Goal: Task Accomplishment & Management: Manage account settings

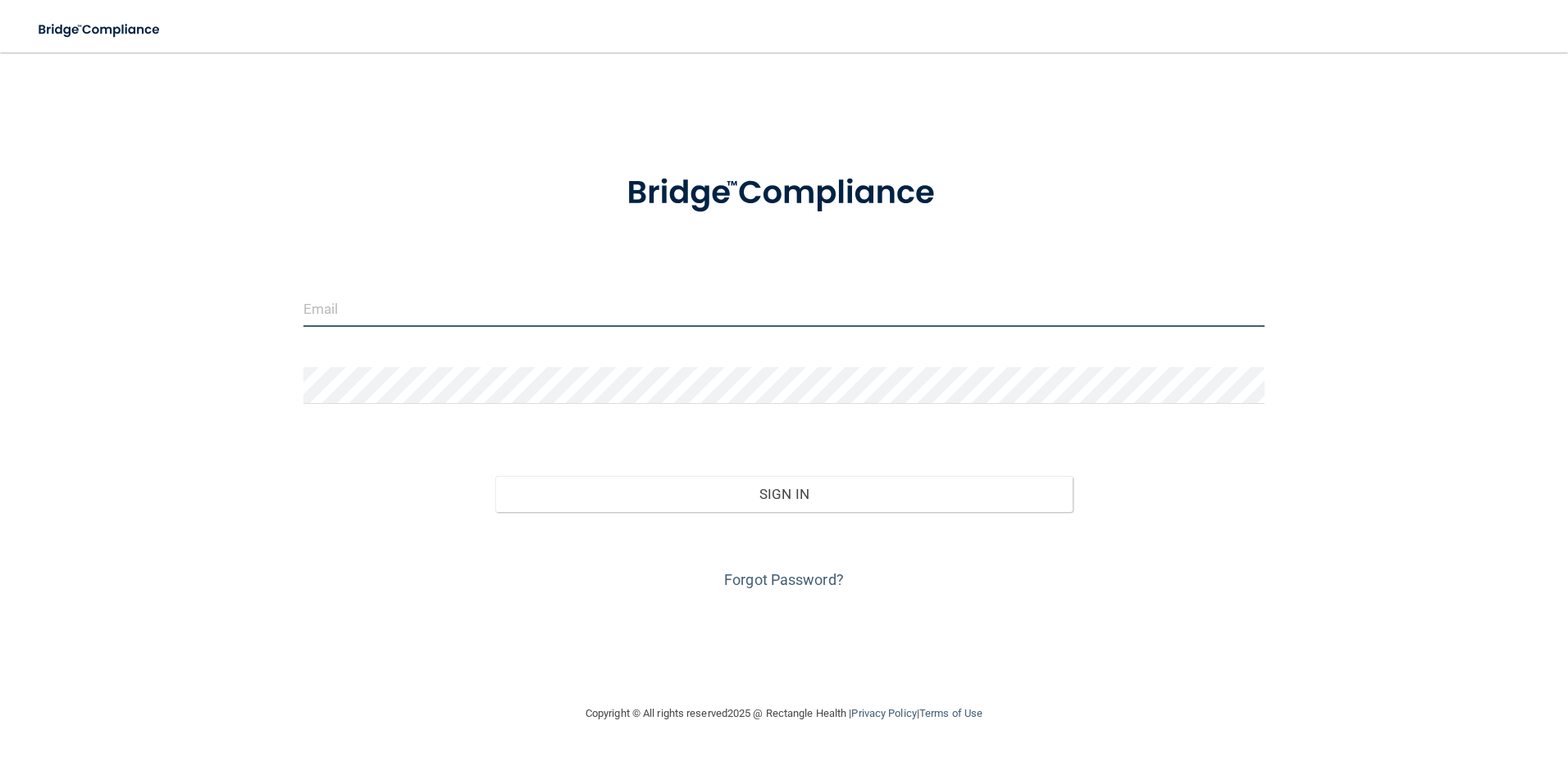
type input "cmussel@rectanglehealth.com"
drag, startPoint x: 650, startPoint y: 469, endPoint x: 647, endPoint y: 487, distance: 18.2
click at [650, 470] on div "Sign In" at bounding box center [784, 478] width 986 height 69
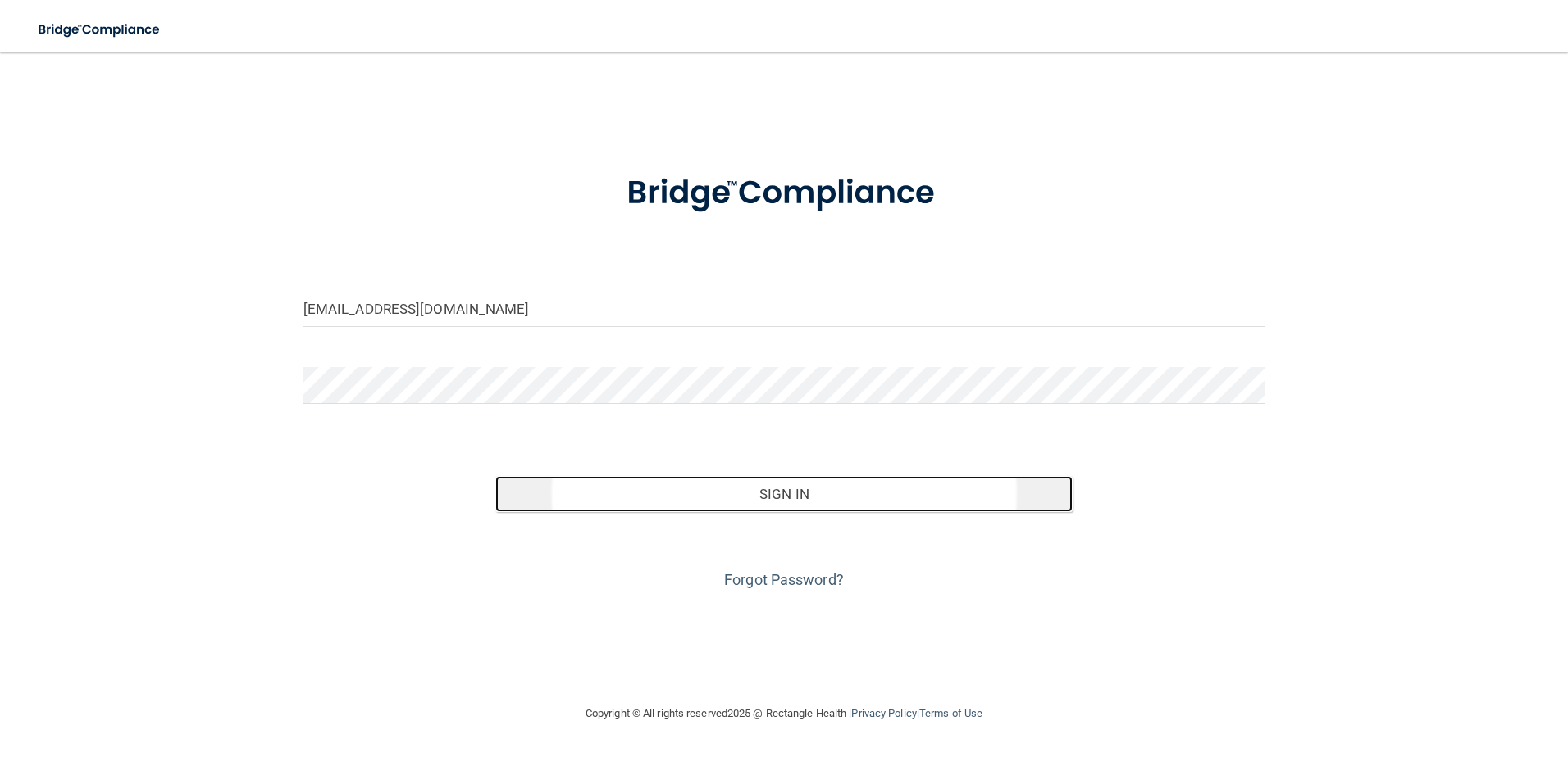
click at [647, 487] on button "Sign In" at bounding box center [783, 494] width 577 height 36
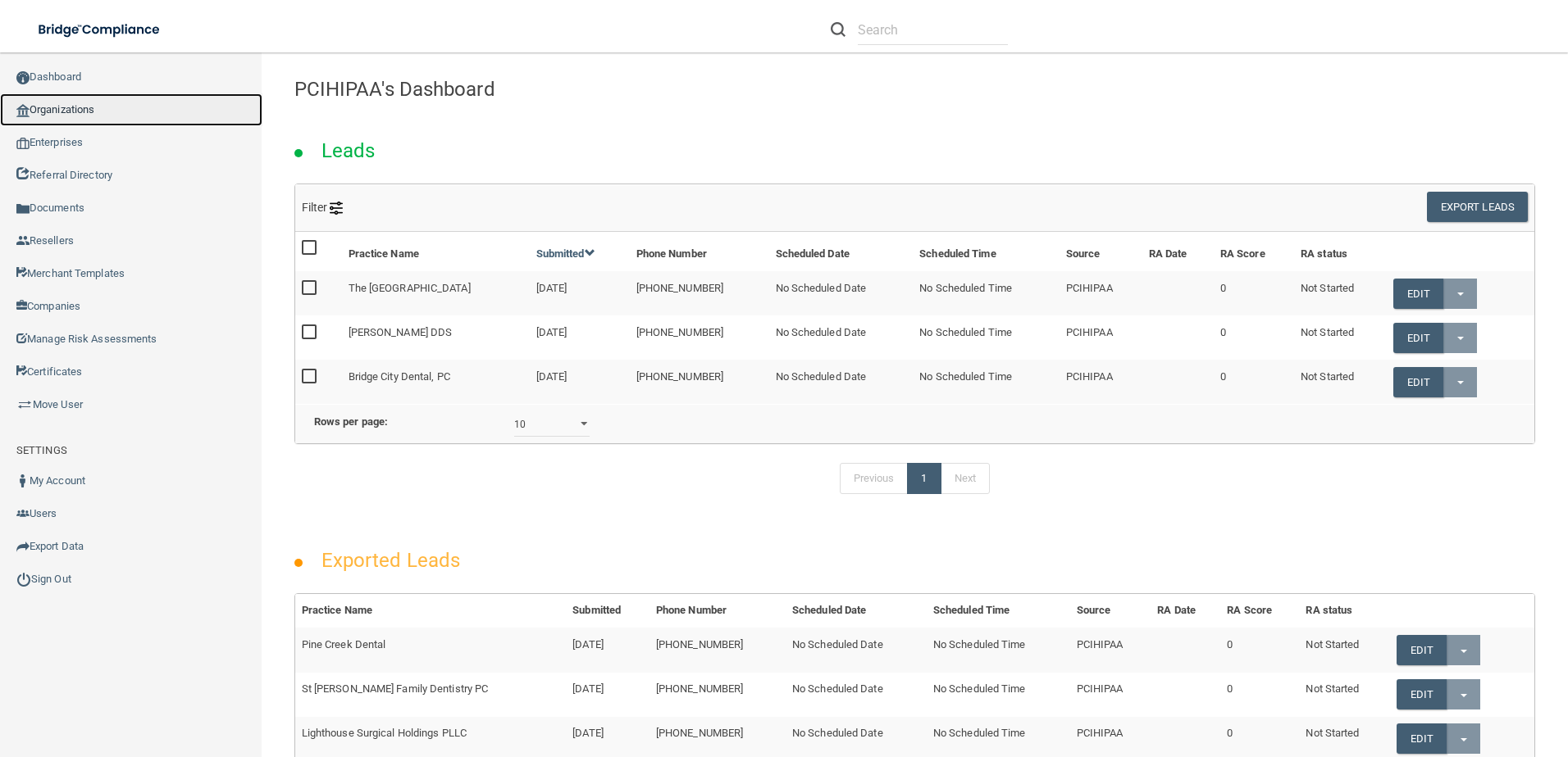
click at [100, 119] on link "Organizations" at bounding box center [131, 110] width 263 height 33
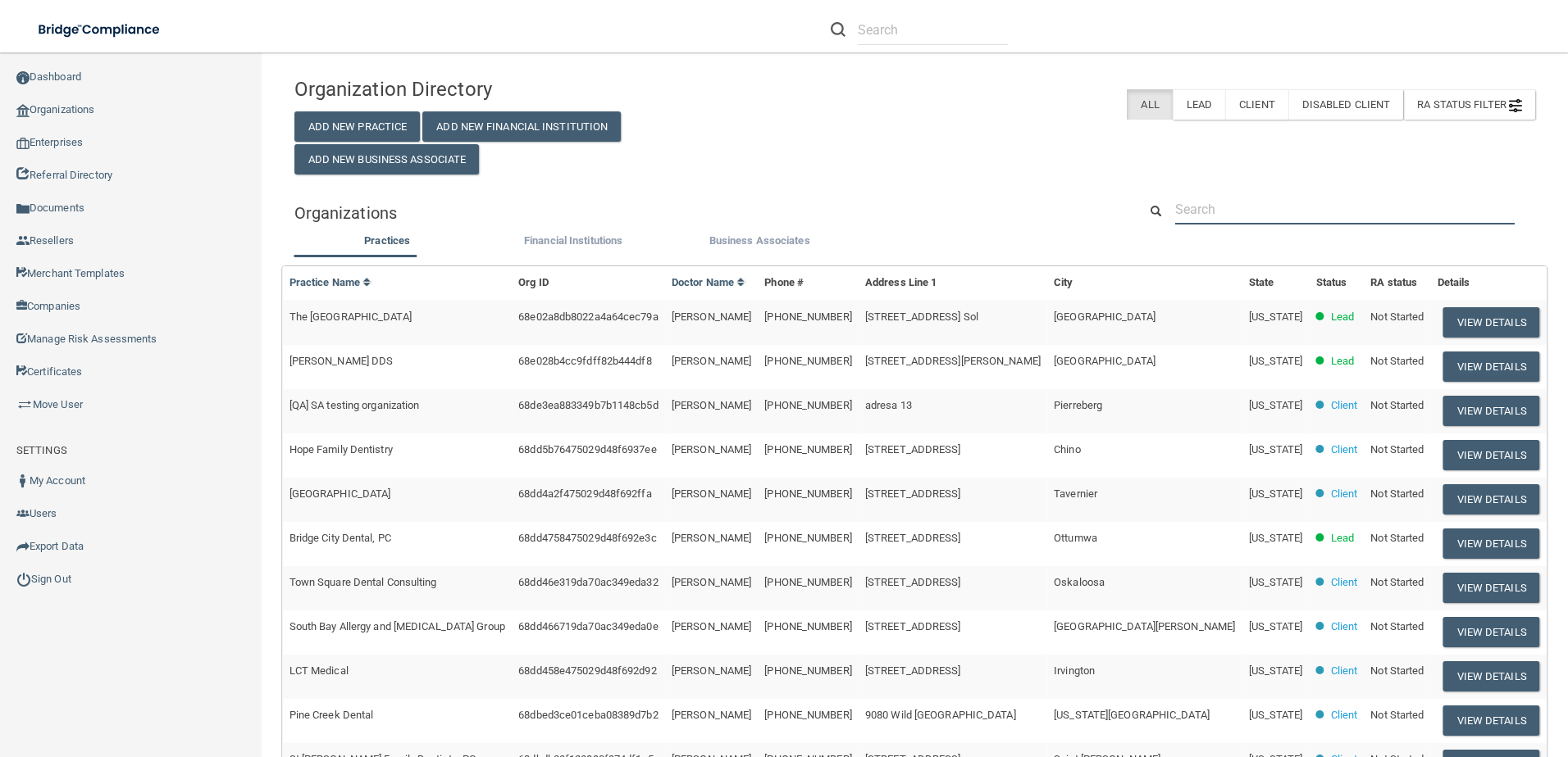
click at [1281, 198] on input "text" at bounding box center [1344, 209] width 339 height 30
paste input "Bridge City Dental, PC"
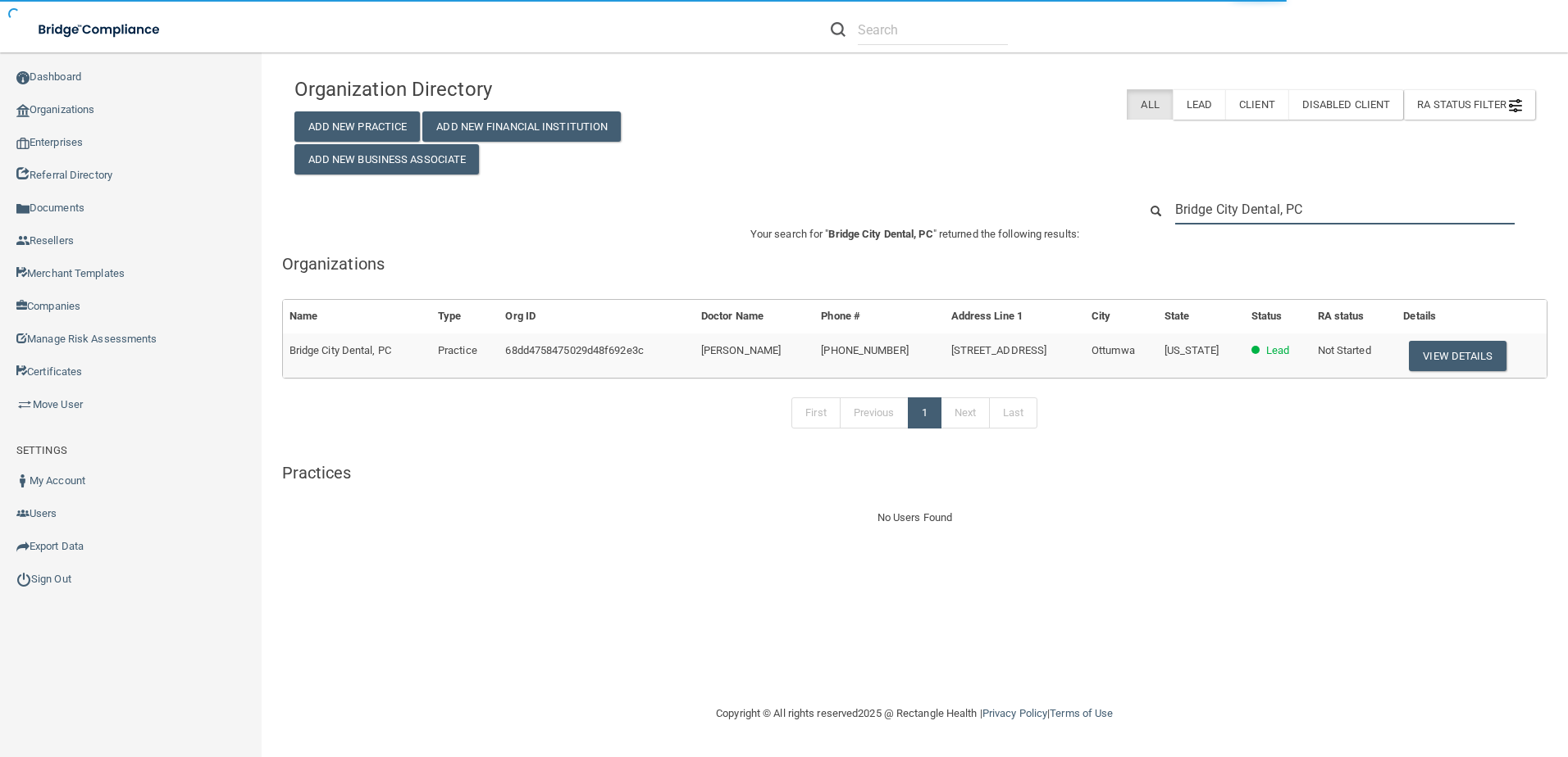
type input "Bridge City Dental, PC"
click at [1437, 337] on td "View Details" at bounding box center [1471, 355] width 150 height 45
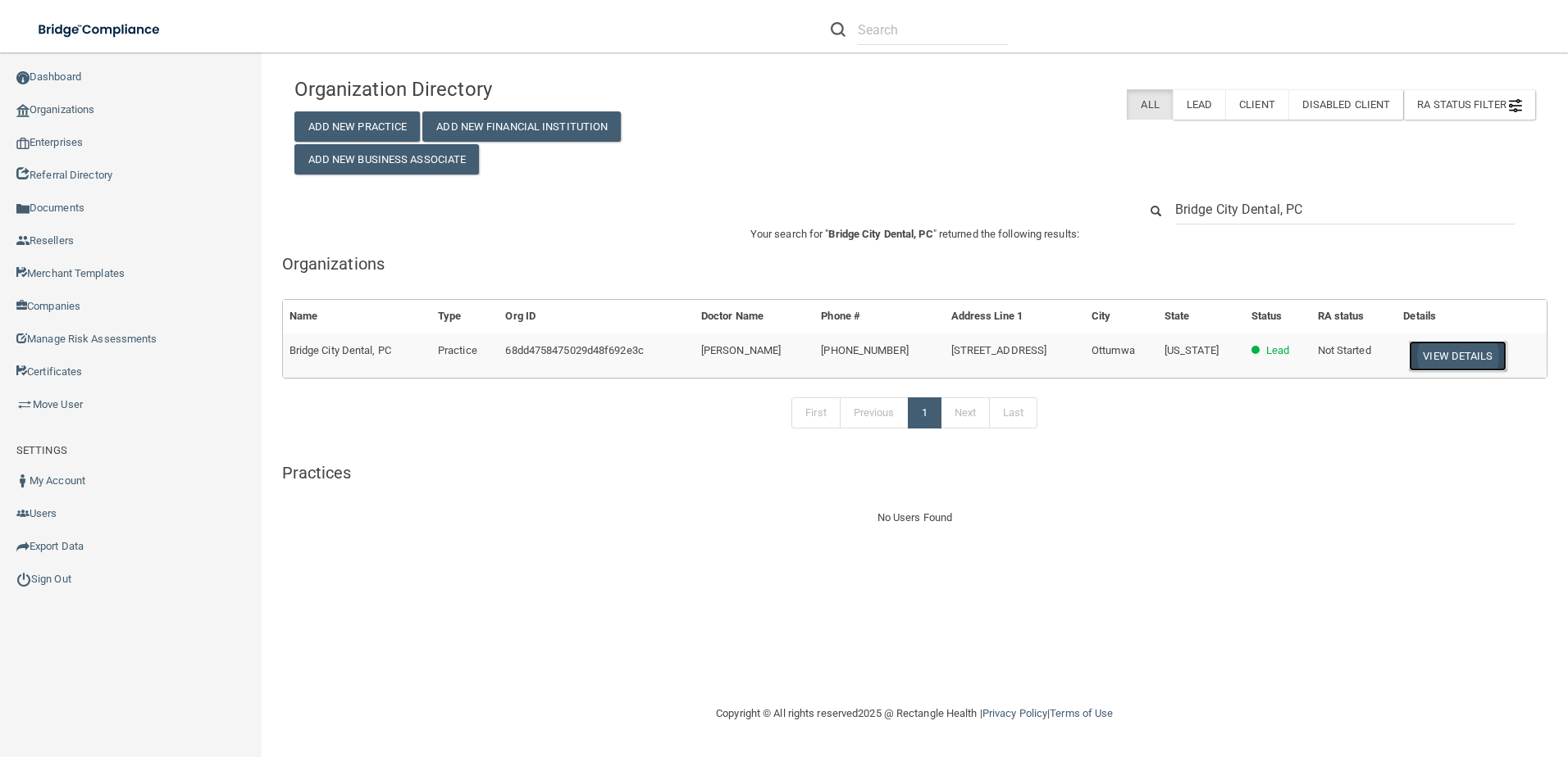
click at [1429, 365] on button "View Details" at bounding box center [1457, 356] width 97 height 30
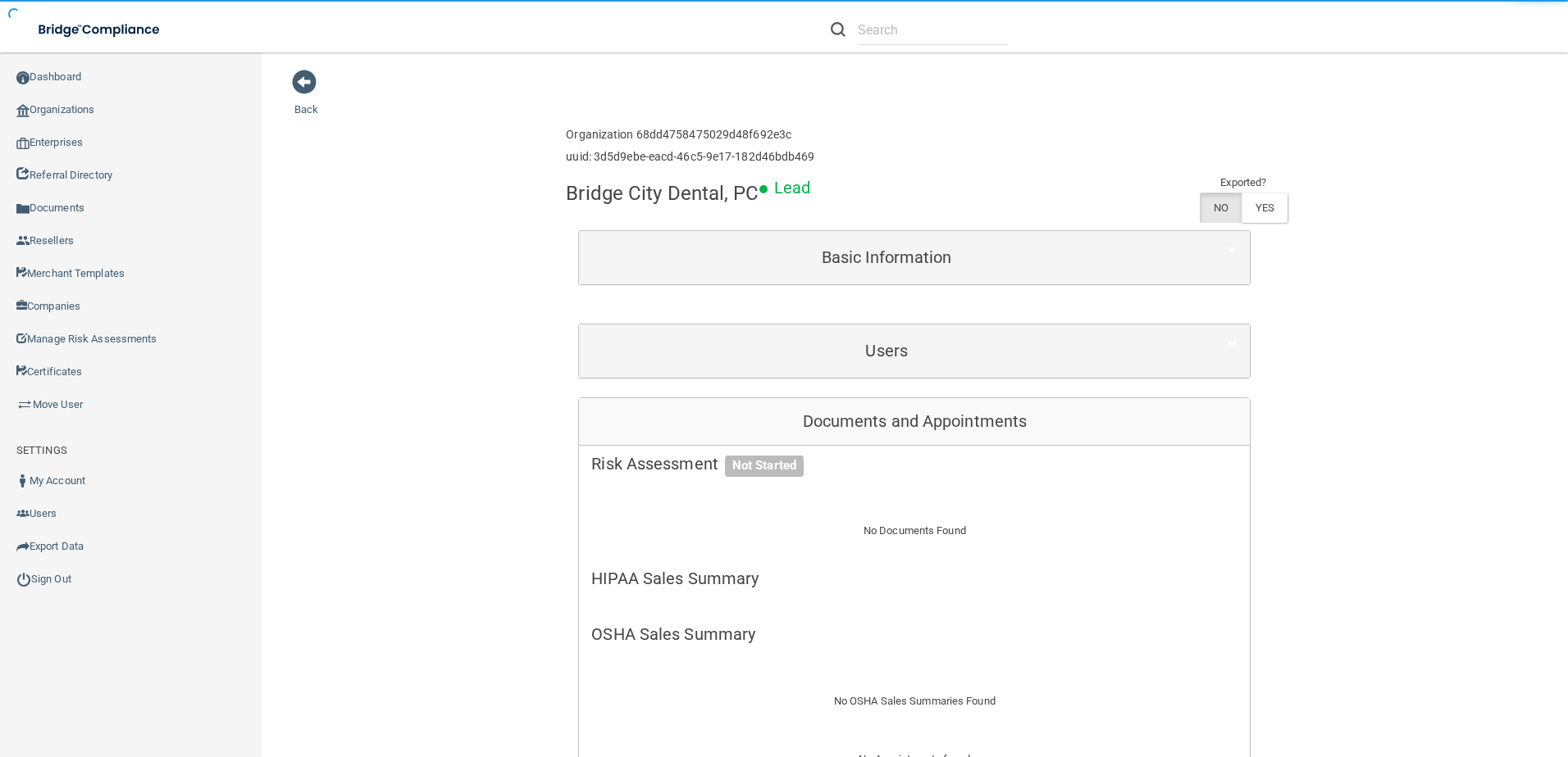
scroll to position [492, 0]
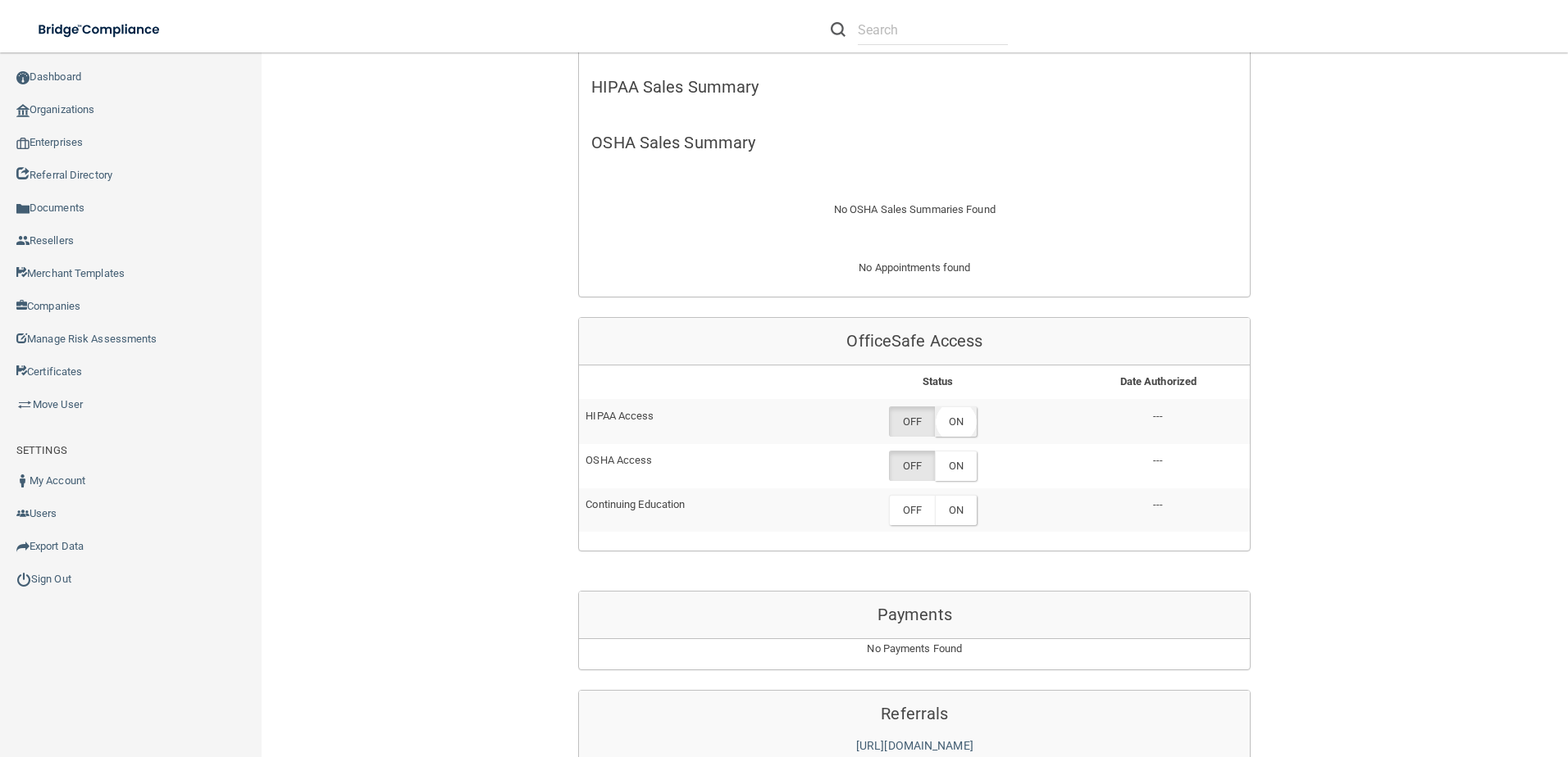
click at [967, 419] on label "ON" at bounding box center [956, 422] width 42 height 30
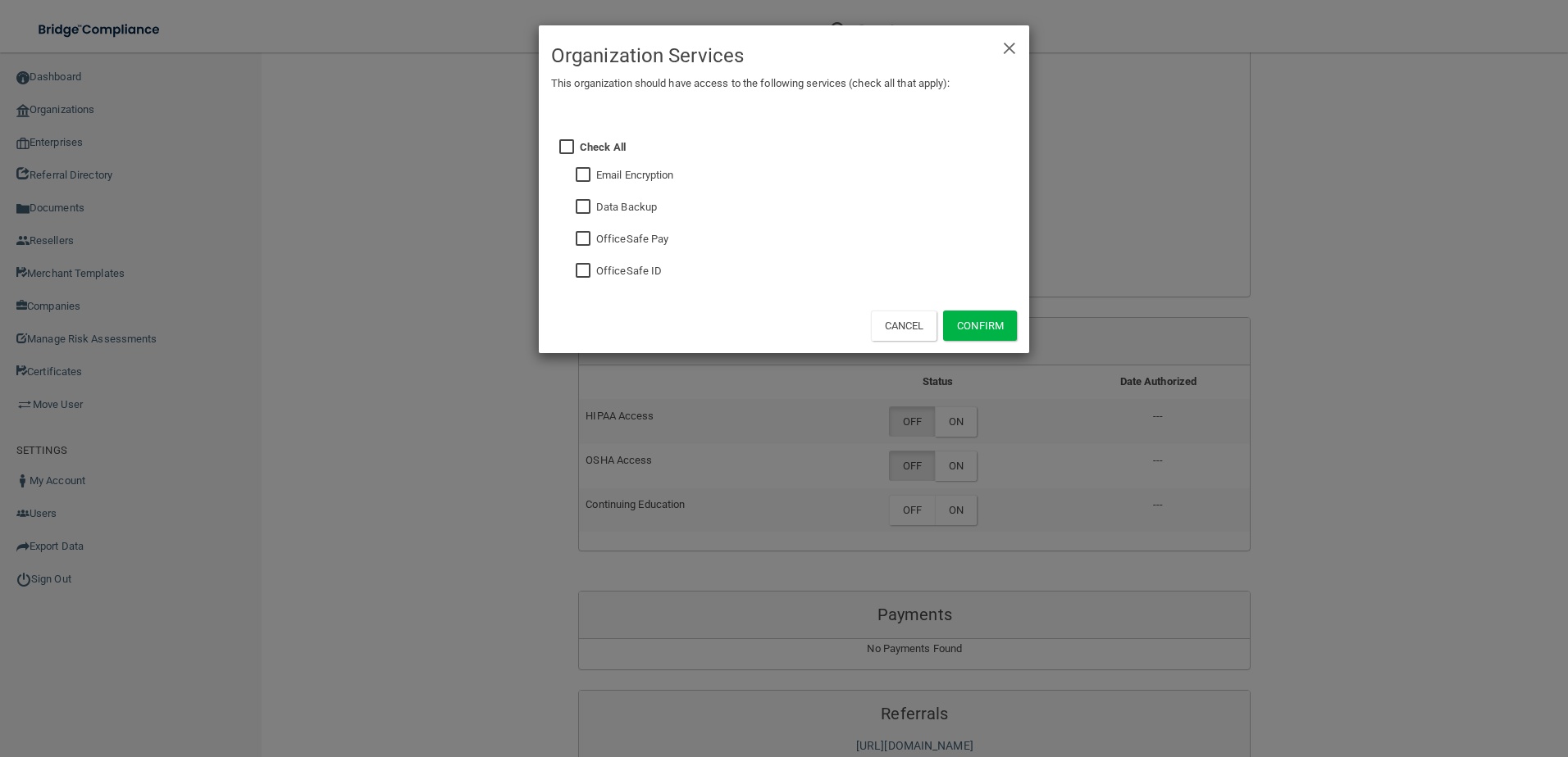
click at [577, 264] on input "checkbox" at bounding box center [585, 271] width 19 height 13
checkbox input "true"
click at [585, 166] on fieldset "Email Encryption" at bounding box center [797, 173] width 437 height 32
click at [585, 175] on input "checkbox" at bounding box center [585, 175] width 19 height 13
checkbox input "true"
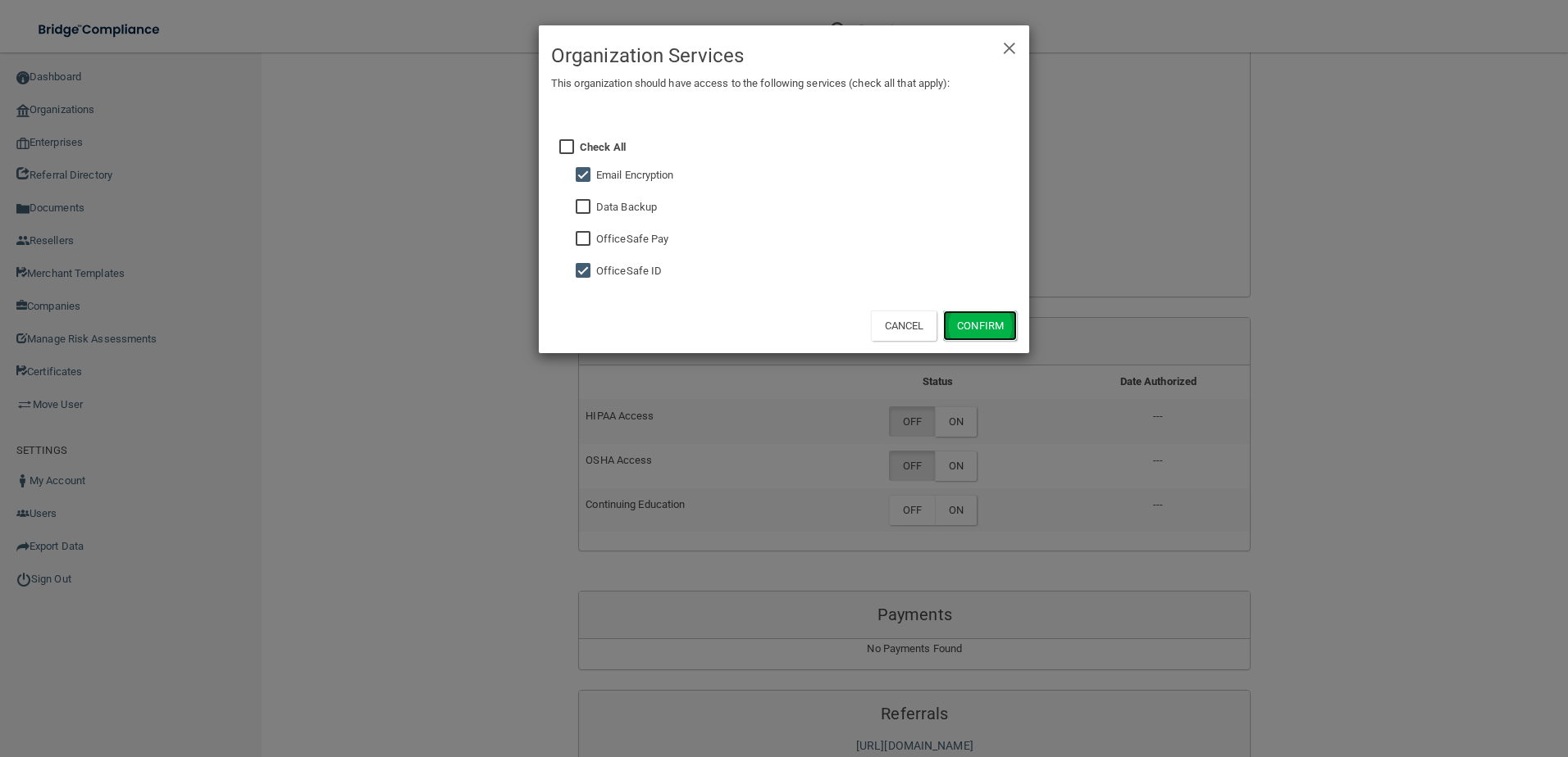
click at [975, 322] on button "Confirm" at bounding box center [980, 326] width 74 height 30
click at [966, 467] on div "× Close Organization Services This organization should have access to the follo…" at bounding box center [784, 378] width 1568 height 757
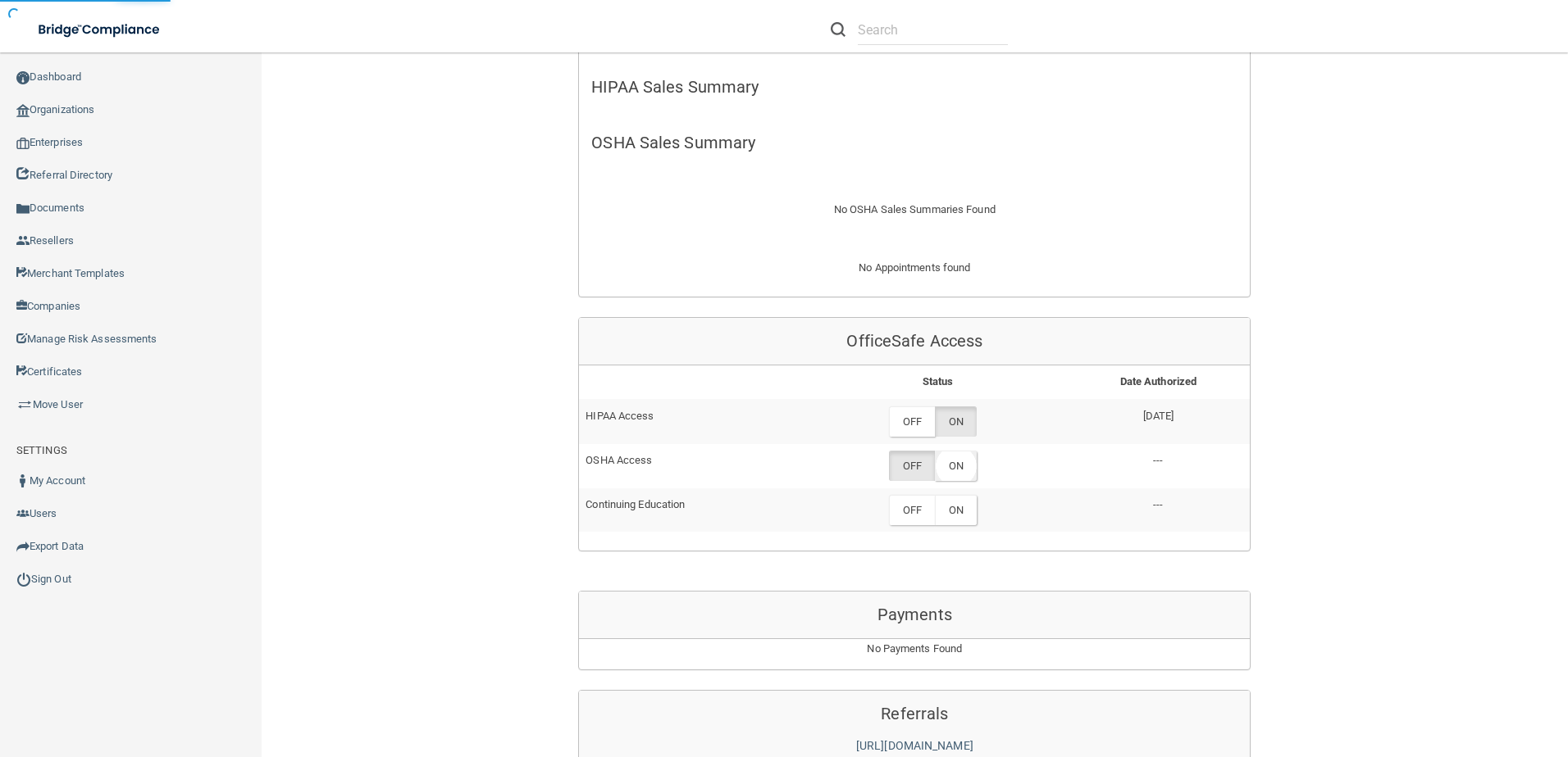
click at [962, 469] on label "ON" at bounding box center [956, 466] width 42 height 30
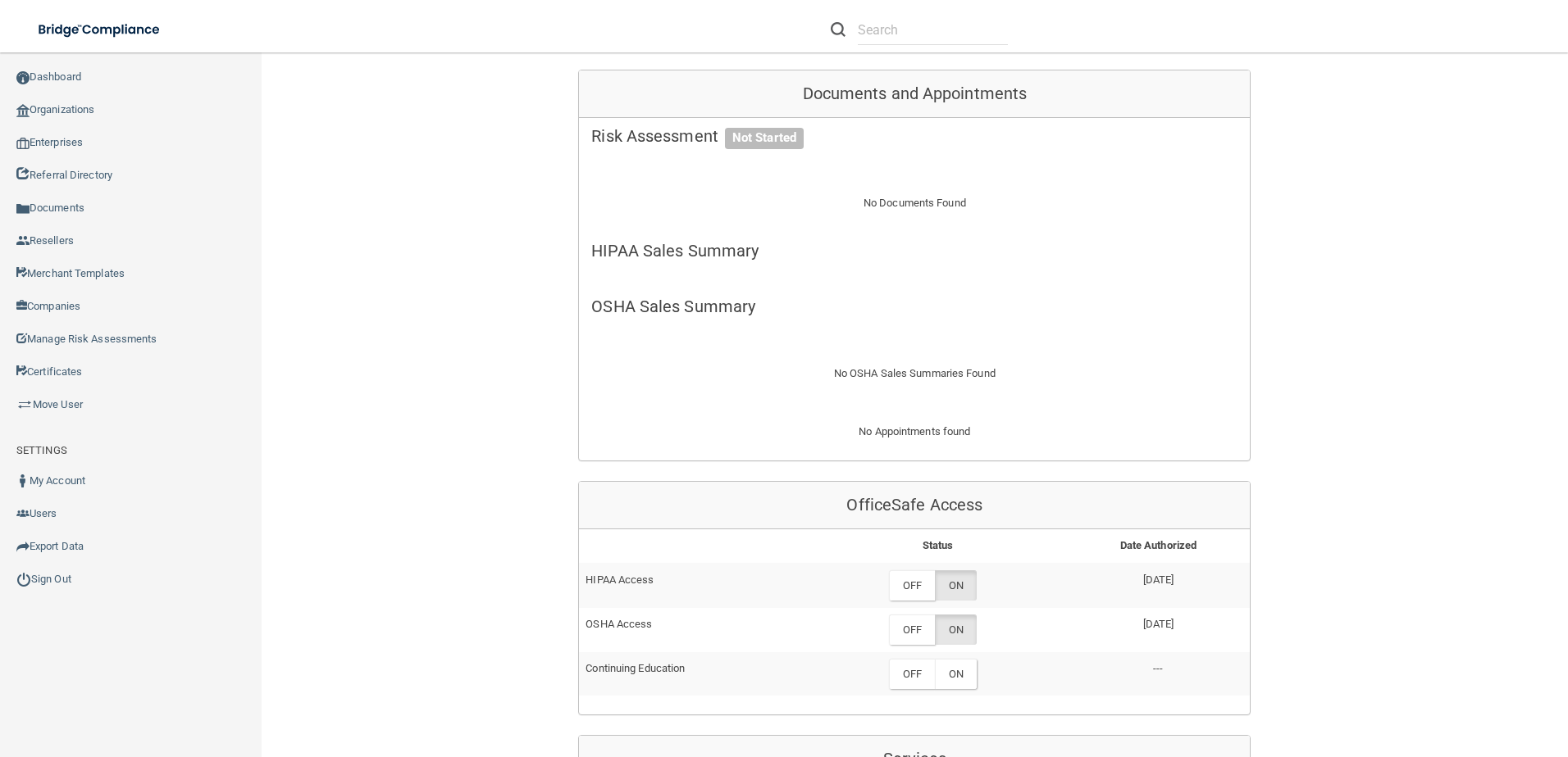
scroll to position [573, 0]
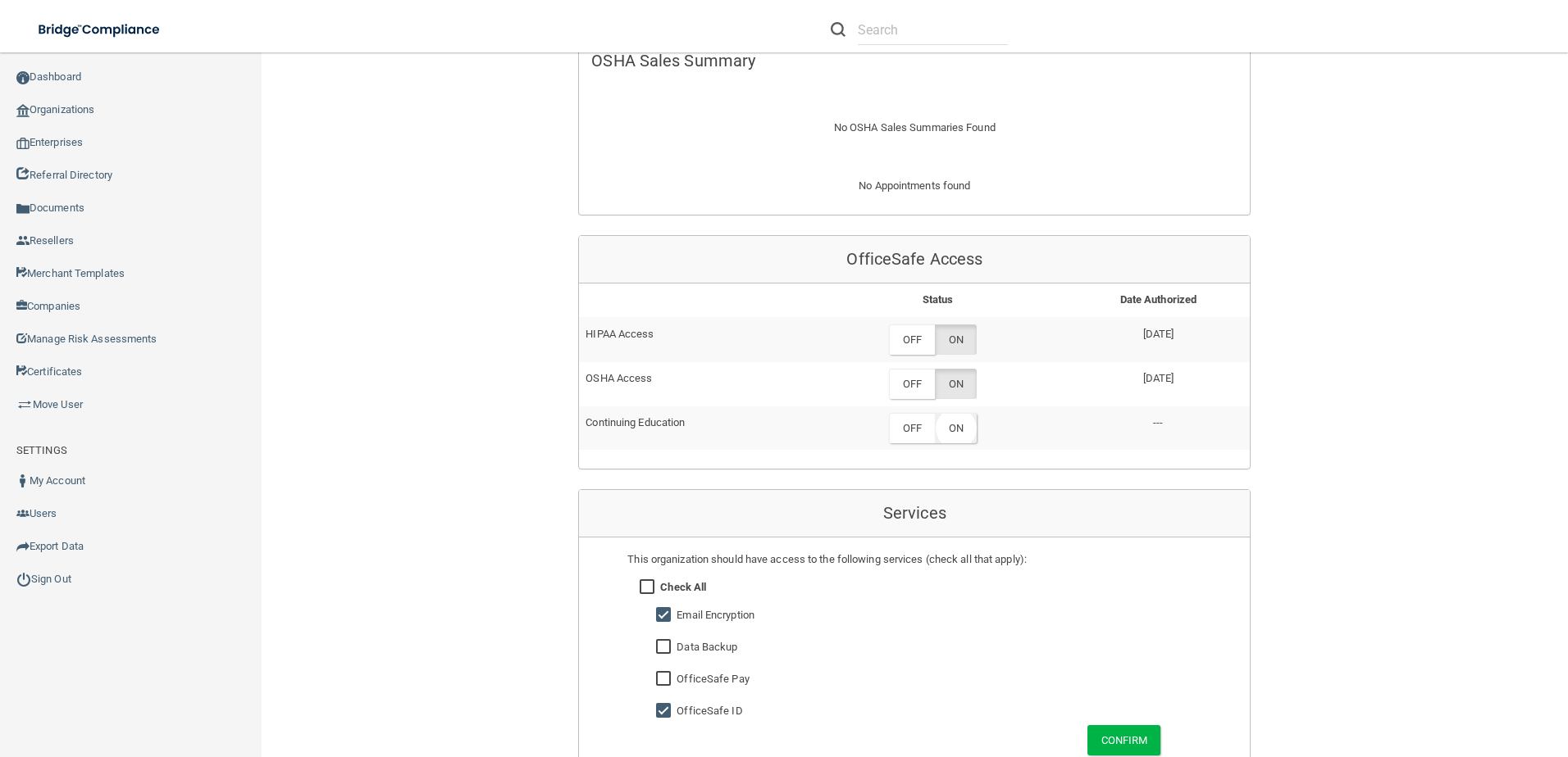
click at [958, 434] on label "ON" at bounding box center [956, 428] width 42 height 30
click at [952, 380] on label "ON" at bounding box center [956, 384] width 42 height 30
click at [968, 440] on label "ON" at bounding box center [956, 428] width 42 height 30
click at [959, 335] on label "ON" at bounding box center [956, 339] width 42 height 30
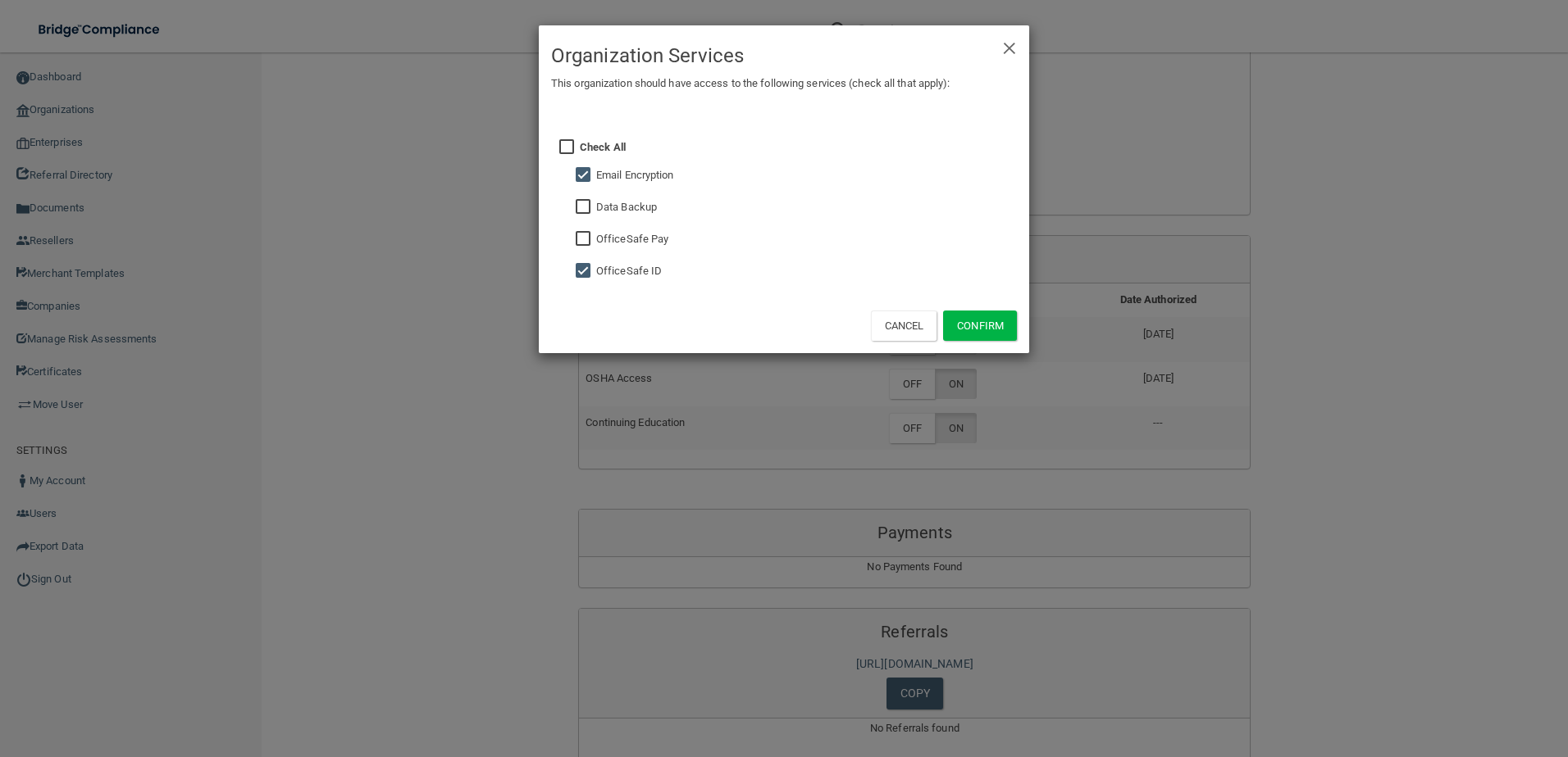
click at [577, 205] on input "checkbox" at bounding box center [585, 207] width 19 height 13
checkbox input "true"
click at [957, 329] on button "Confirm" at bounding box center [980, 326] width 74 height 30
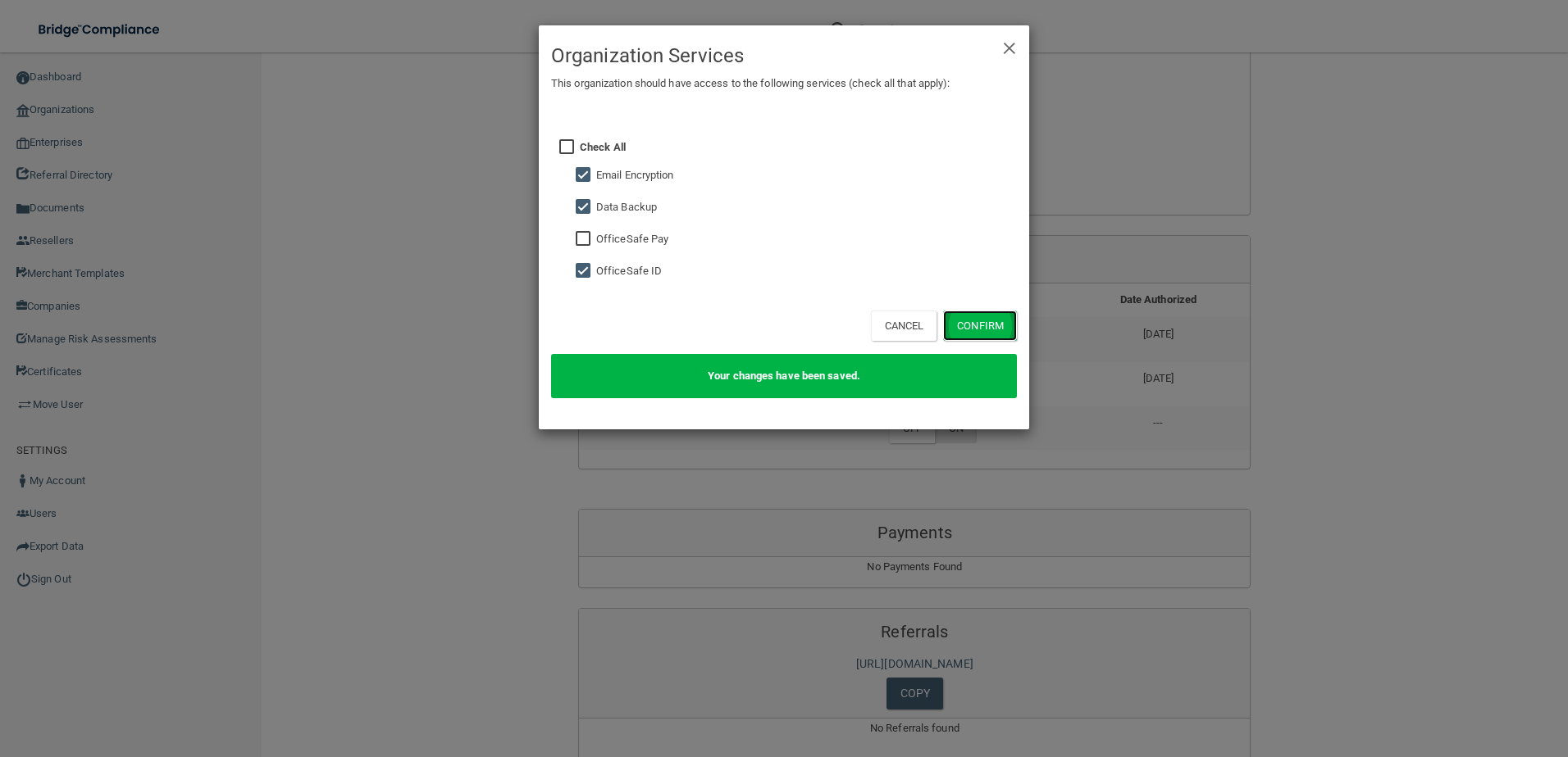
click at [993, 318] on button "Confirm" at bounding box center [980, 326] width 74 height 30
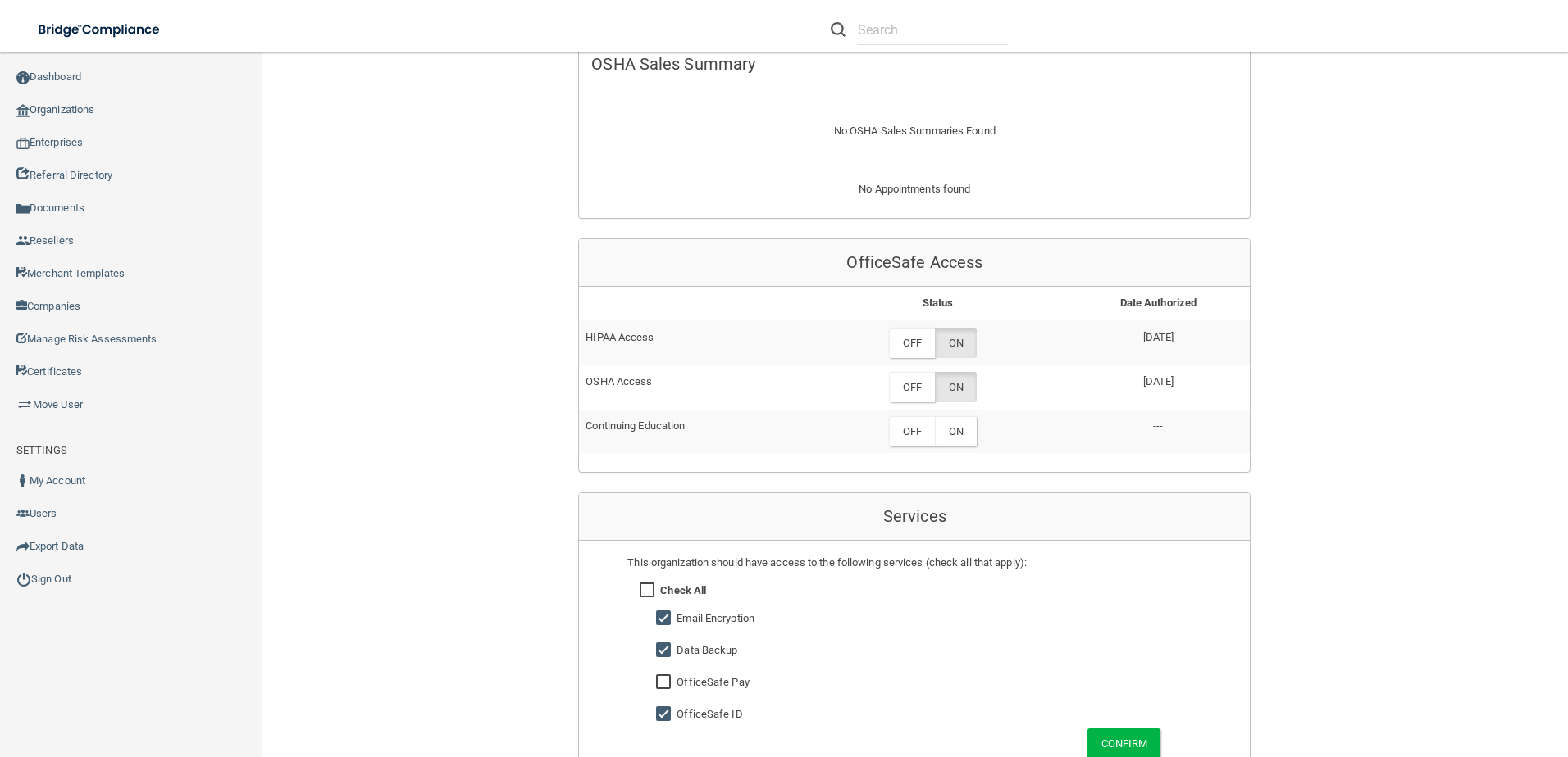
scroll to position [573, 0]
click at [964, 436] on label "ON" at bounding box center [956, 428] width 42 height 30
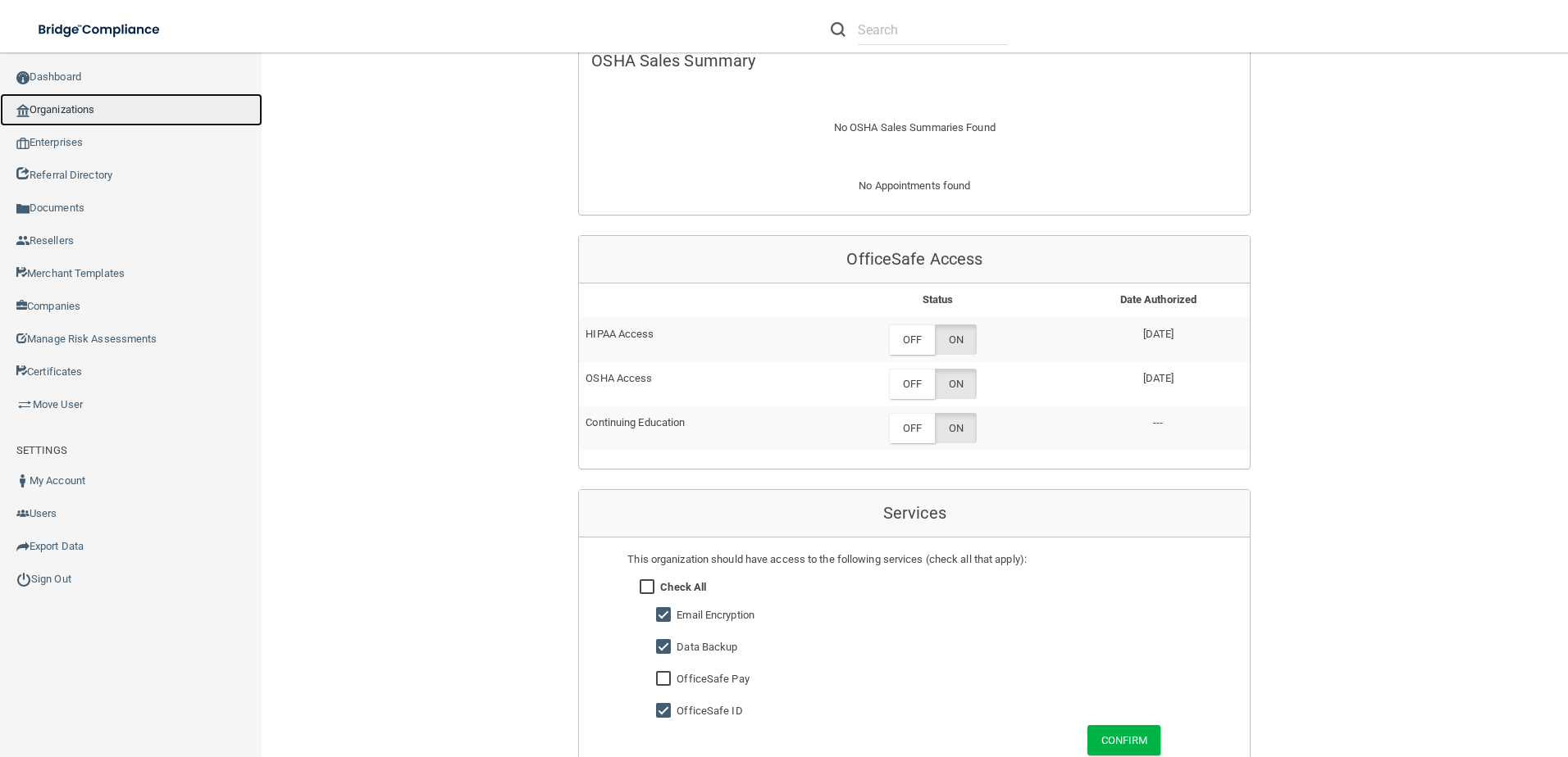
click at [51, 101] on link "Organizations" at bounding box center [131, 110] width 263 height 33
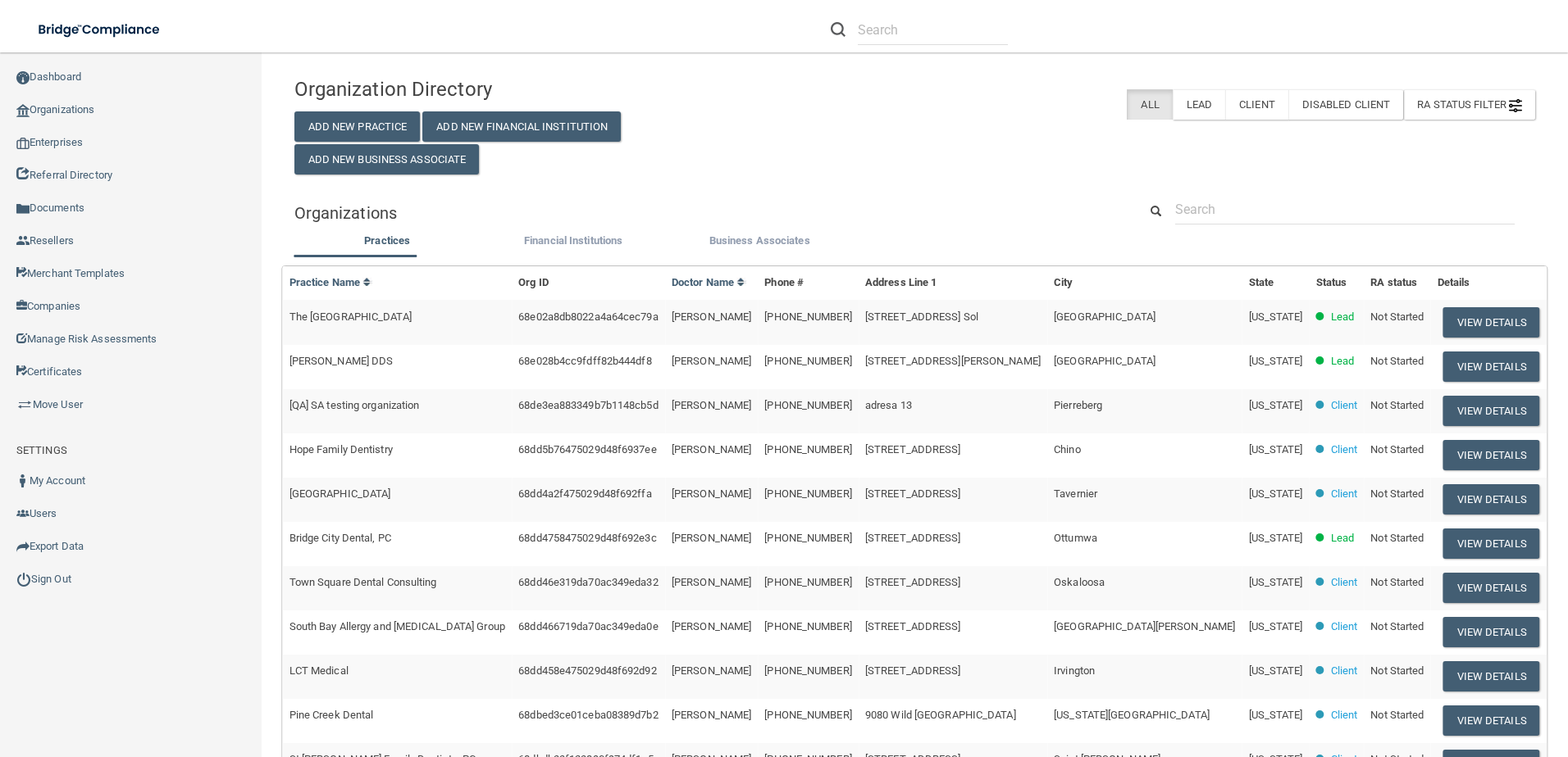
click at [1322, 187] on div "Organization Directory Add New Practice Add New Financial Institution Add New B…" at bounding box center [914, 542] width 1240 height 946
click at [1305, 210] on input "text" at bounding box center [1344, 209] width 339 height 30
paste input "[PERSON_NAME] DDS"
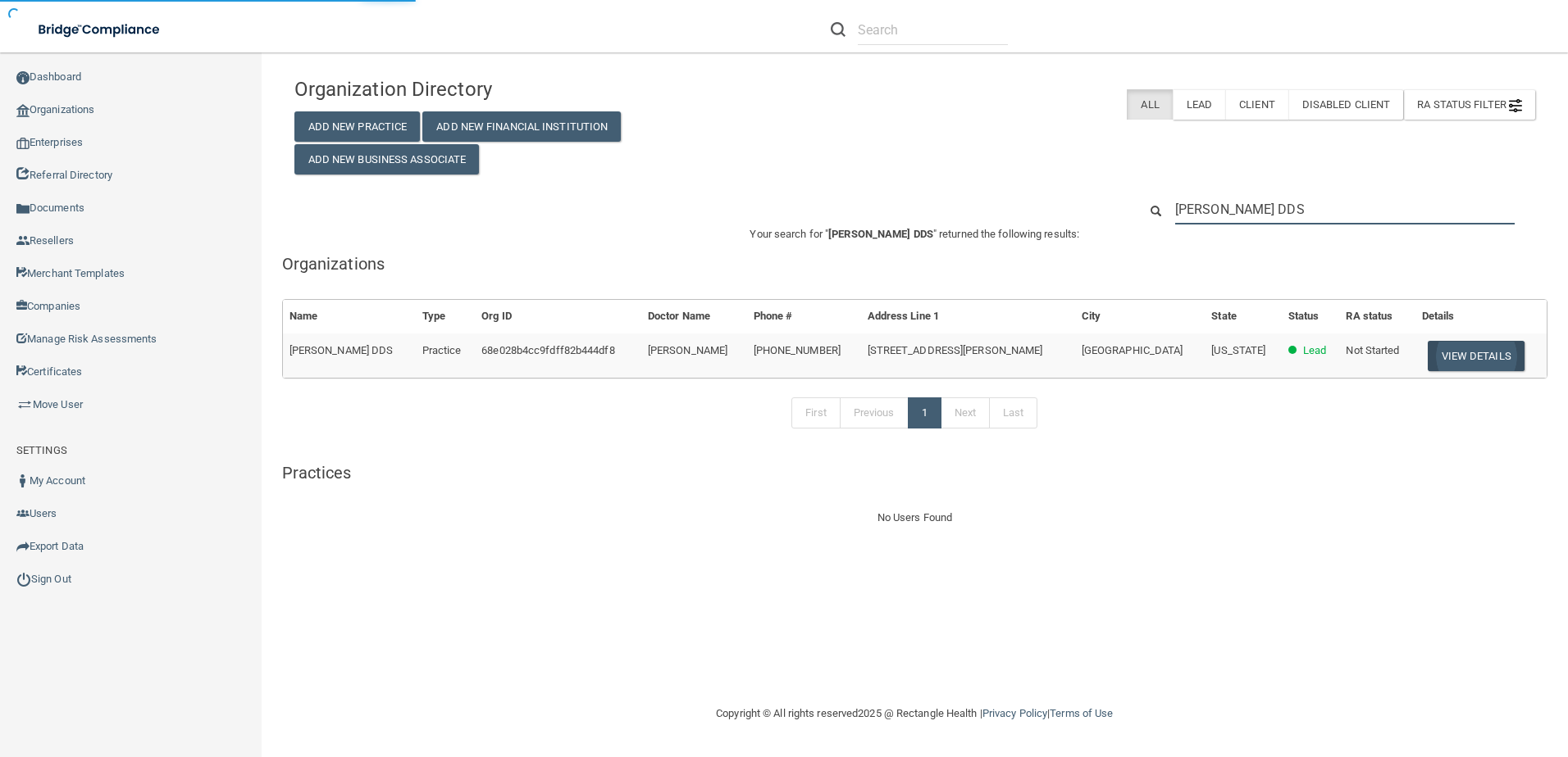
type input "[PERSON_NAME] DDS"
click at [1467, 357] on button "View Details" at bounding box center [1476, 356] width 97 height 30
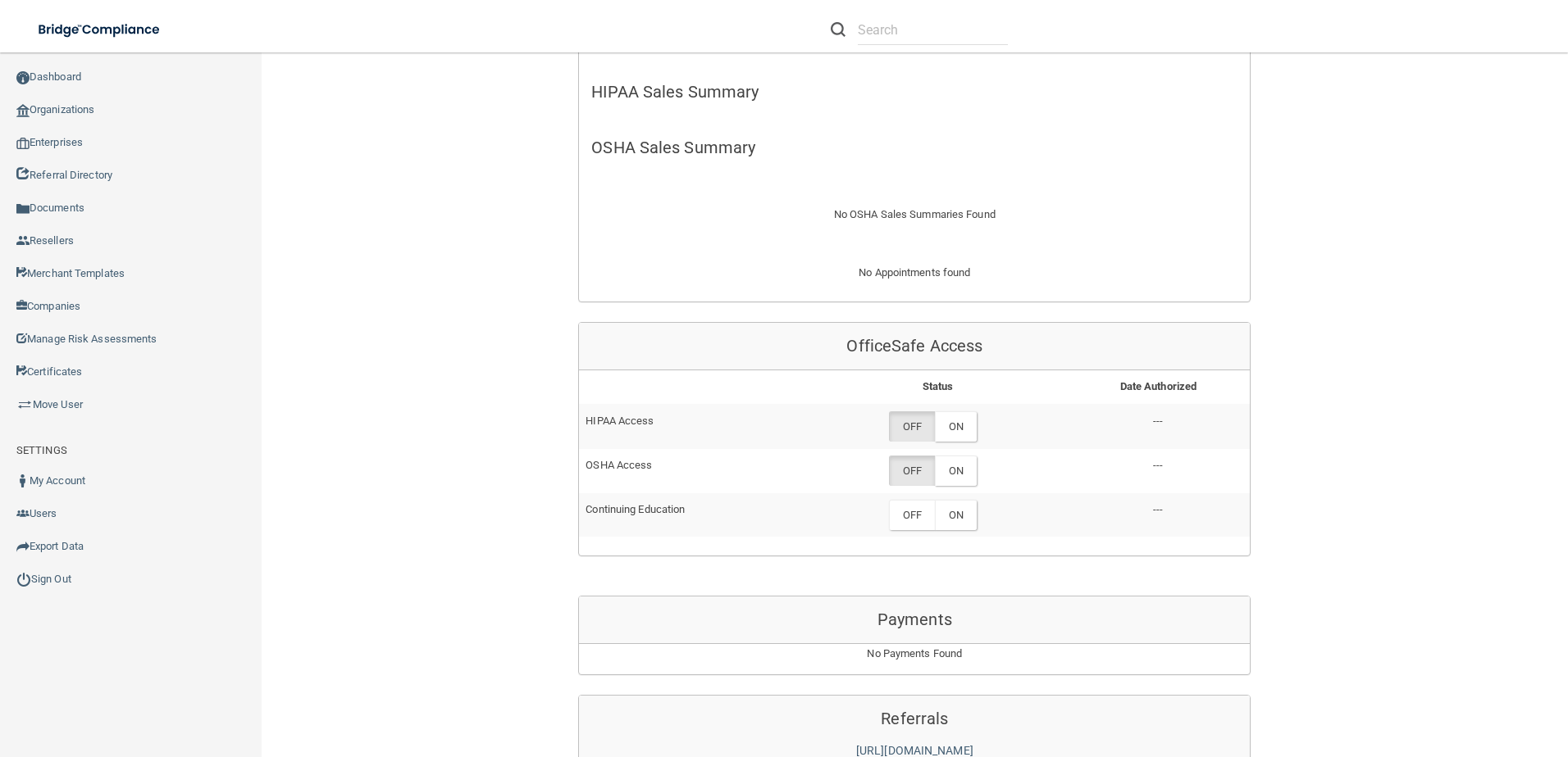
scroll to position [573, 0]
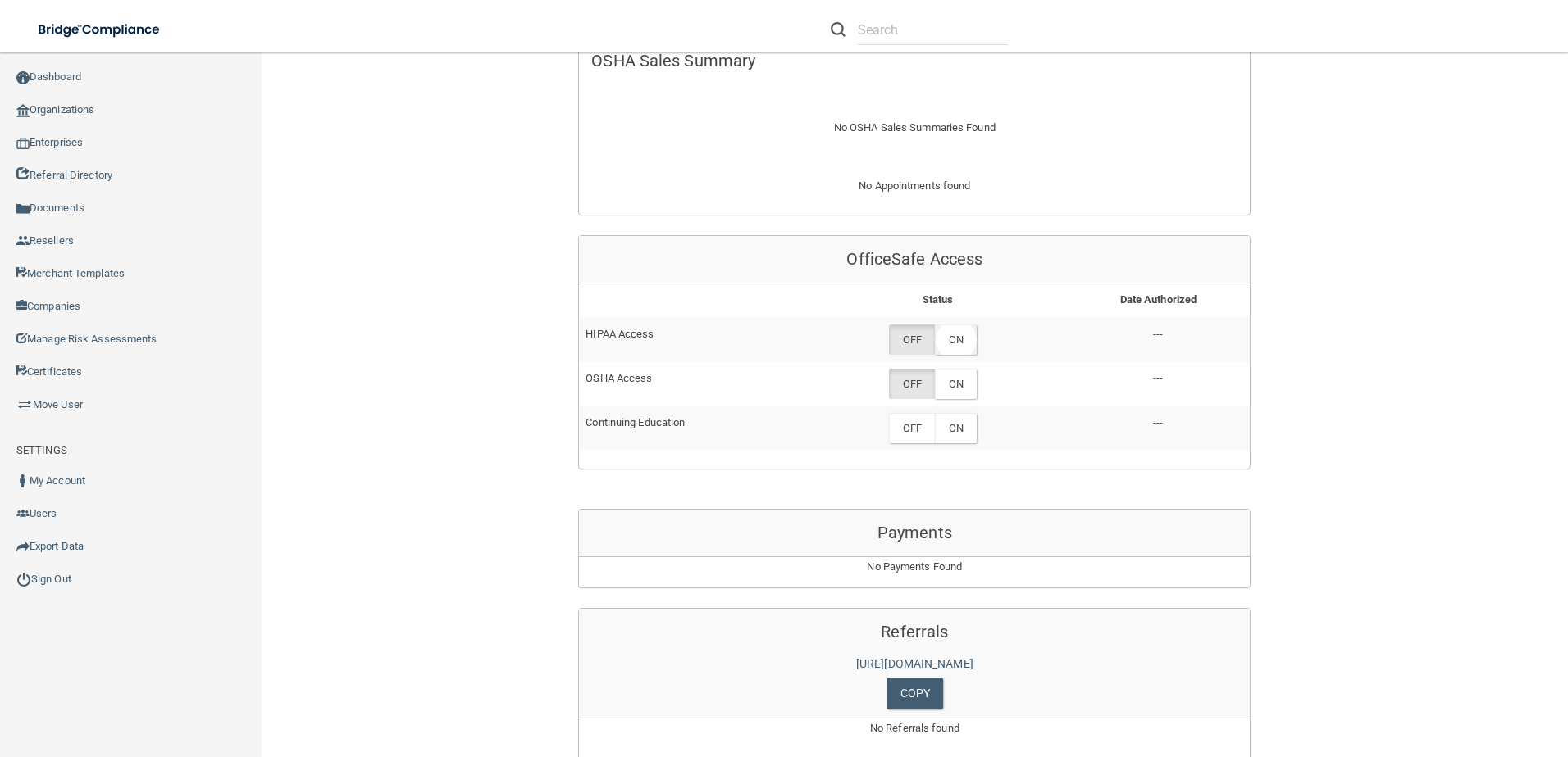
click at [945, 348] on label "ON" at bounding box center [956, 339] width 42 height 30
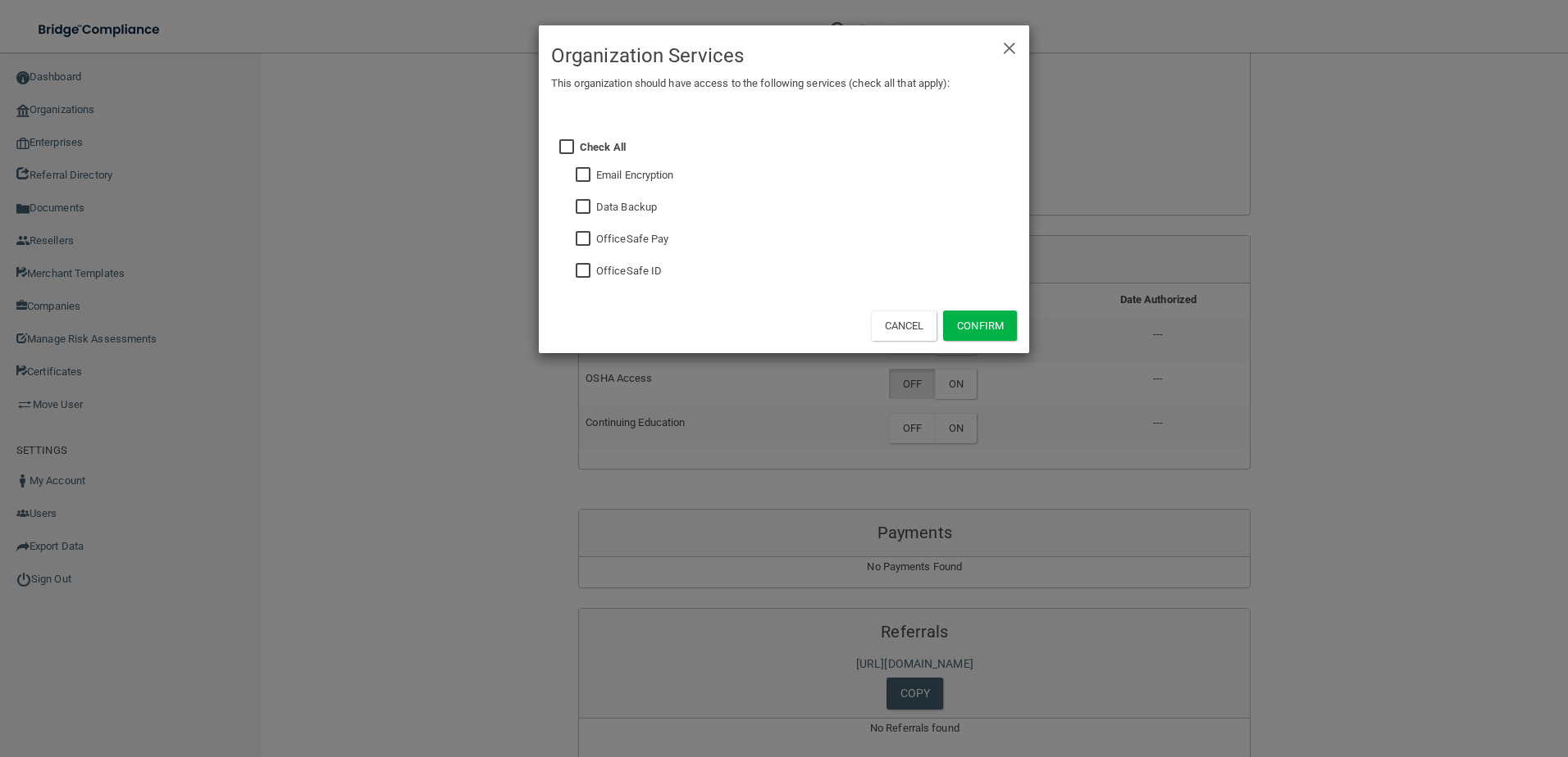
click at [579, 273] on input "checkbox" at bounding box center [585, 271] width 19 height 13
checkbox input "true"
click at [1010, 335] on button "Confirm" at bounding box center [980, 326] width 74 height 30
click at [956, 375] on div "× Close Organization Services This organization should have access to the follo…" at bounding box center [784, 378] width 1568 height 757
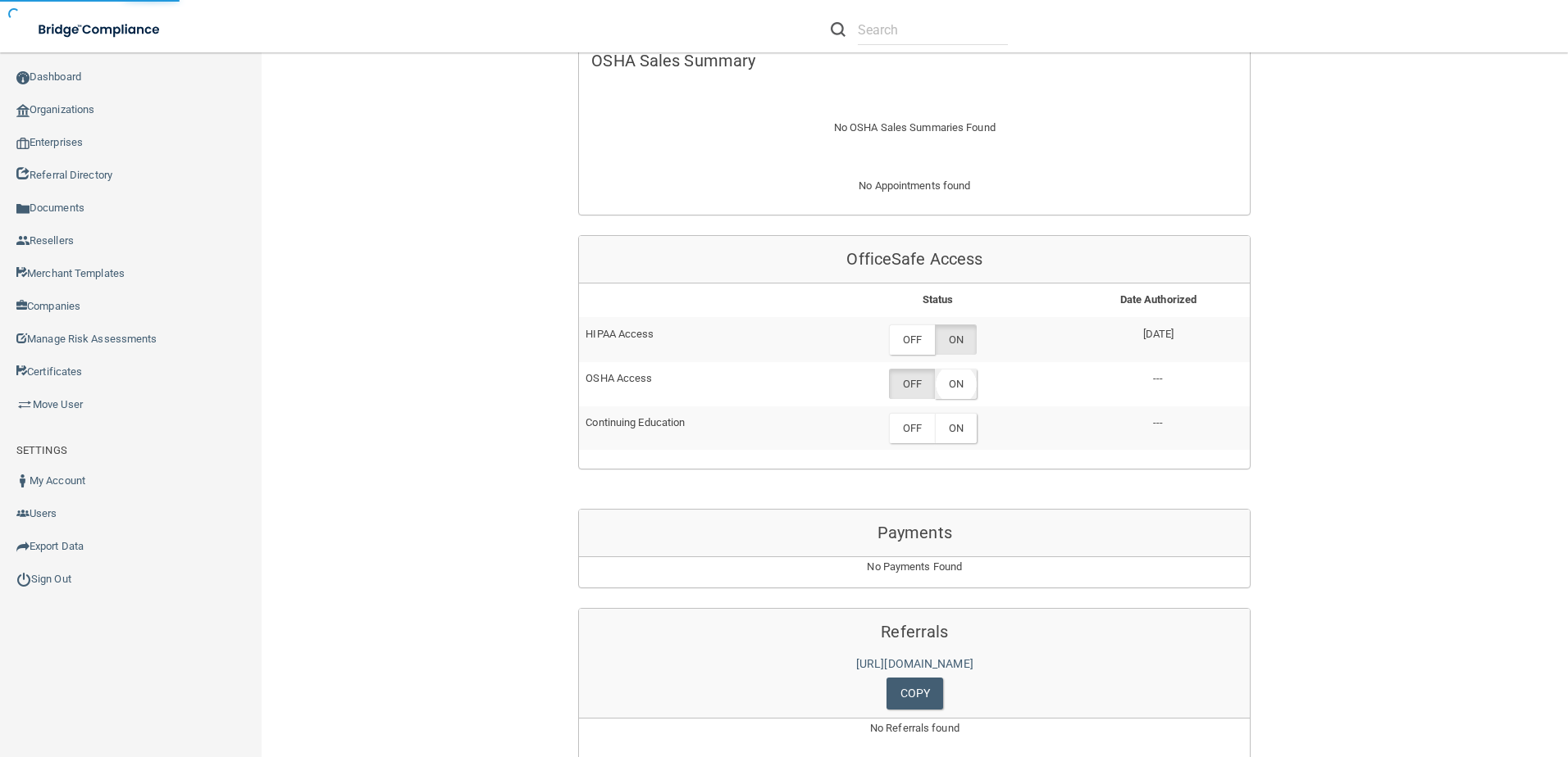
click at [956, 388] on label "ON" at bounding box center [956, 384] width 42 height 30
click at [966, 463] on div "OfficeSafe Access Status Date Authorized HIPAA Access OFF ON 10/06/2025 OSHA Ac…" at bounding box center [914, 351] width 672 height 234
click at [967, 432] on label "ON" at bounding box center [956, 428] width 42 height 30
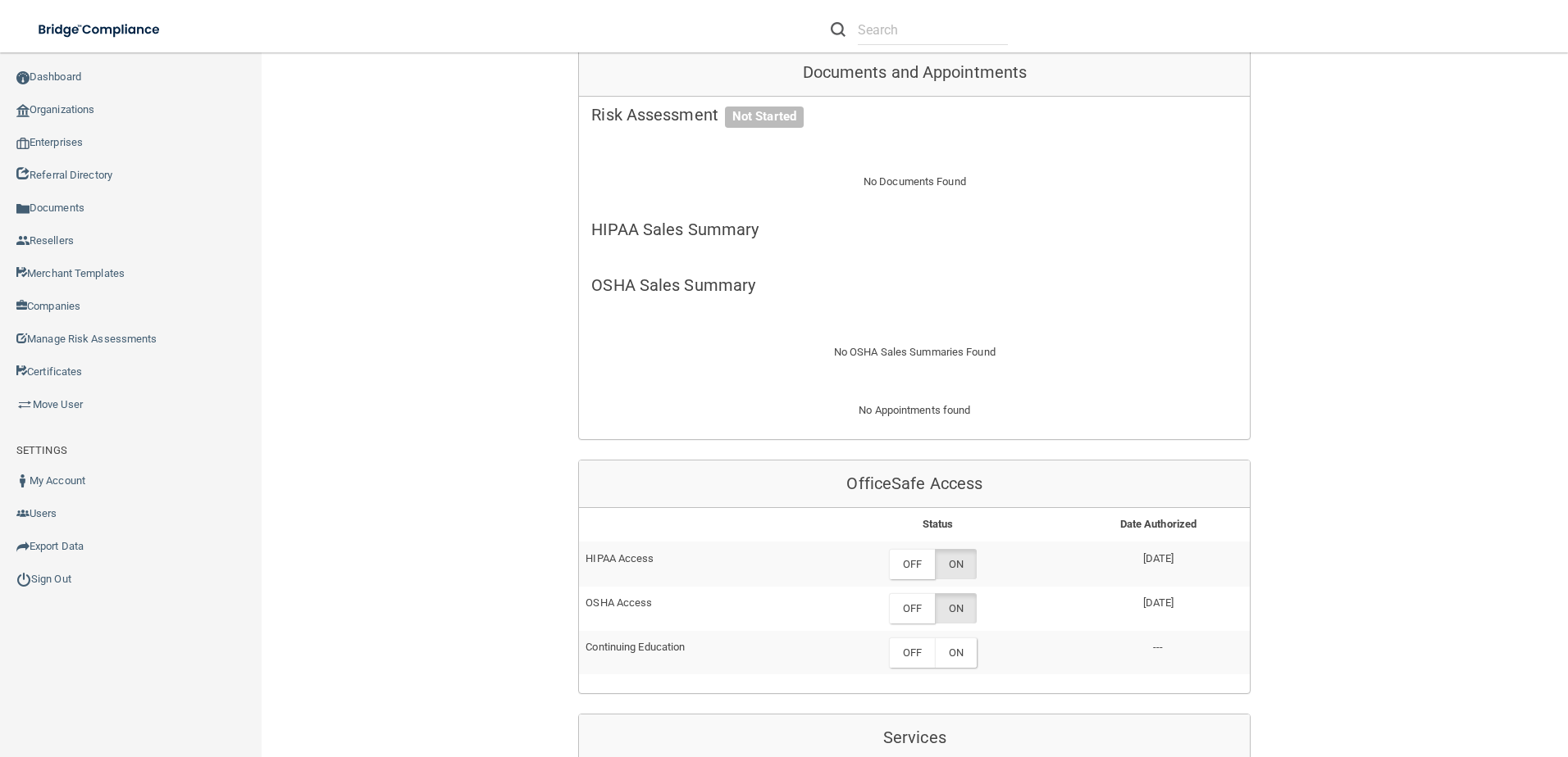
scroll to position [492, 0]
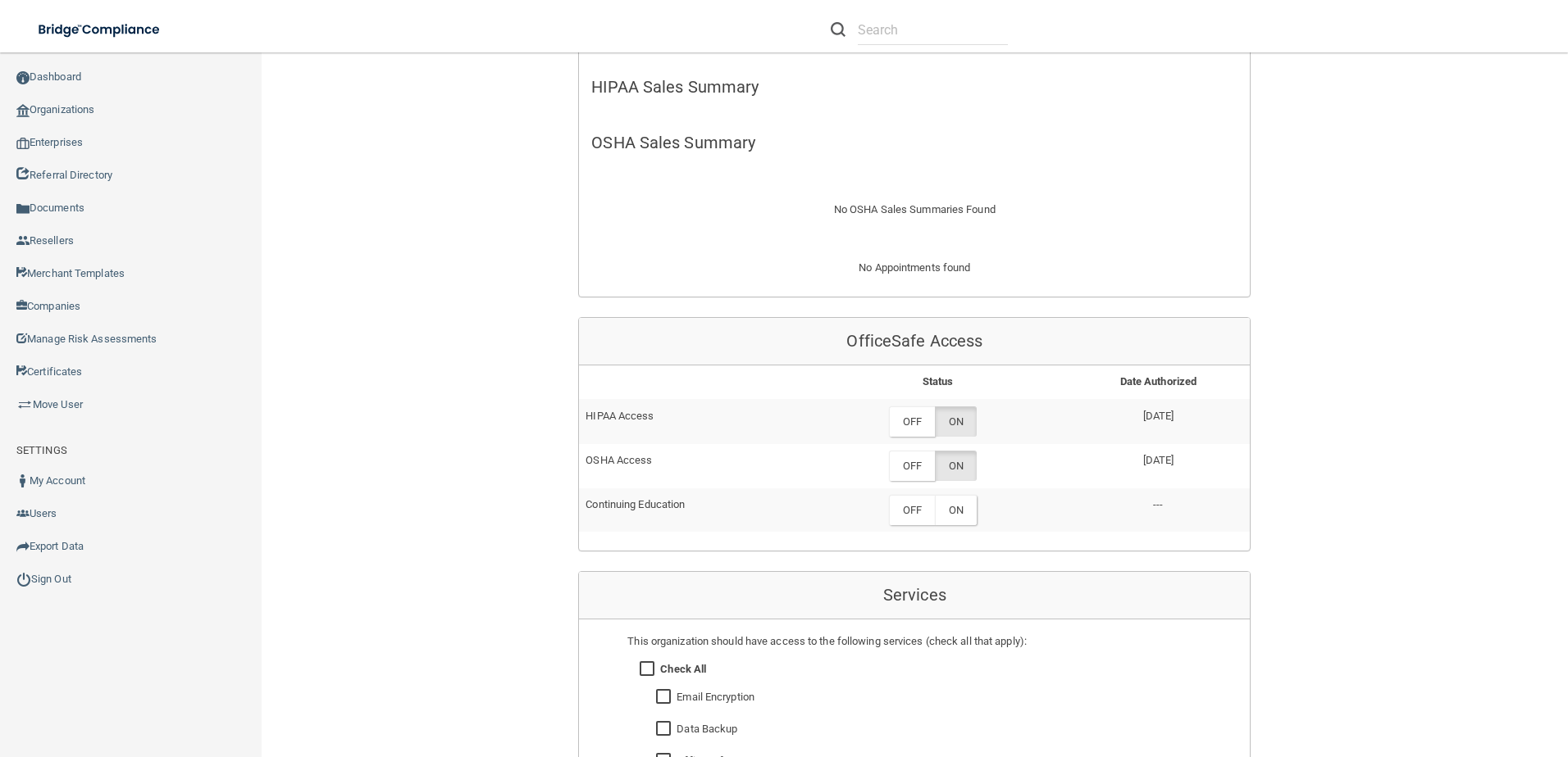
click at [957, 492] on td "OFF ON" at bounding box center [938, 510] width 258 height 44
click at [960, 517] on label "ON" at bounding box center [956, 510] width 42 height 30
click at [63, 100] on link "Organizations" at bounding box center [131, 110] width 263 height 33
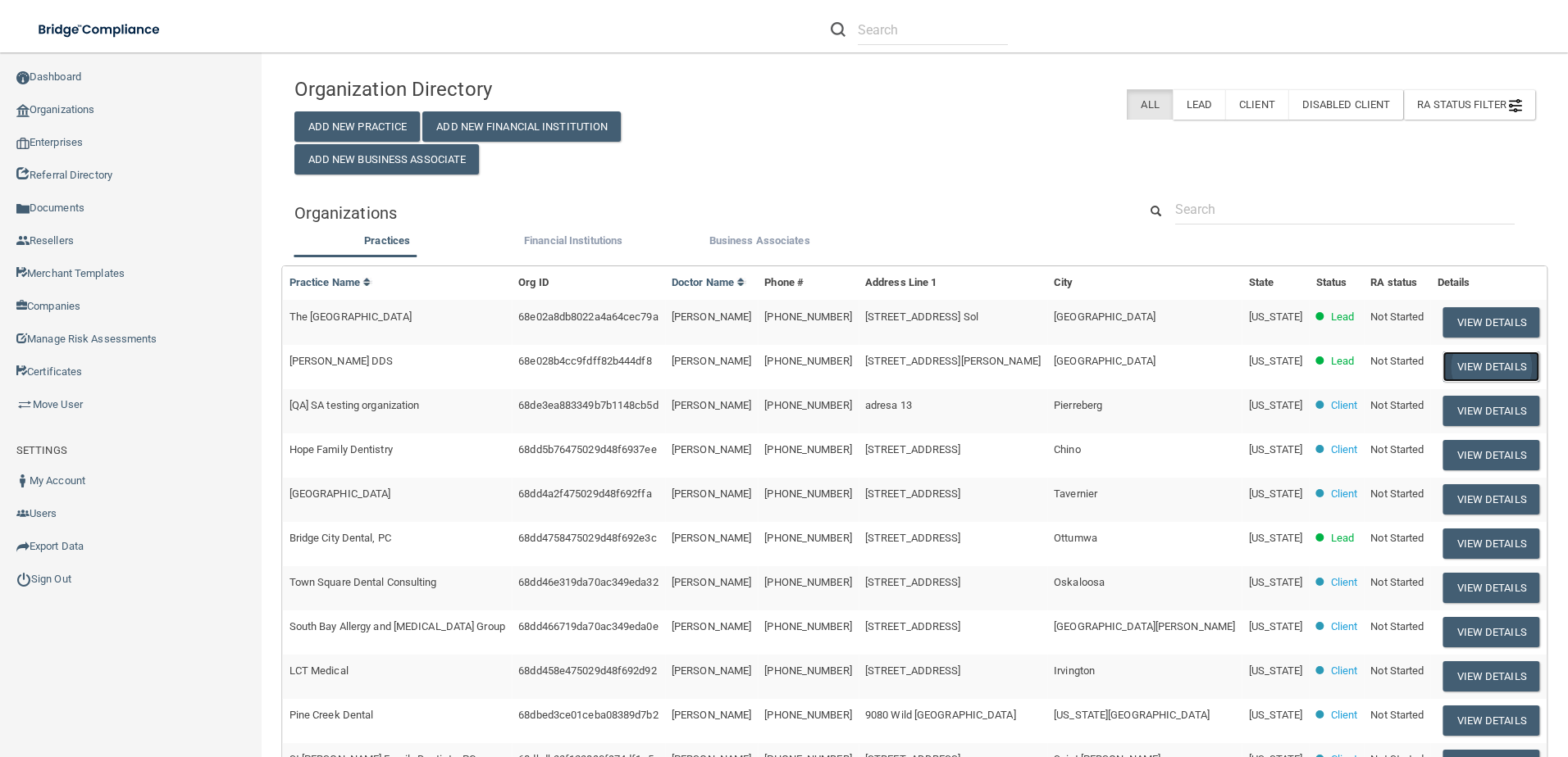
click at [1453, 361] on button "View Details" at bounding box center [1491, 367] width 97 height 30
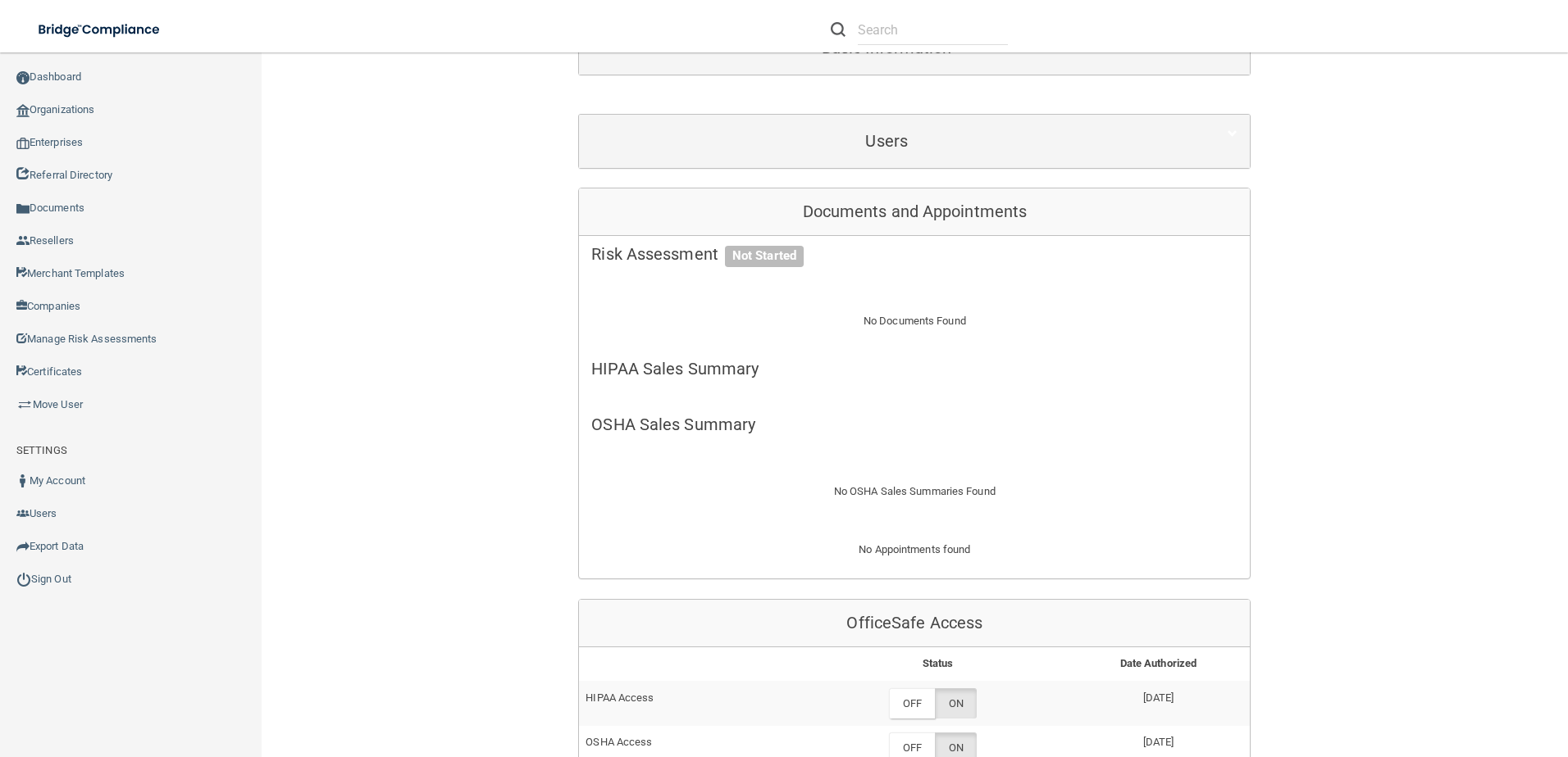
scroll to position [409, 0]
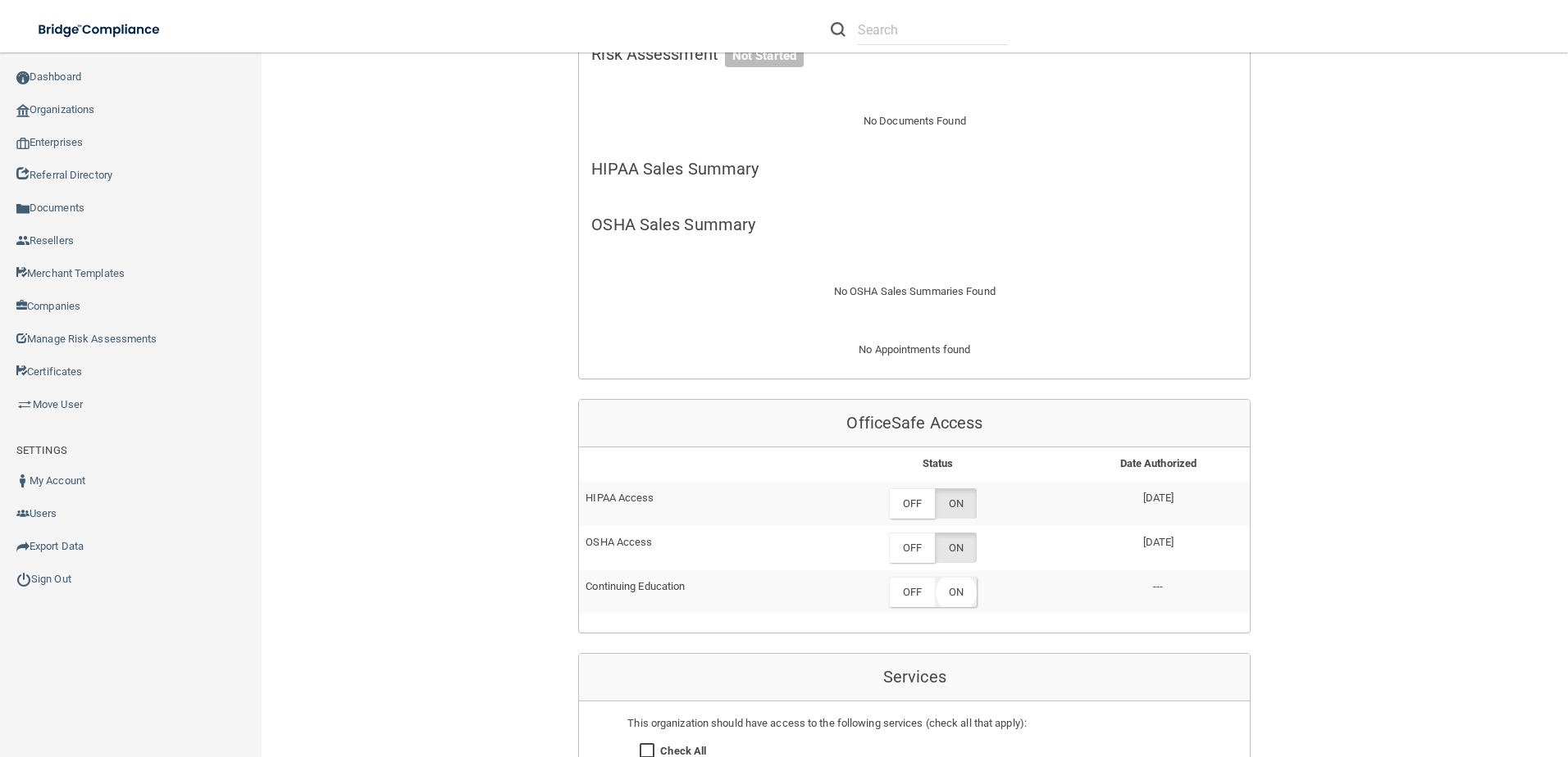
click at [958, 606] on label "ON" at bounding box center [956, 592] width 42 height 30
click at [46, 112] on link "Organizations" at bounding box center [131, 110] width 263 height 33
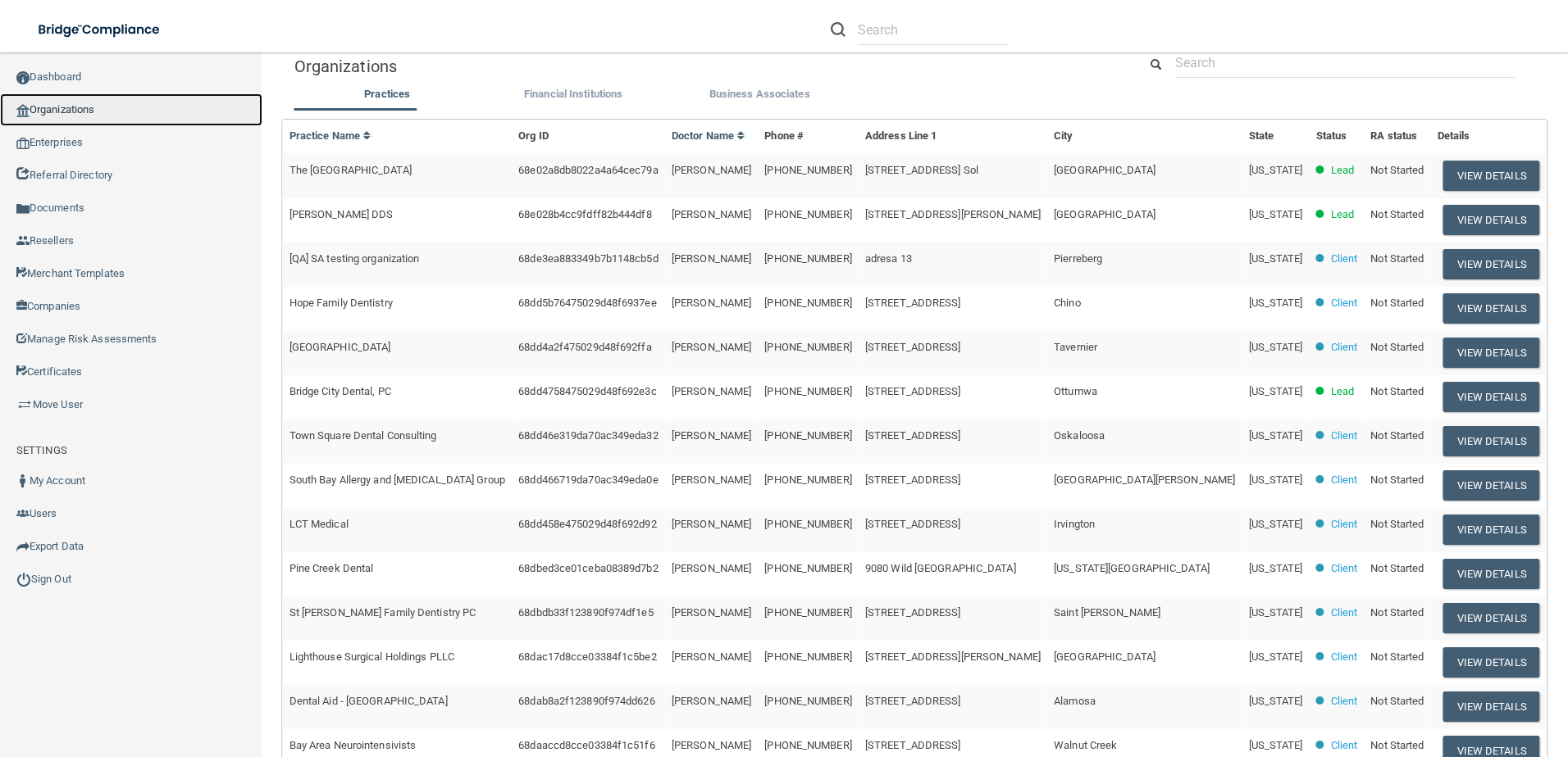
scroll to position [77, 0]
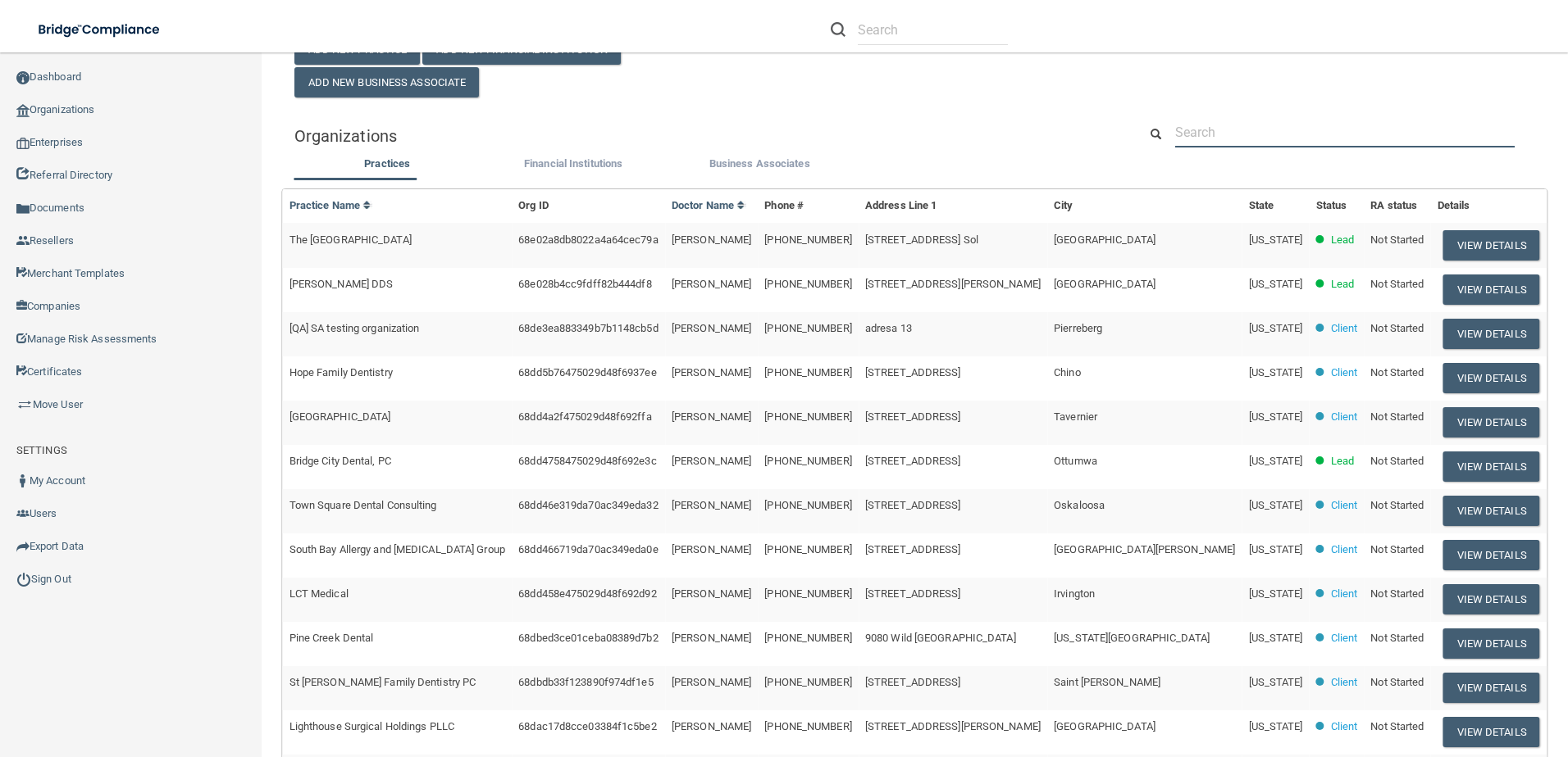
click at [1341, 137] on input "text" at bounding box center [1344, 133] width 339 height 30
paste input "Alliance Family Dental"
type input "Alliance Family Dental"
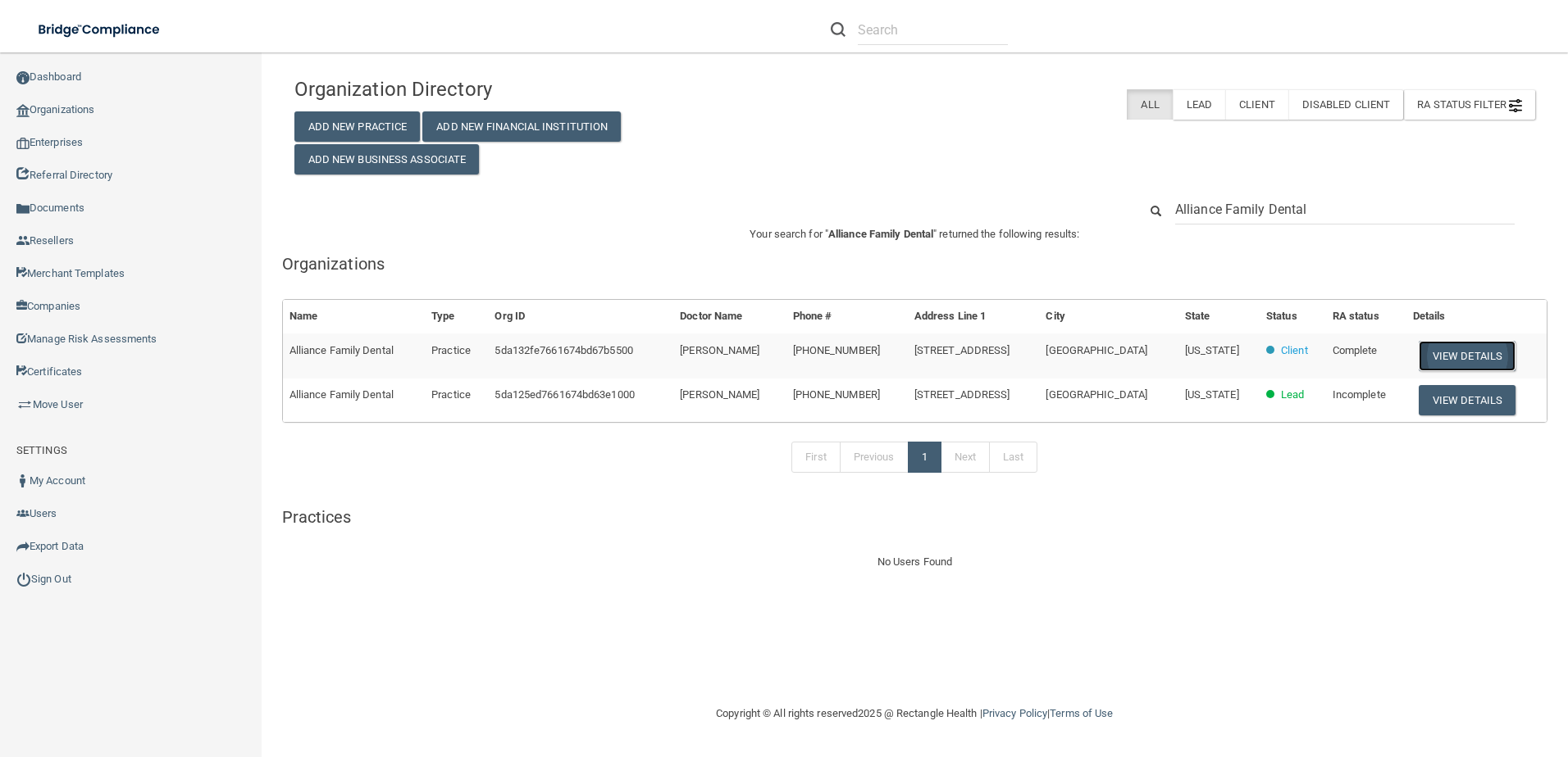
click at [1437, 353] on button "View Details" at bounding box center [1467, 356] width 97 height 30
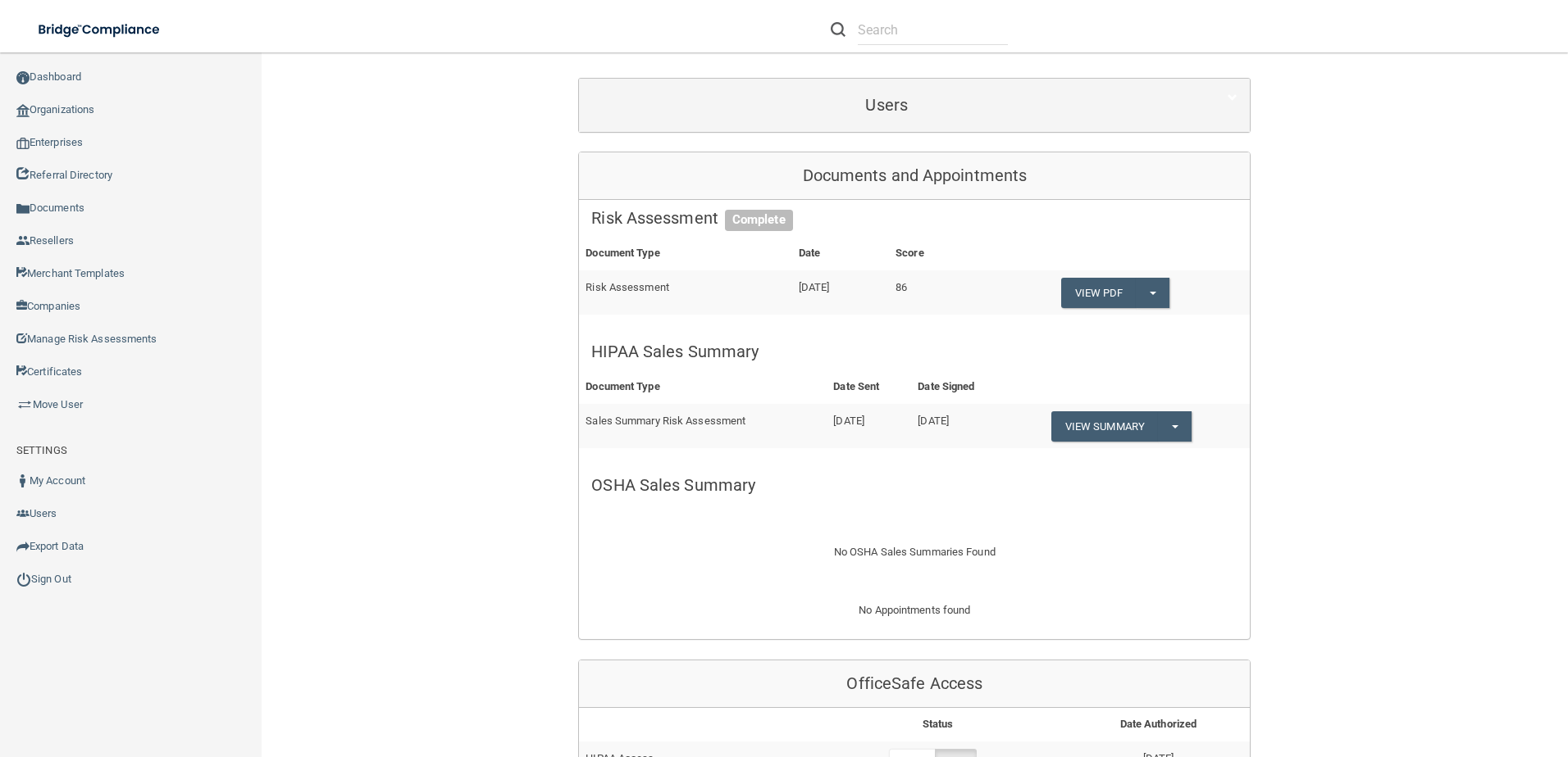
scroll to position [492, 0]
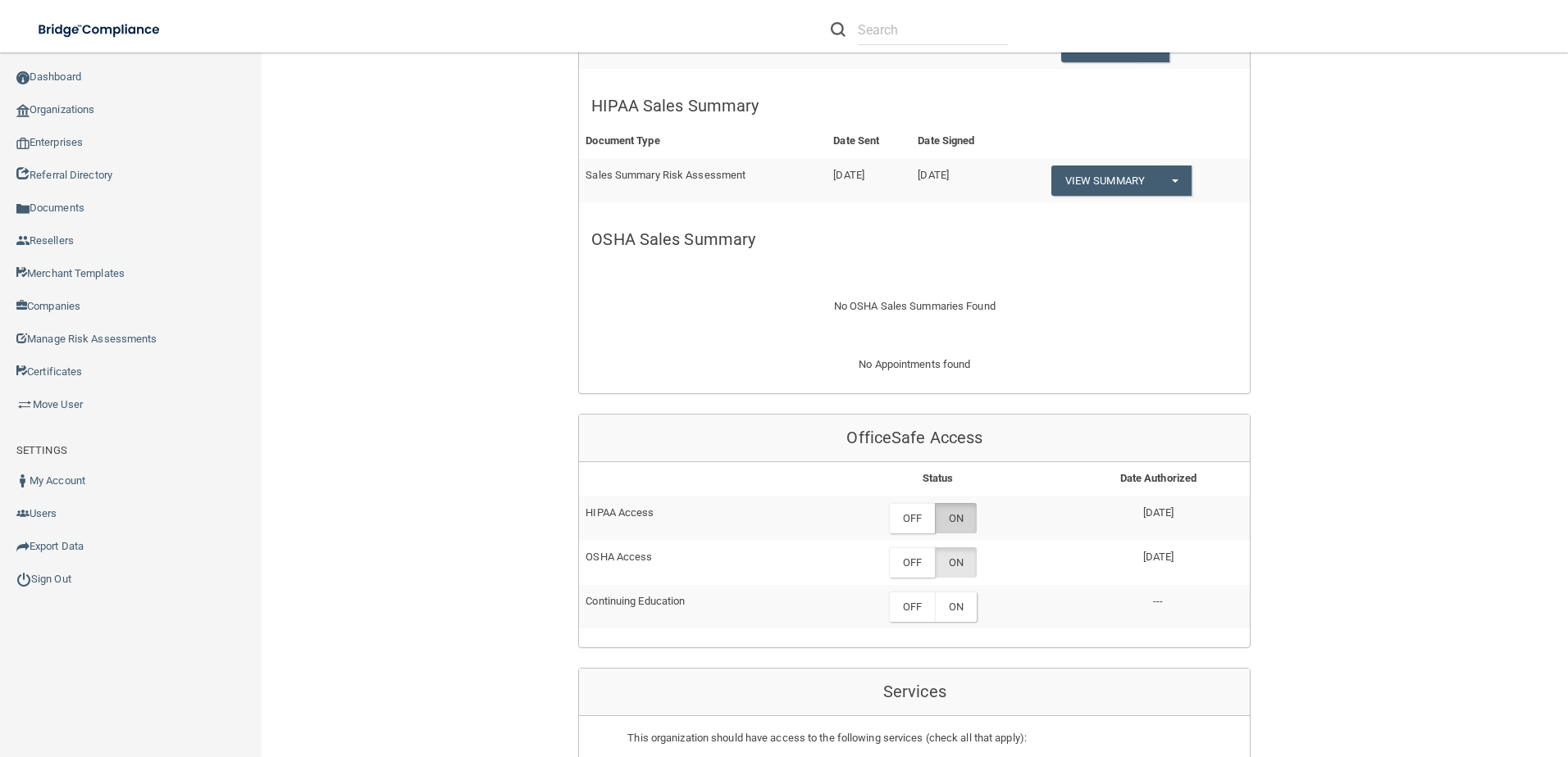
click at [957, 520] on label "ON" at bounding box center [956, 518] width 42 height 30
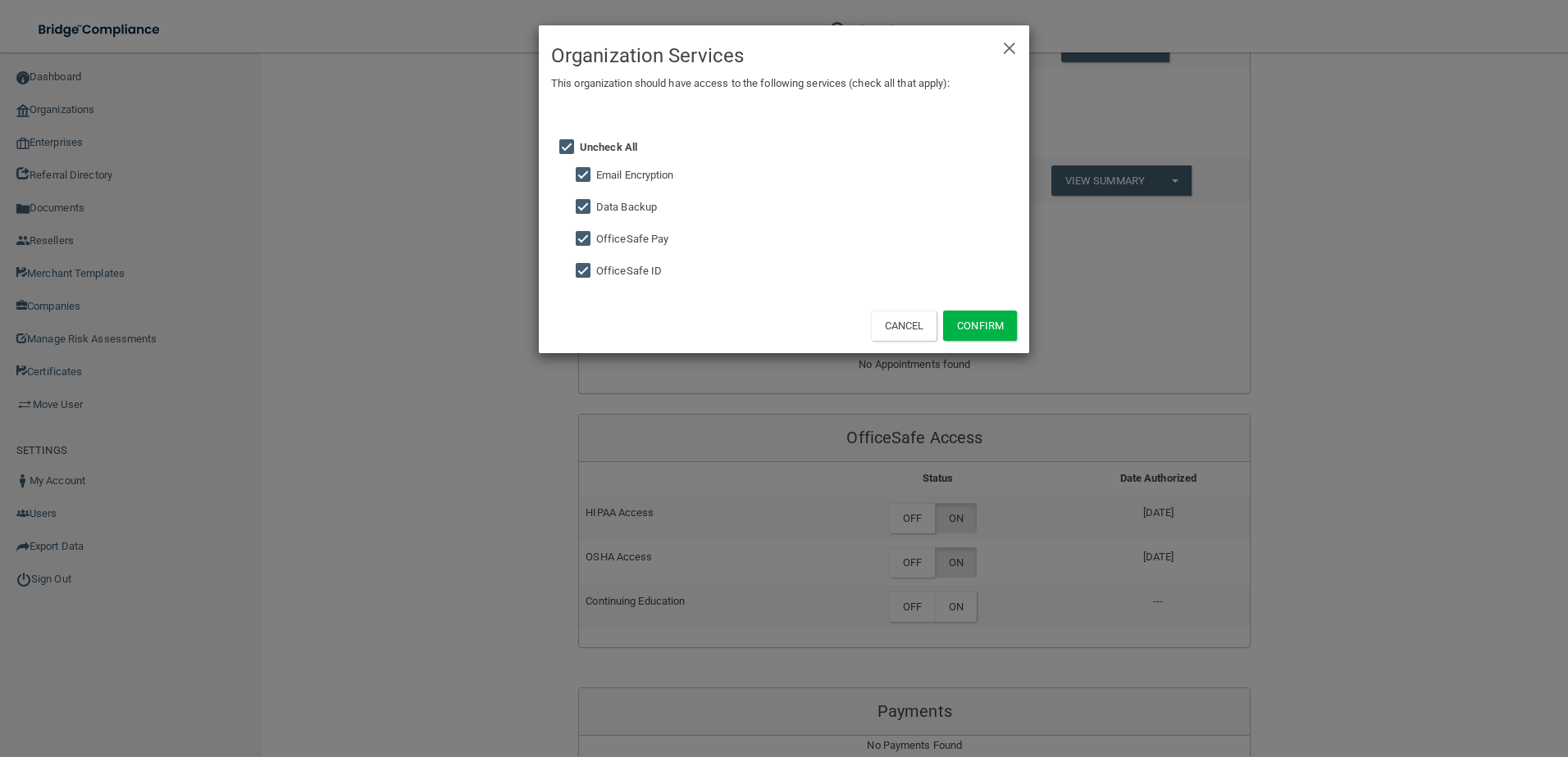
click at [585, 169] on input "checkbox" at bounding box center [585, 175] width 19 height 13
checkbox input "false"
click at [577, 202] on input "checkbox" at bounding box center [585, 207] width 19 height 13
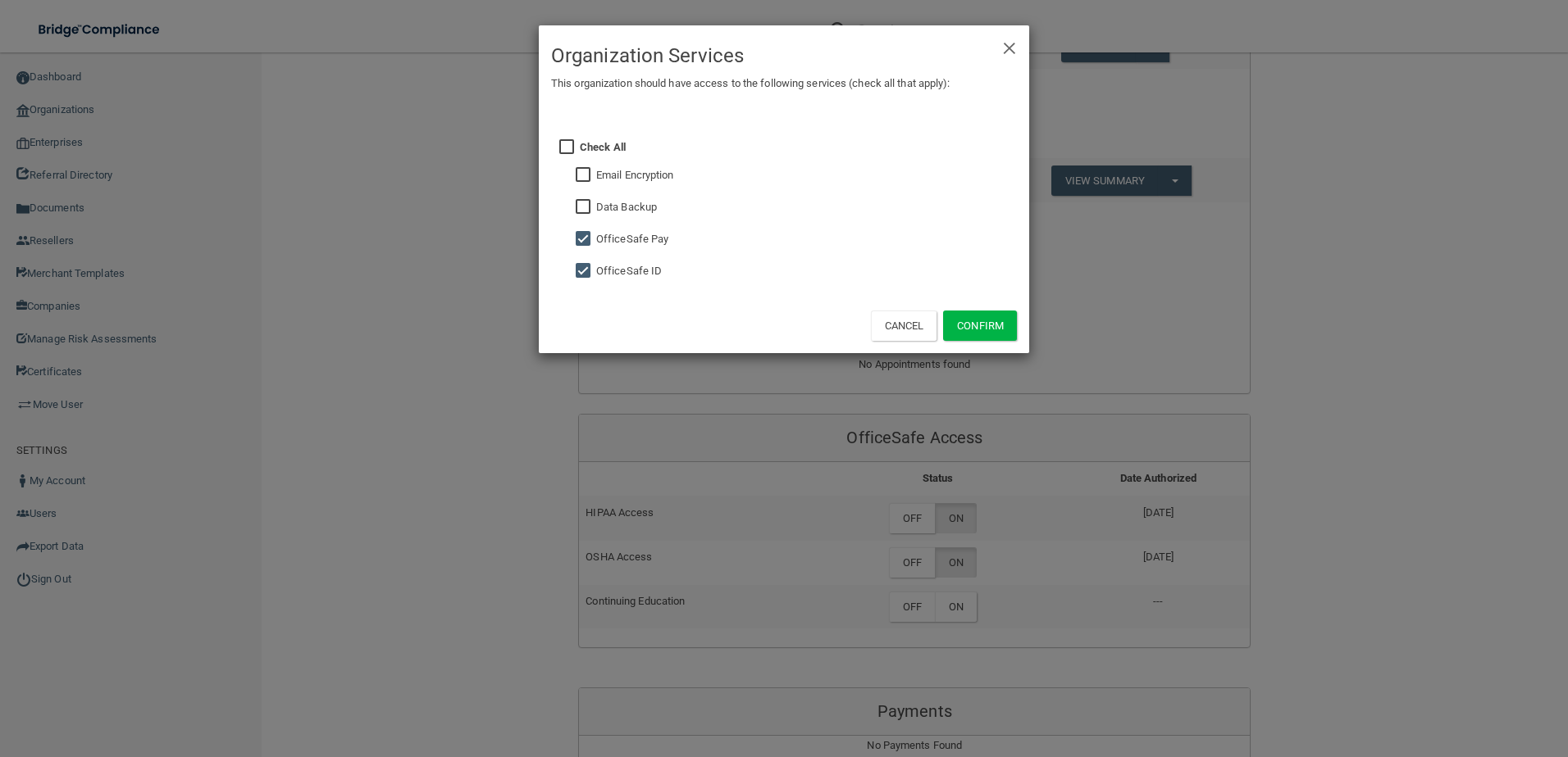
checkbox input "true"
click at [582, 243] on input "checkbox" at bounding box center [585, 240] width 19 height 13
checkbox input "false"
click at [992, 323] on button "Confirm" at bounding box center [980, 326] width 74 height 30
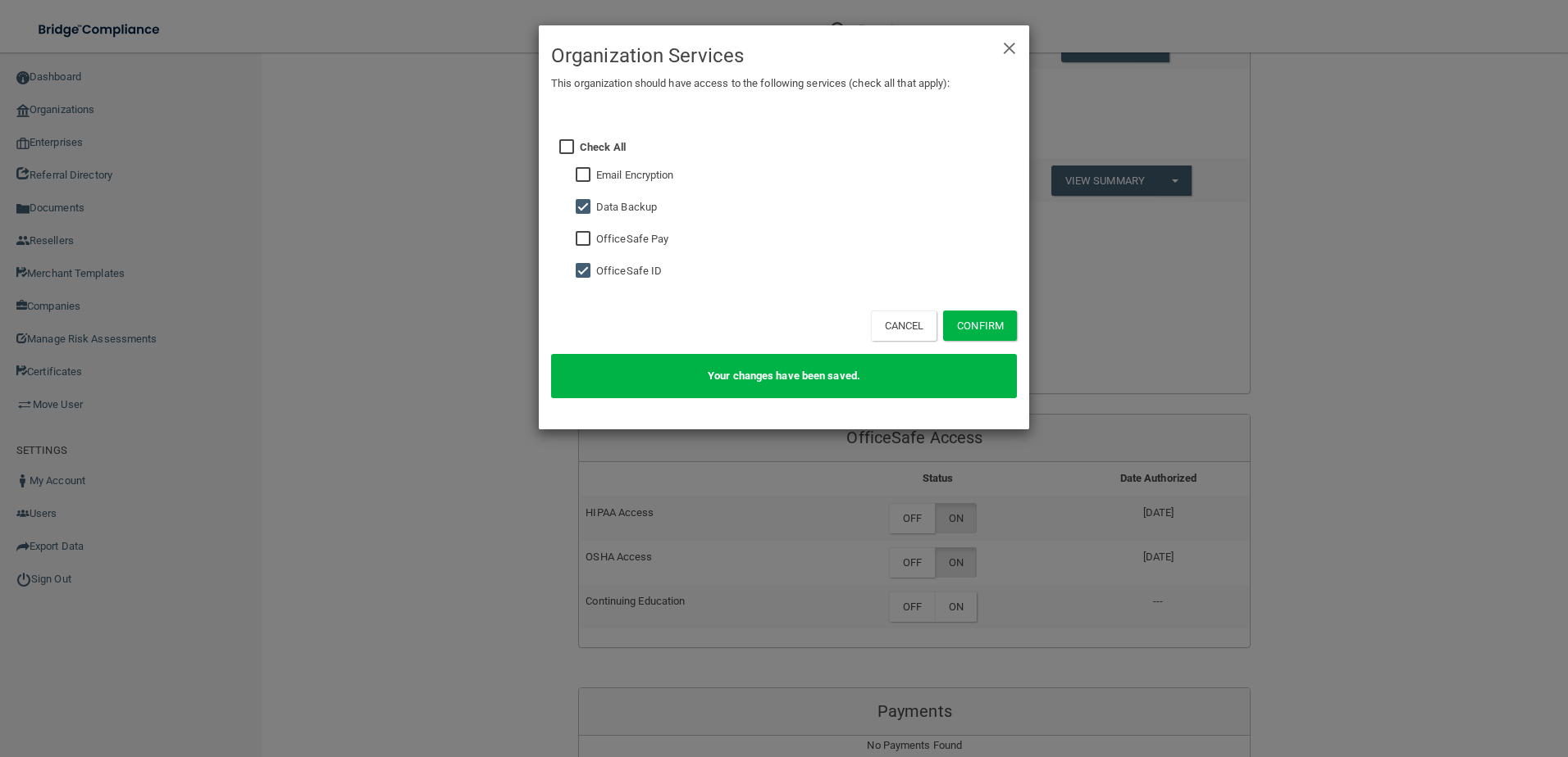
click at [1136, 538] on div "× Close Organization Services This organization should have access to the follo…" at bounding box center [784, 378] width 1568 height 757
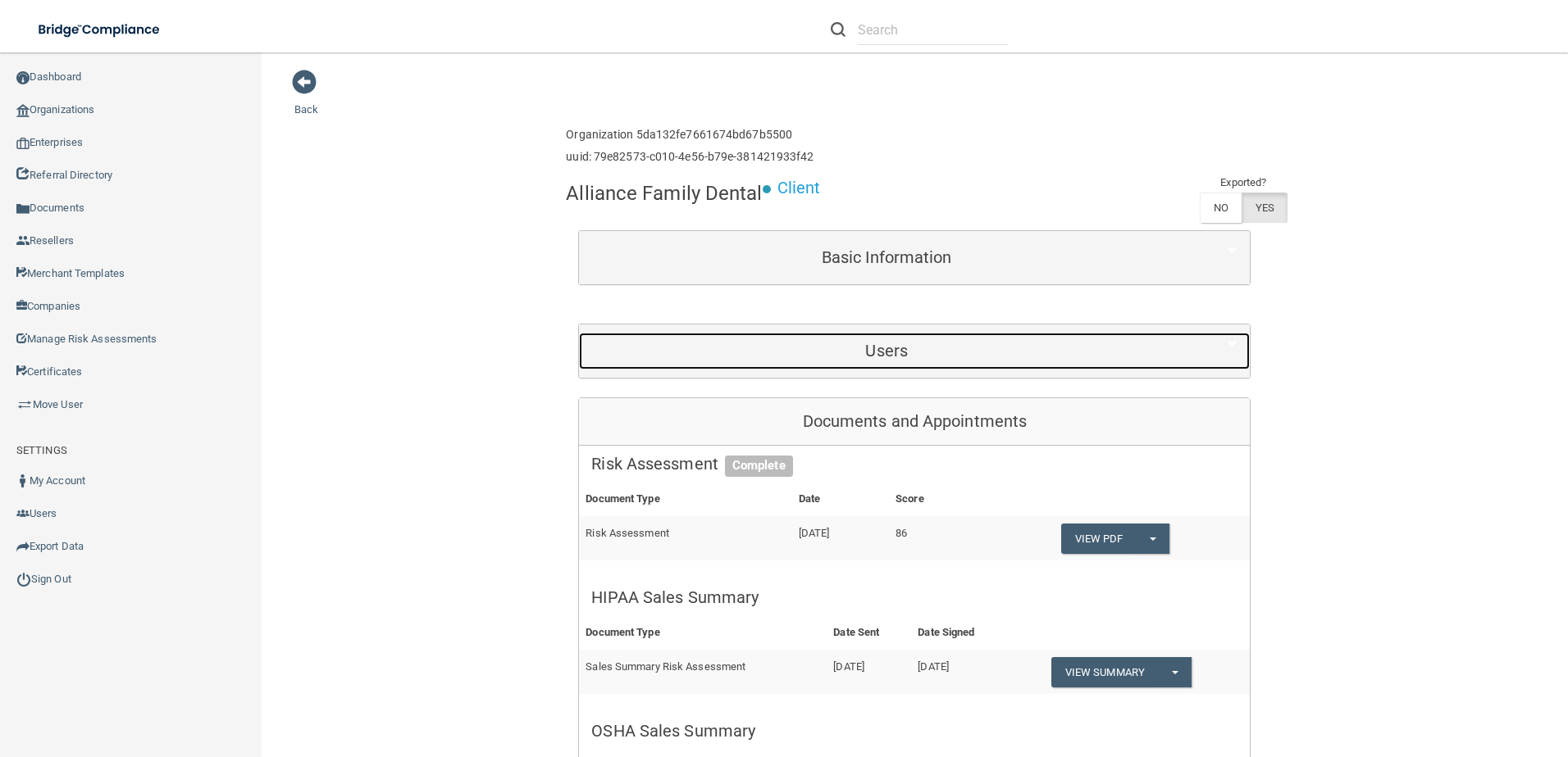
click at [876, 343] on h5 "Users" at bounding box center [886, 351] width 591 height 18
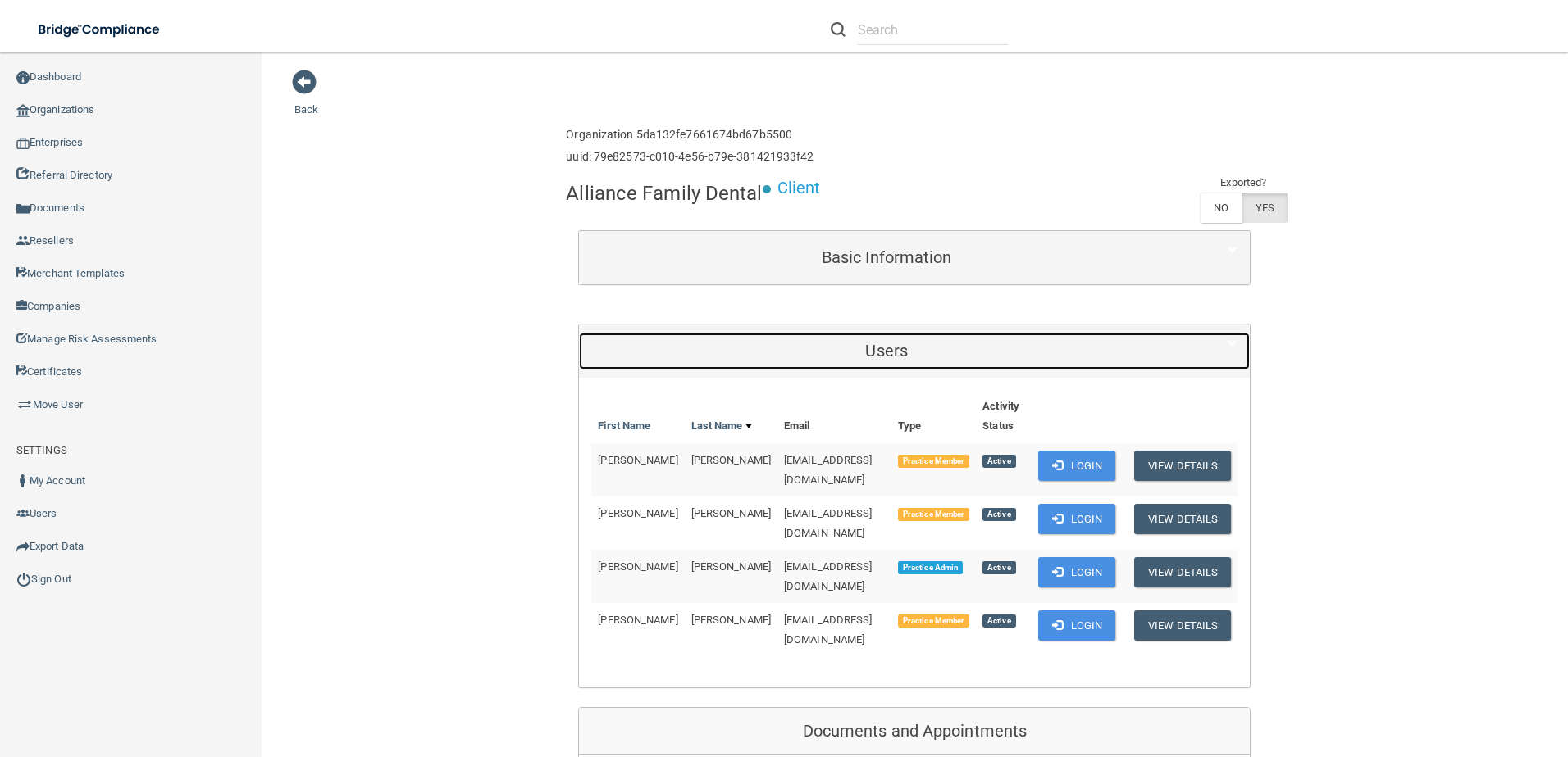
click at [876, 343] on h5 "Users" at bounding box center [886, 351] width 591 height 18
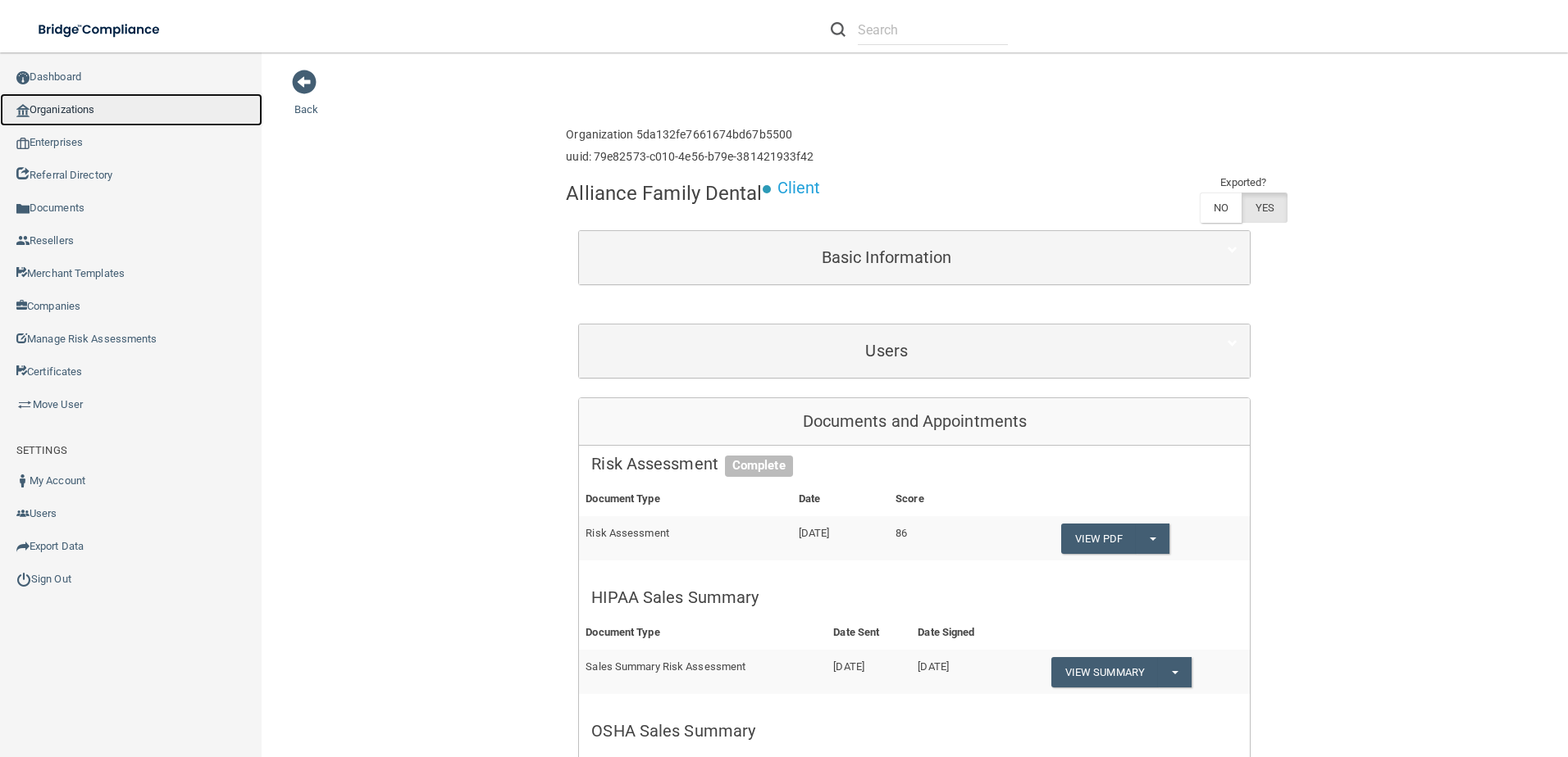
click at [110, 106] on link "Organizations" at bounding box center [131, 110] width 263 height 33
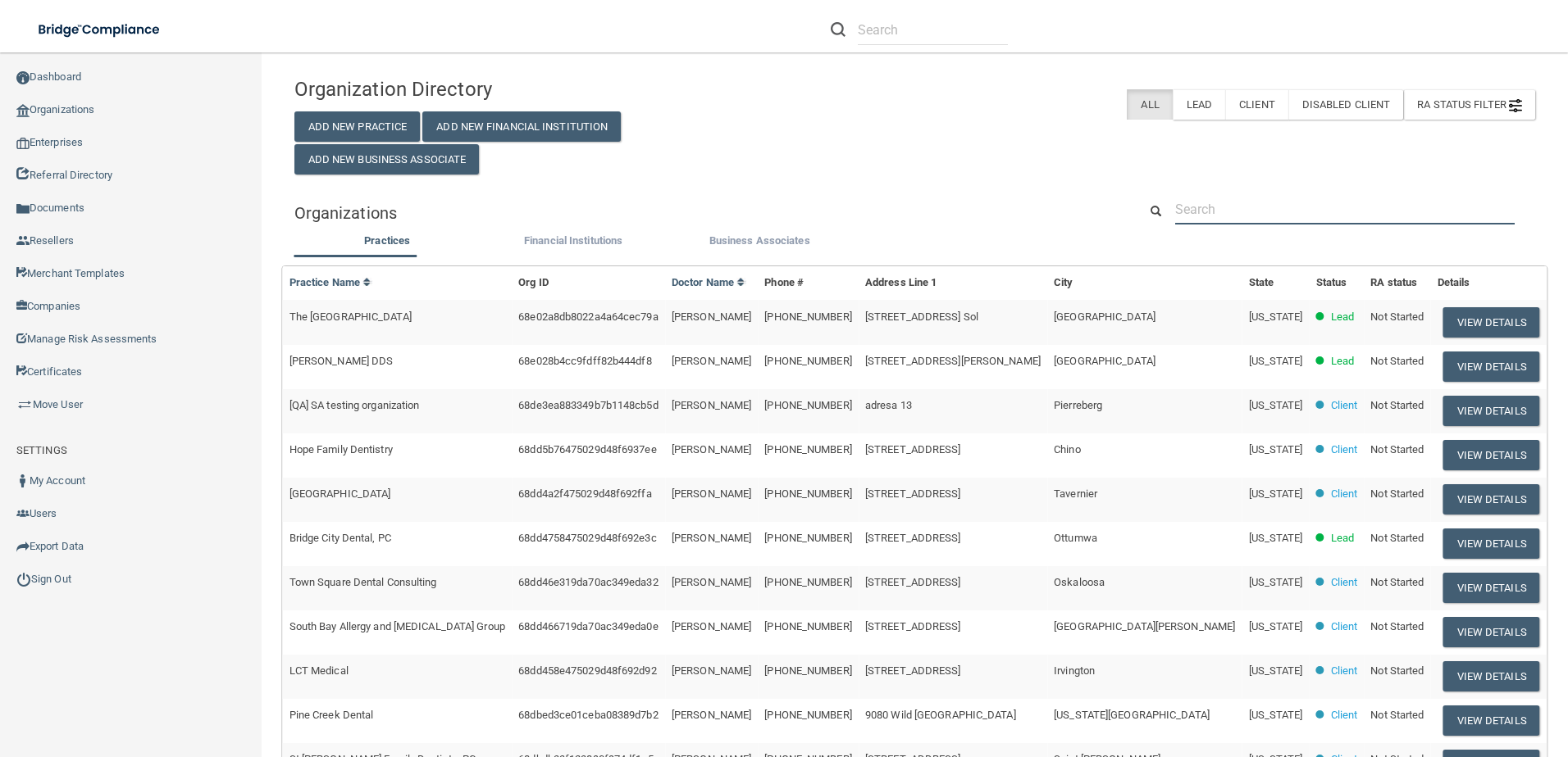
click at [1242, 205] on input "text" at bounding box center [1344, 209] width 339 height 30
paste input "The [GEOGRAPHIC_DATA]"
type input "The [GEOGRAPHIC_DATA]"
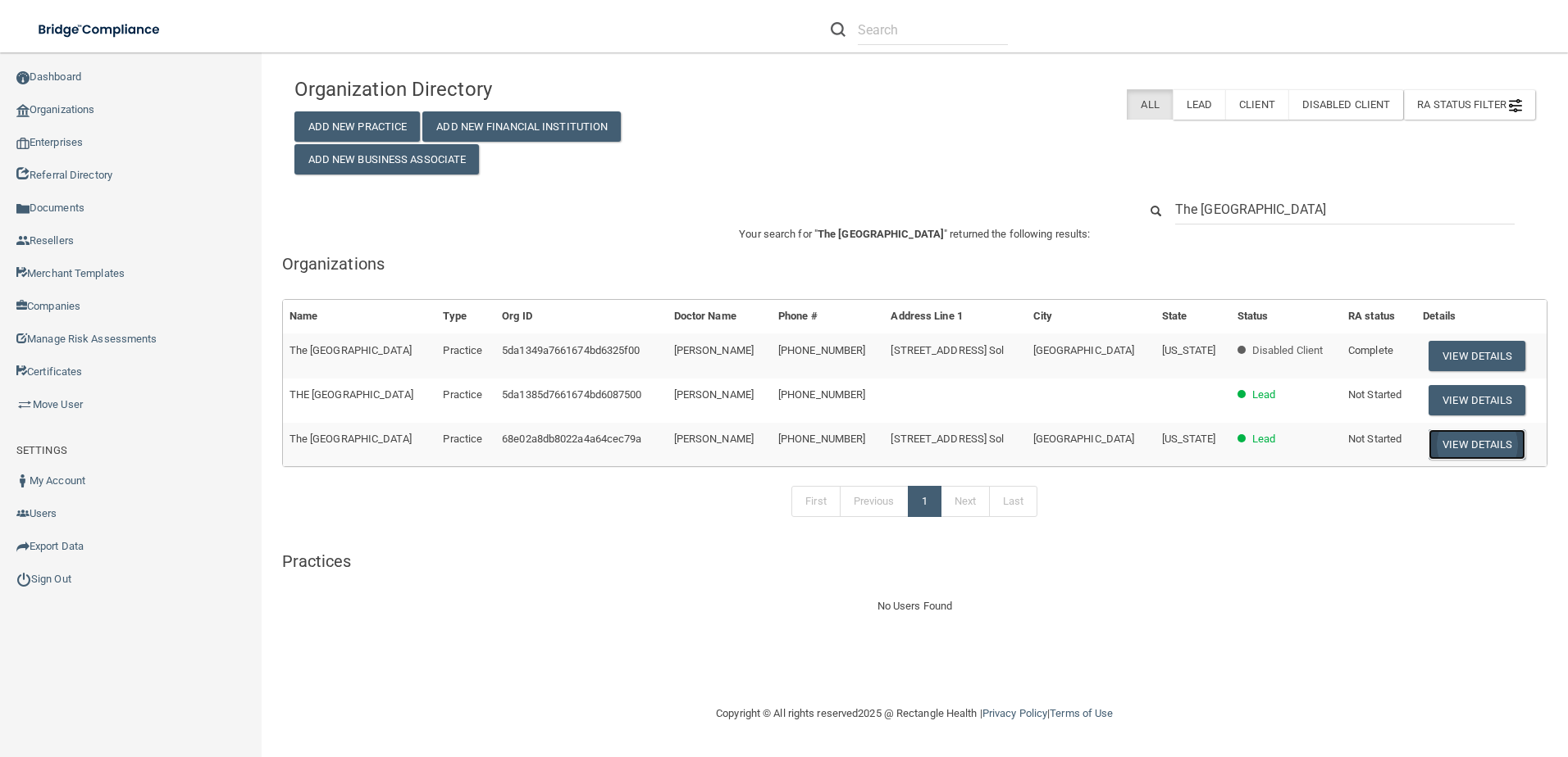
click at [1458, 445] on button "View Details" at bounding box center [1477, 444] width 97 height 30
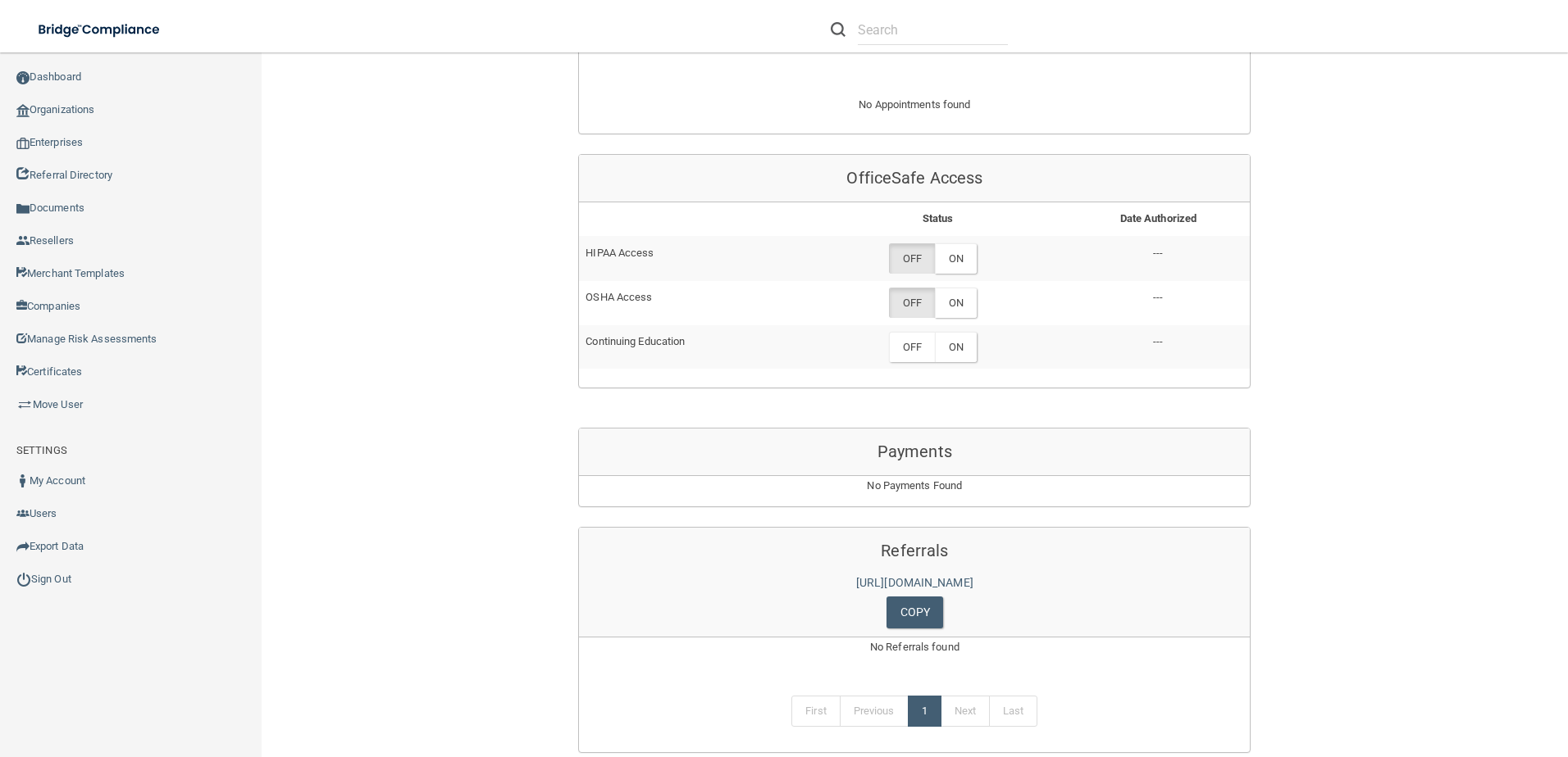
scroll to position [656, 0]
click at [942, 264] on label "ON" at bounding box center [956, 258] width 42 height 30
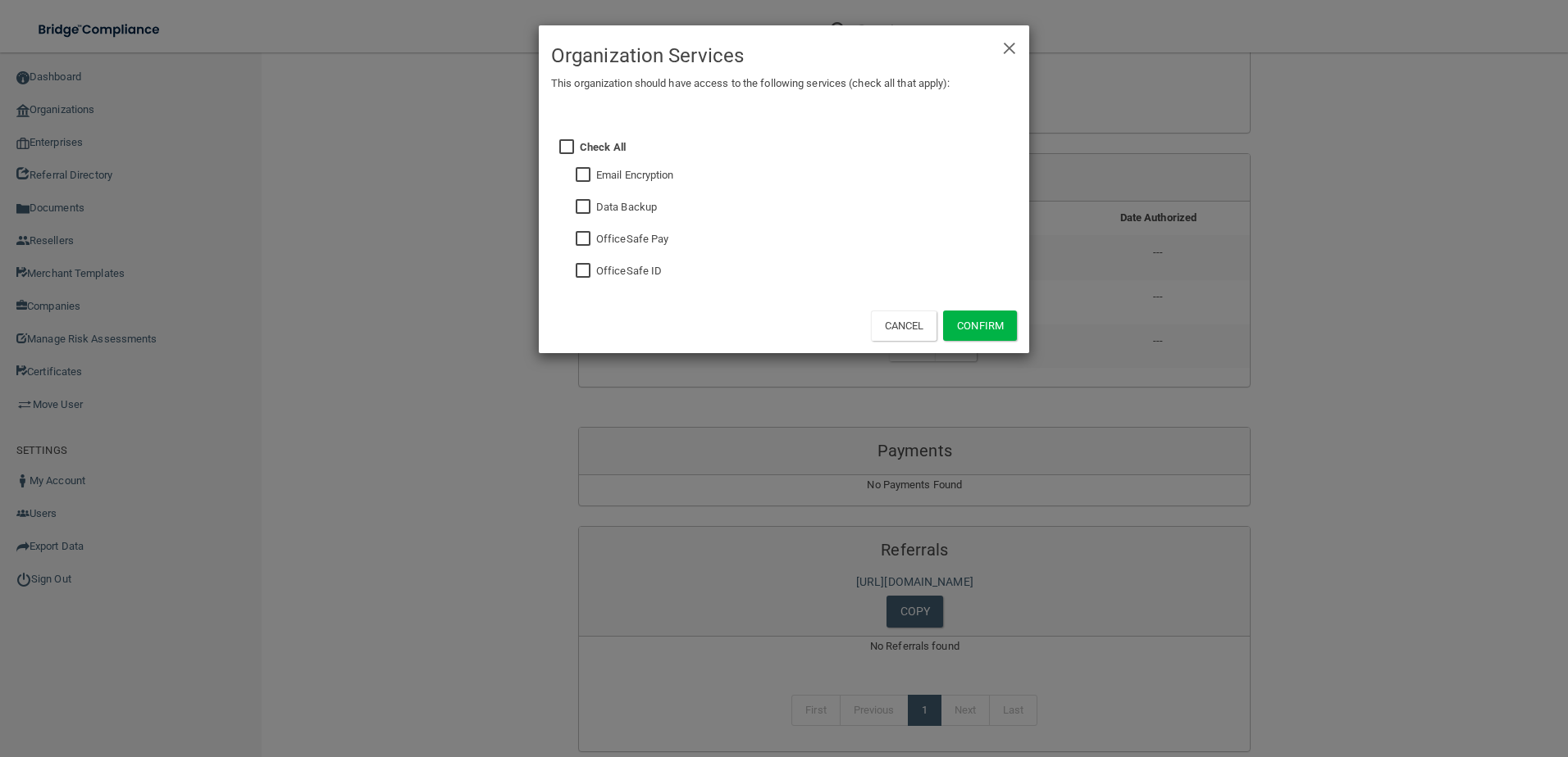
click at [583, 274] on input "checkbox" at bounding box center [585, 271] width 19 height 13
checkbox input "true"
click at [998, 323] on button "Confirm" at bounding box center [980, 326] width 74 height 30
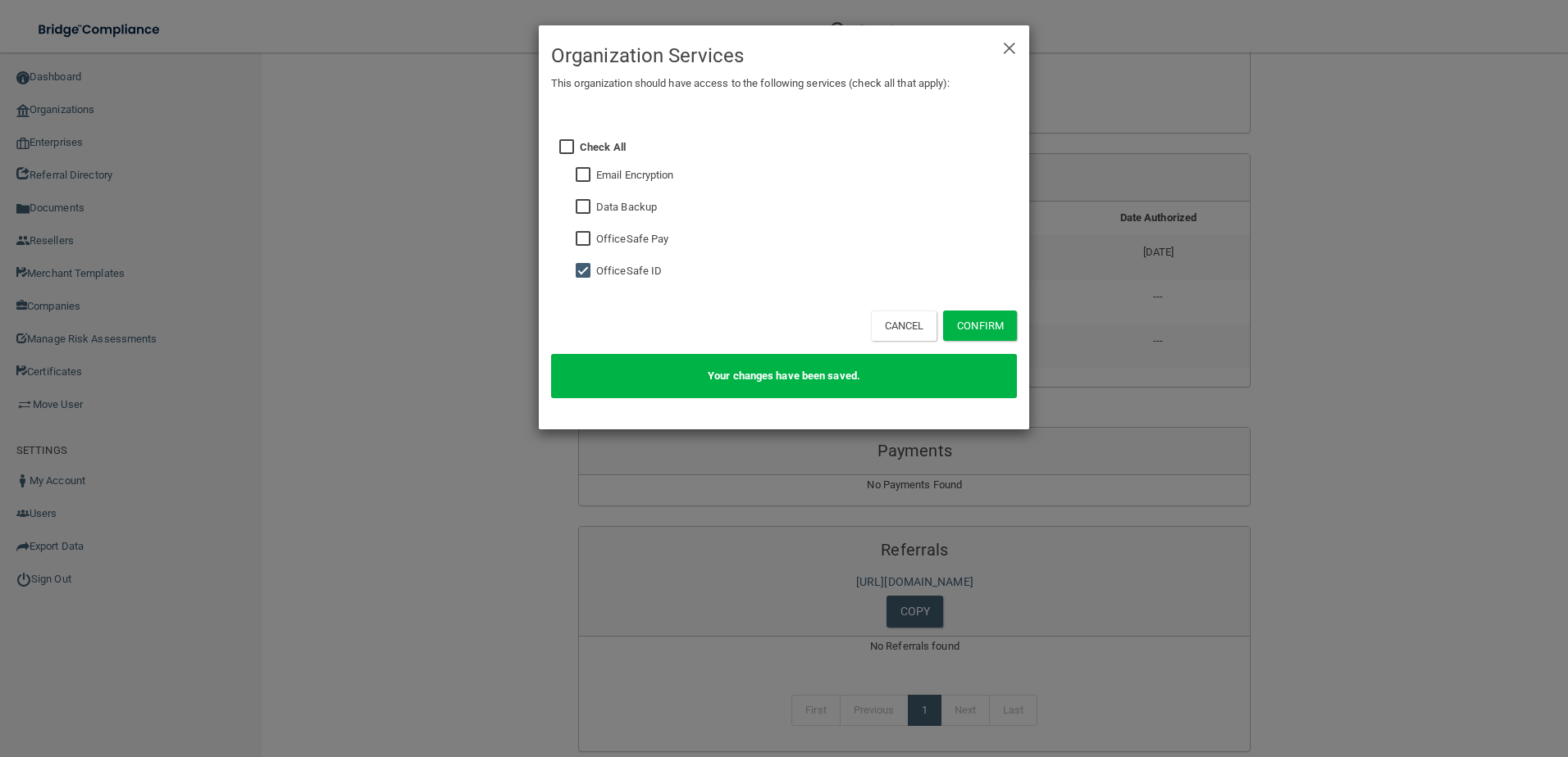
click at [1018, 30] on div "× Close Organization Services This organization should have access to the follo…" at bounding box center [783, 71] width 490 height 92
click at [1010, 44] on span "×" at bounding box center [1010, 45] width 15 height 33
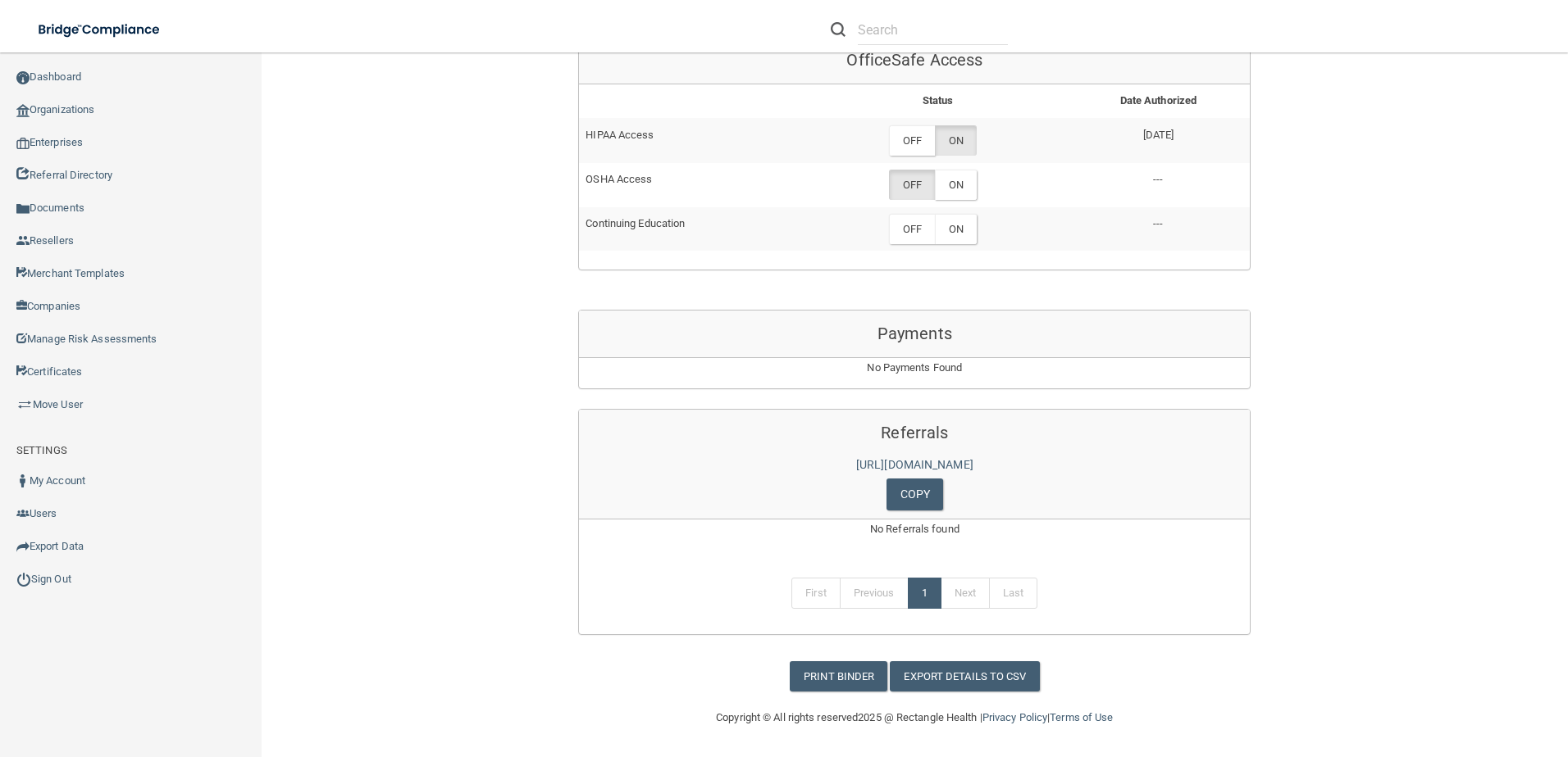
scroll to position [691, 0]
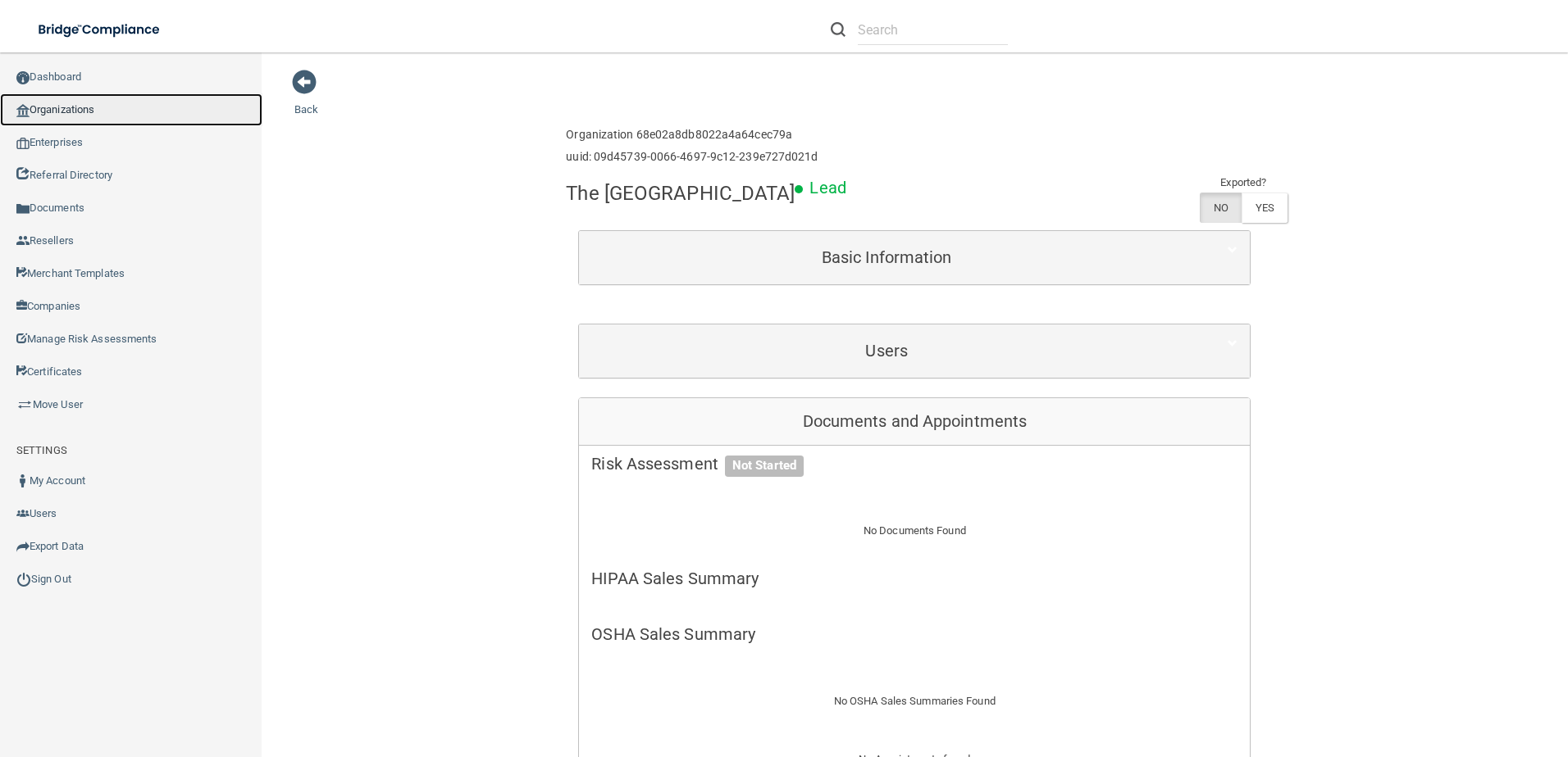
click at [80, 100] on link "Organizations" at bounding box center [131, 110] width 263 height 33
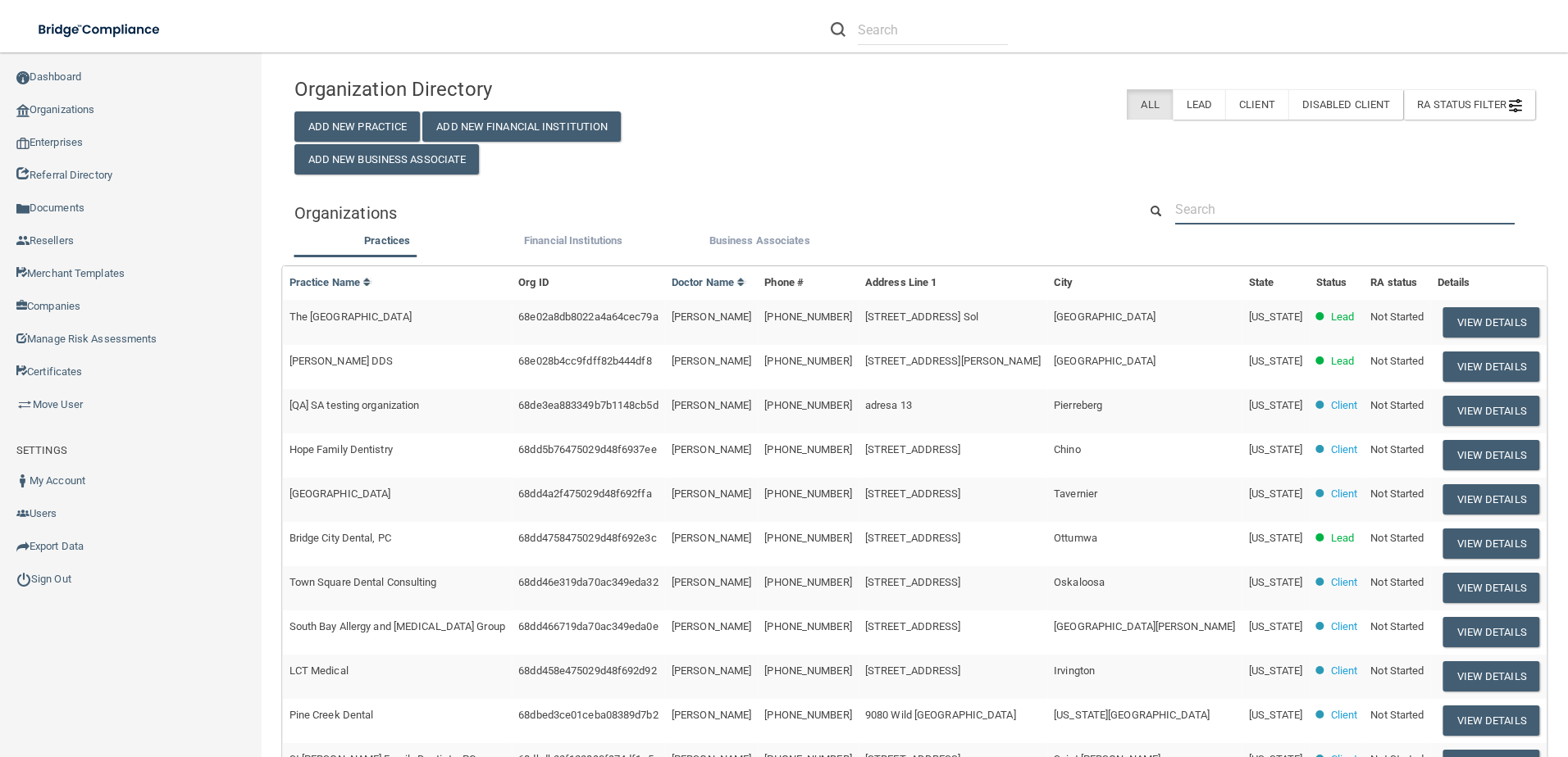
click at [1194, 213] on input "text" at bounding box center [1344, 209] width 339 height 30
paste input "[PERSON_NAME] DMD"
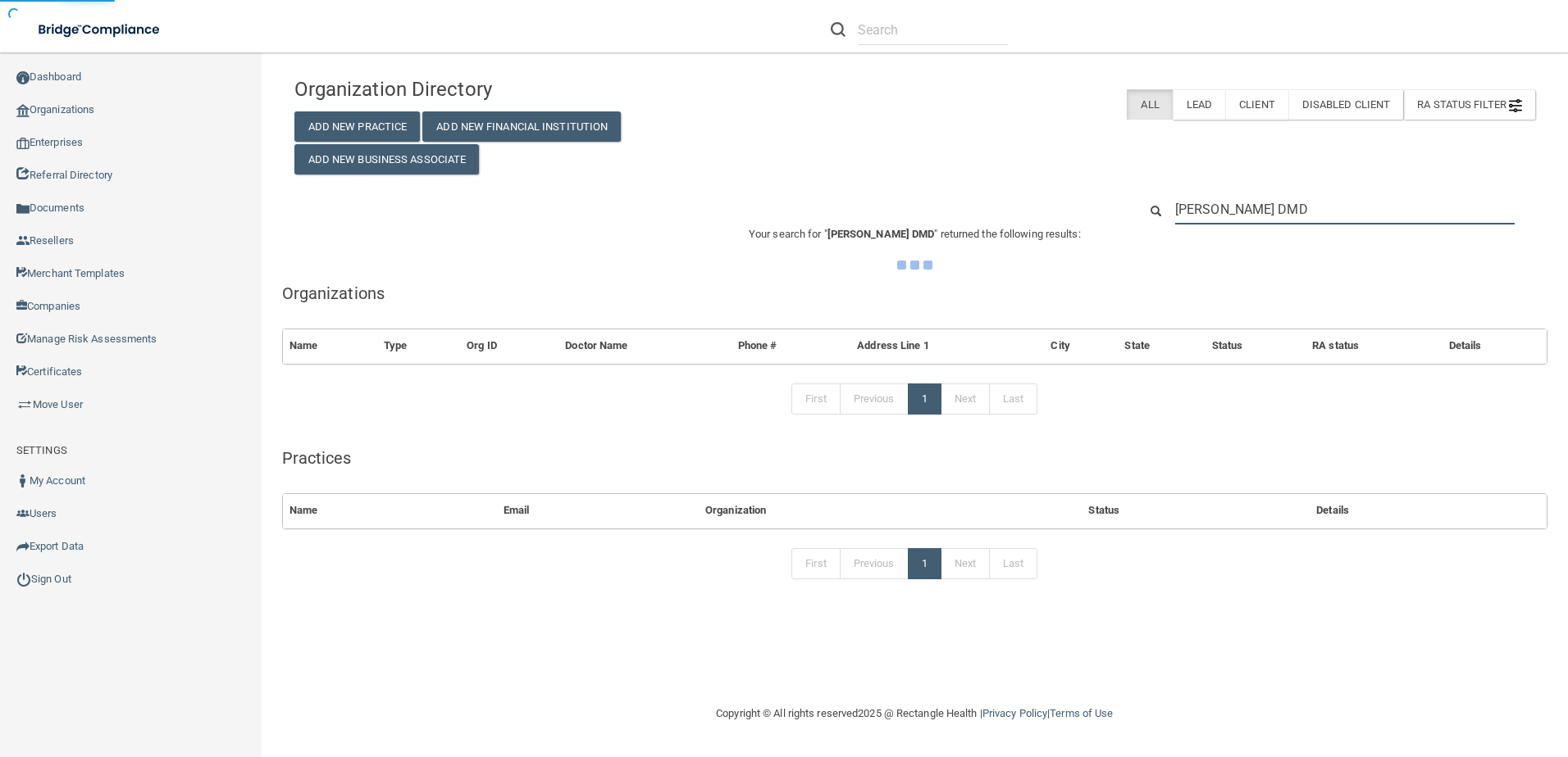
type input "[PERSON_NAME] DMD"
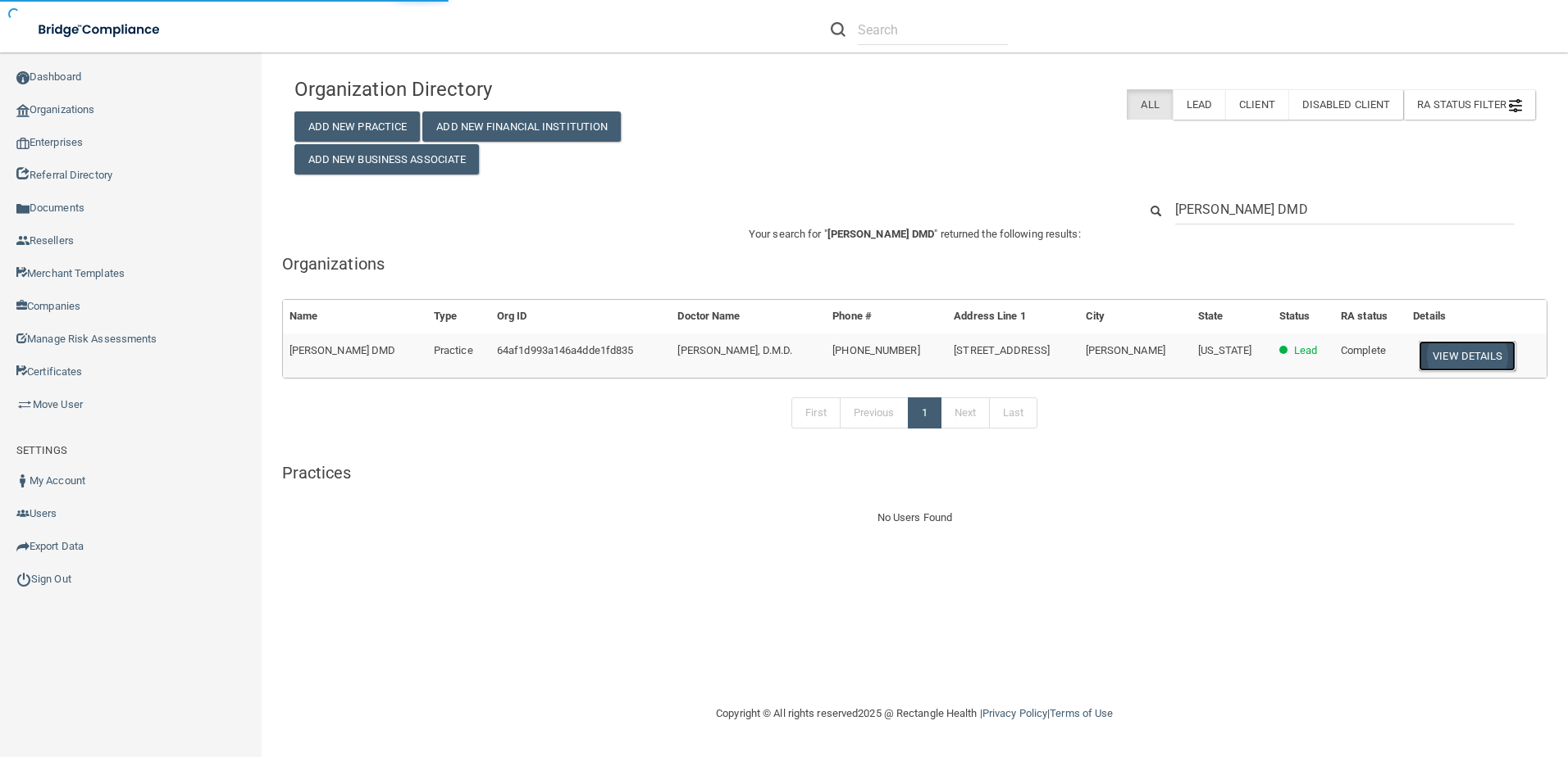
click at [1448, 353] on button "View Details" at bounding box center [1467, 356] width 97 height 30
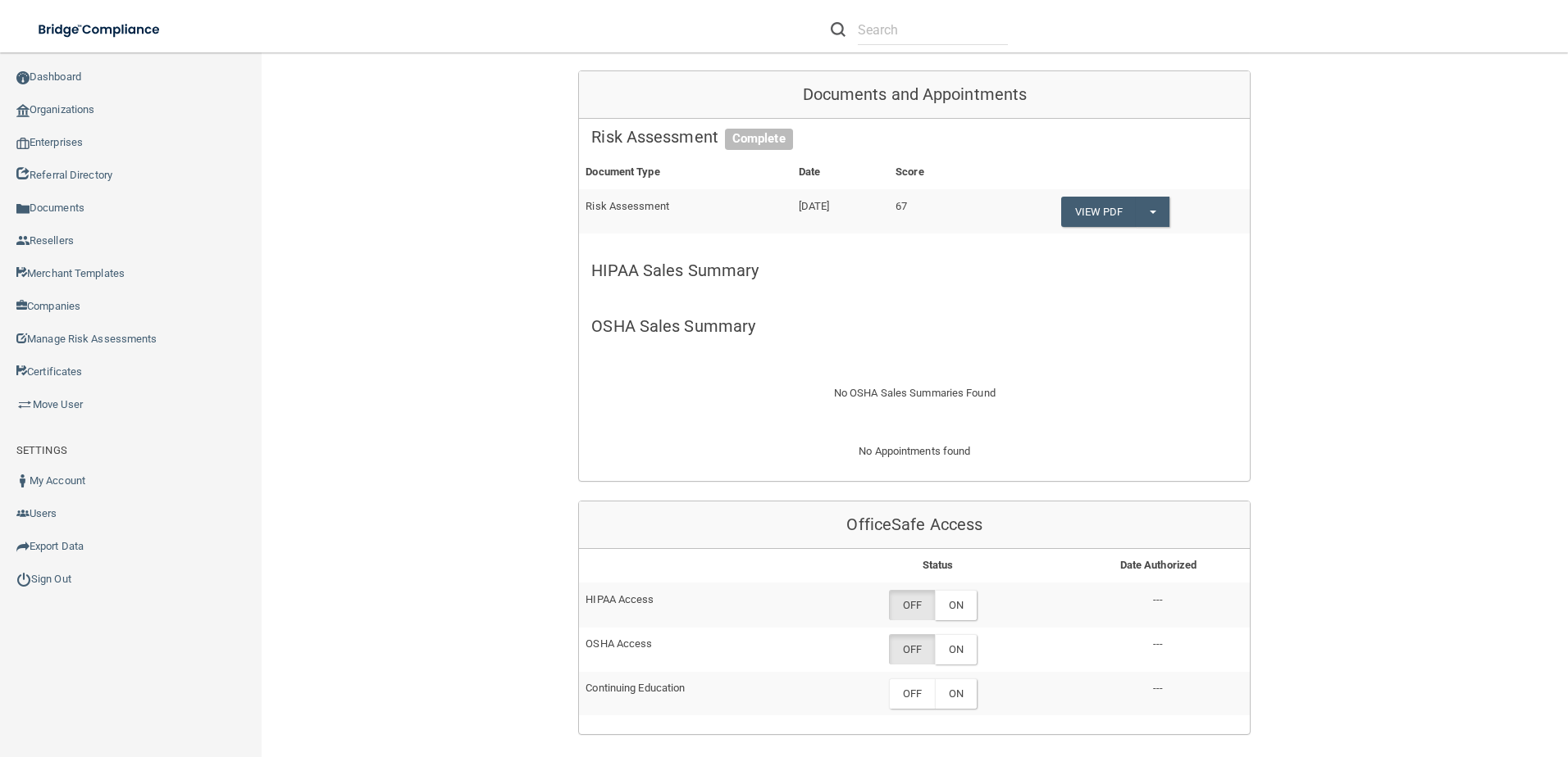
scroll to position [328, 0]
click at [966, 601] on label "ON" at bounding box center [956, 604] width 42 height 30
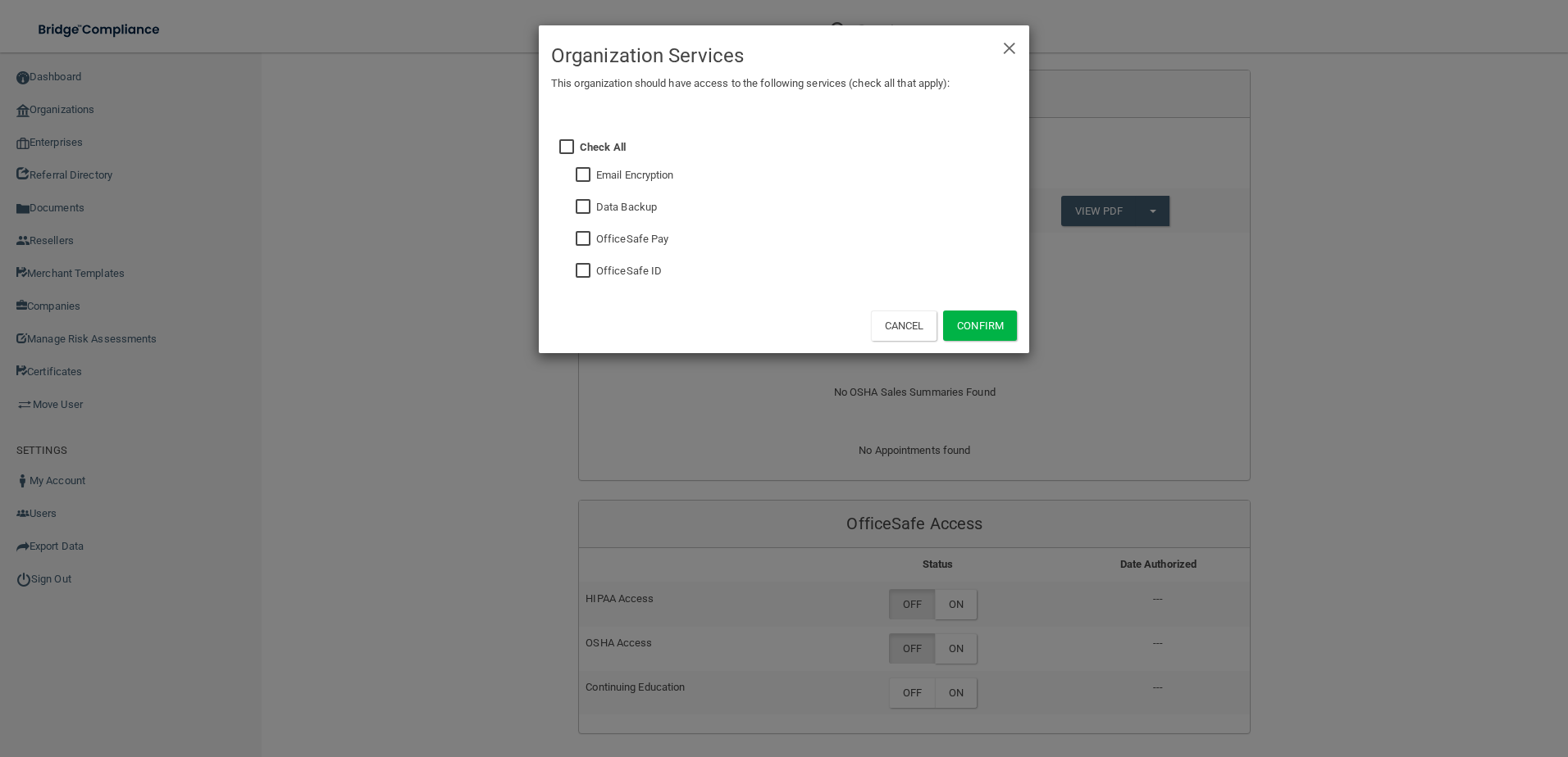
click at [584, 270] on input "checkbox" at bounding box center [585, 271] width 19 height 13
checkbox input "true"
click at [974, 312] on button "Confirm" at bounding box center [980, 326] width 74 height 30
click at [957, 694] on div "× Close Organization Services This organization should have access to the follo…" at bounding box center [784, 378] width 1568 height 757
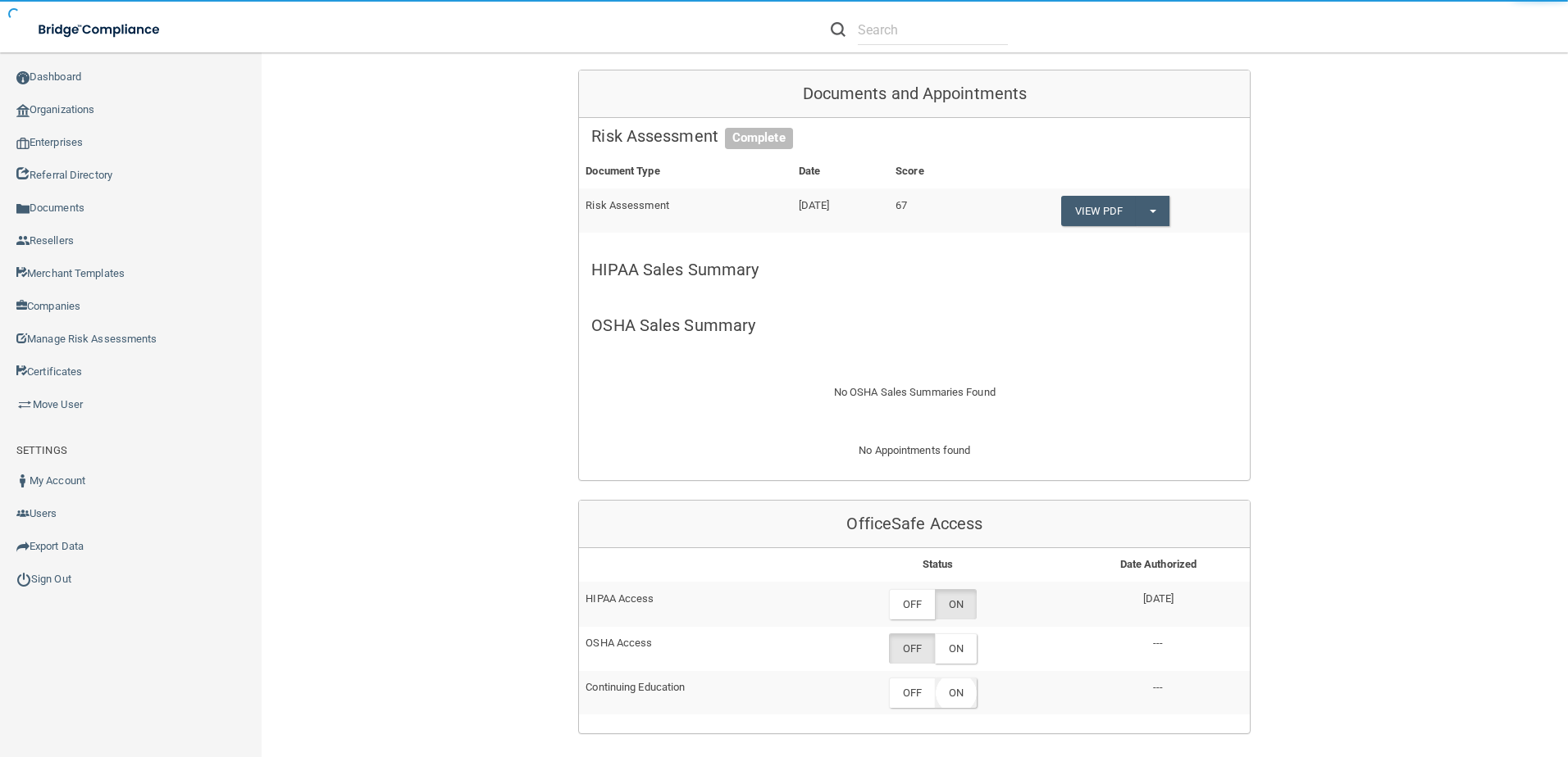
click at [959, 694] on label "ON" at bounding box center [956, 693] width 42 height 30
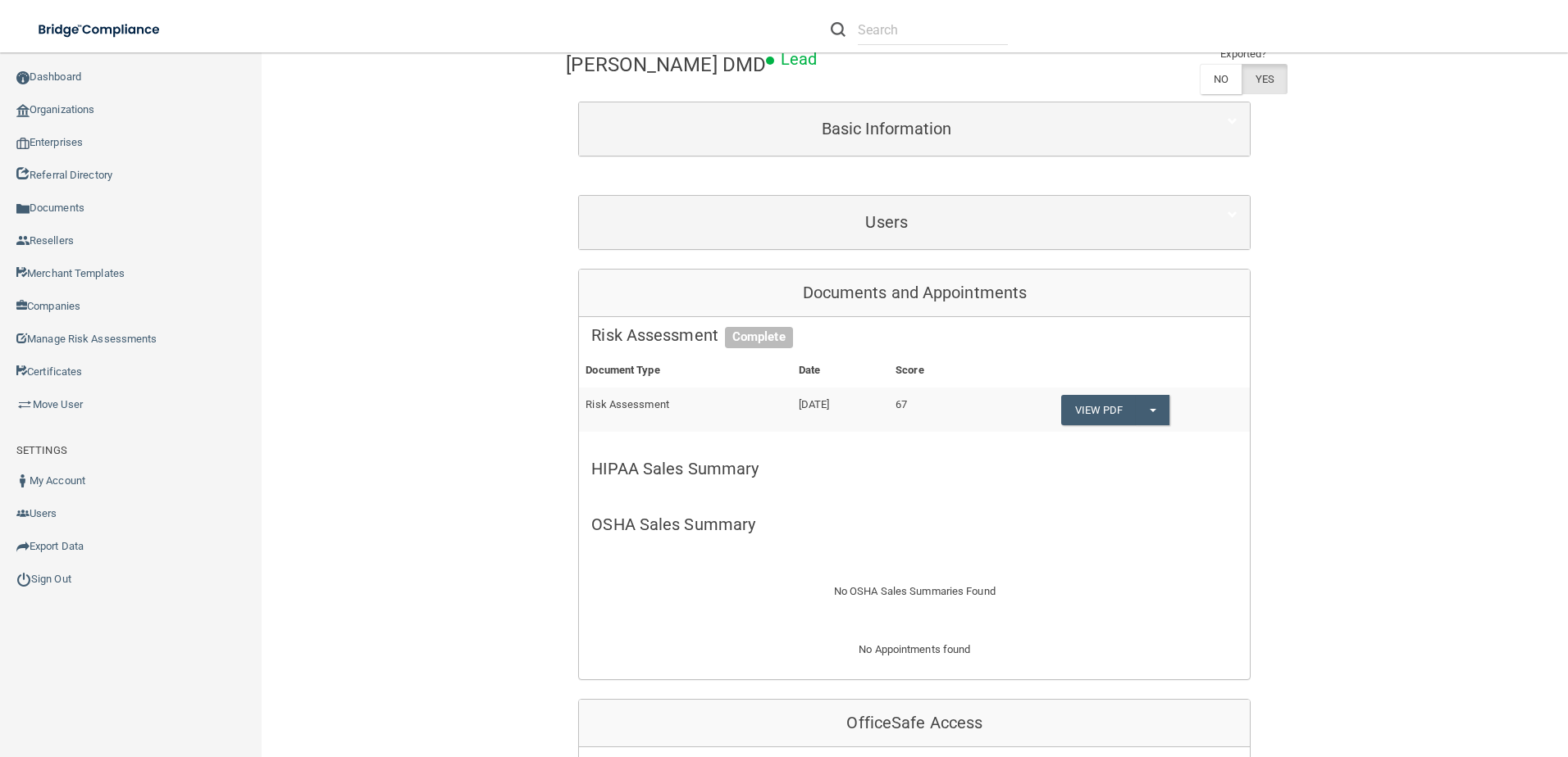
scroll to position [328, 0]
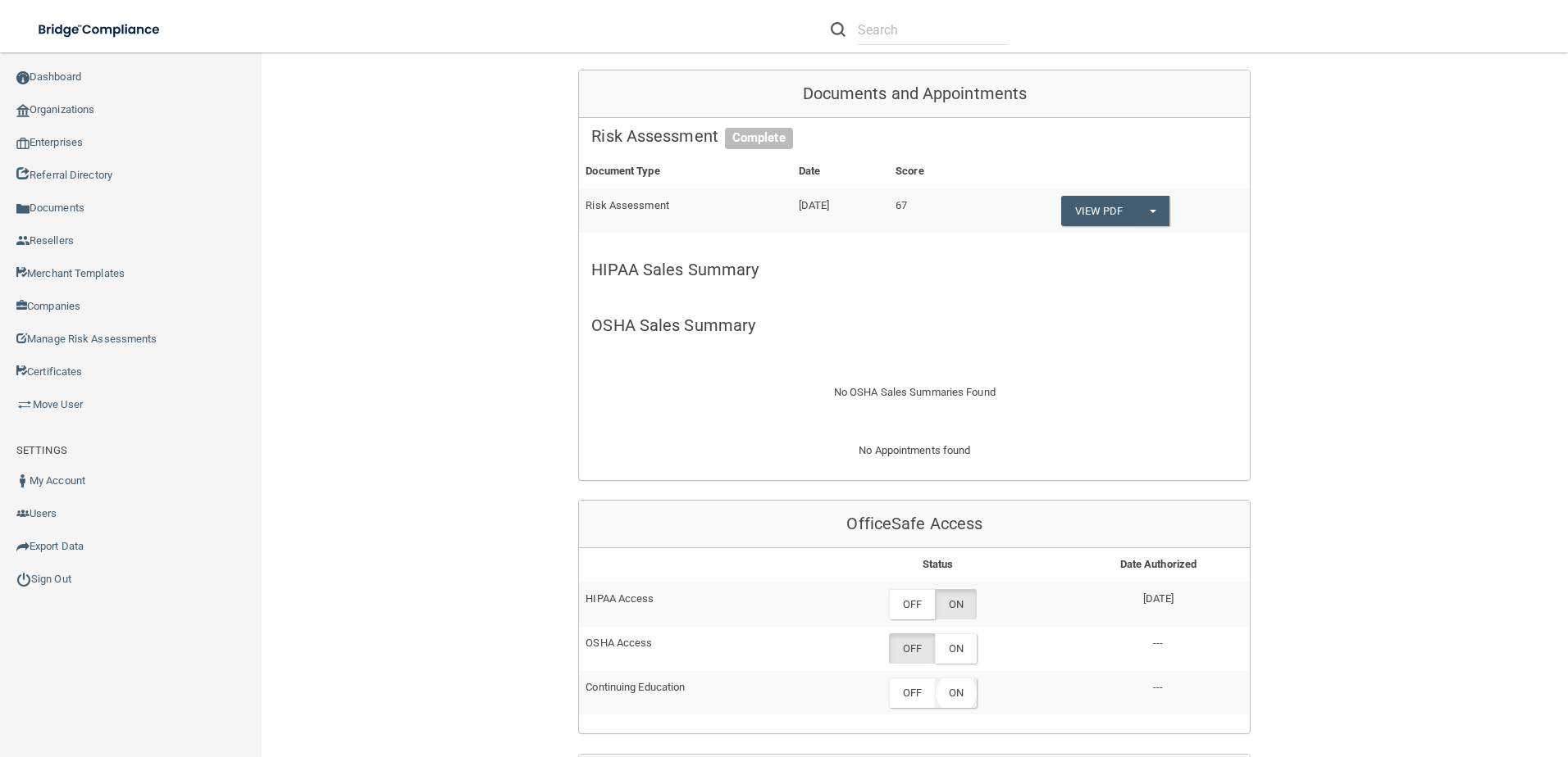
click at [961, 694] on label "ON" at bounding box center [956, 693] width 42 height 30
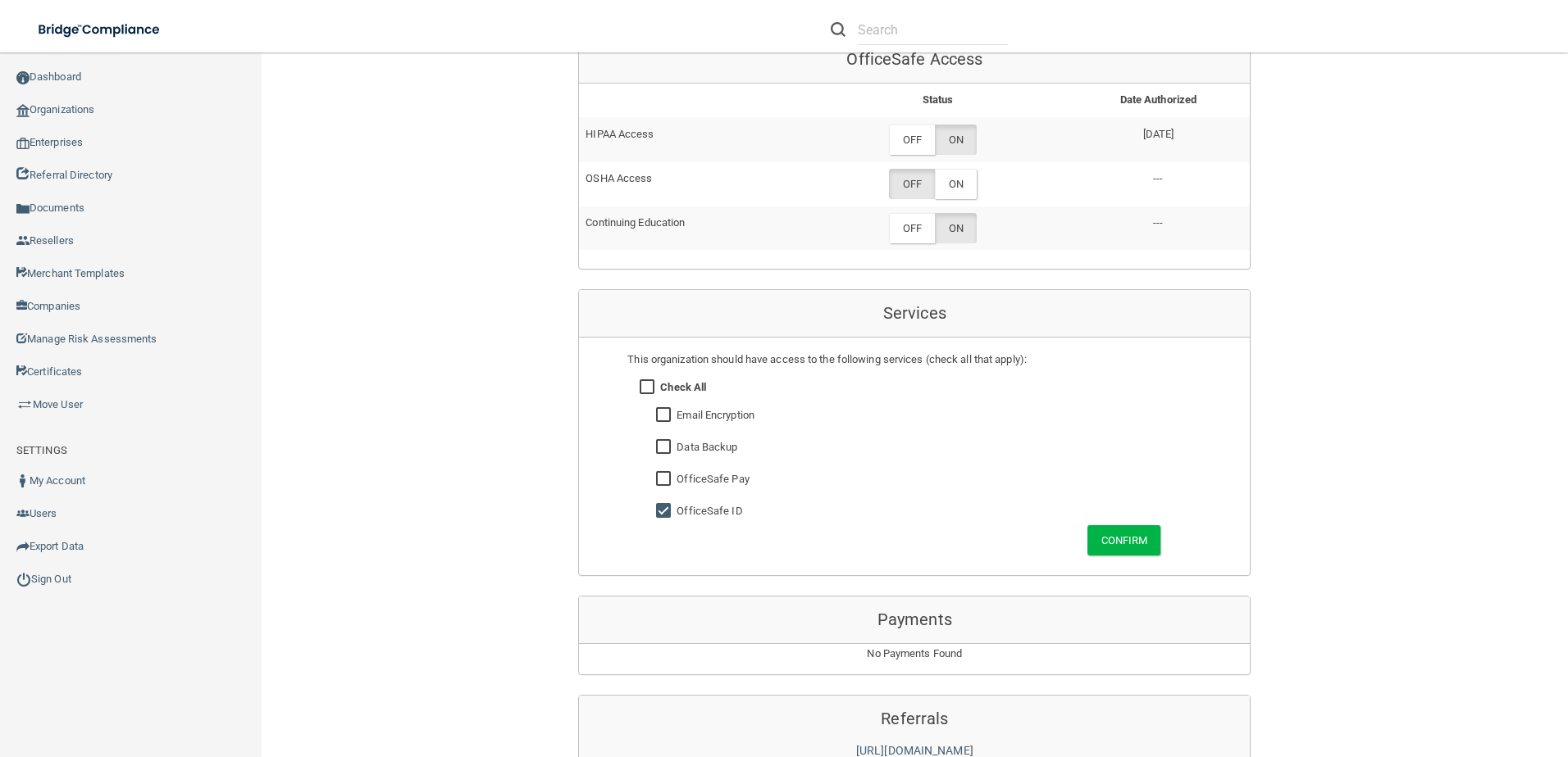
scroll to position [1065, 0]
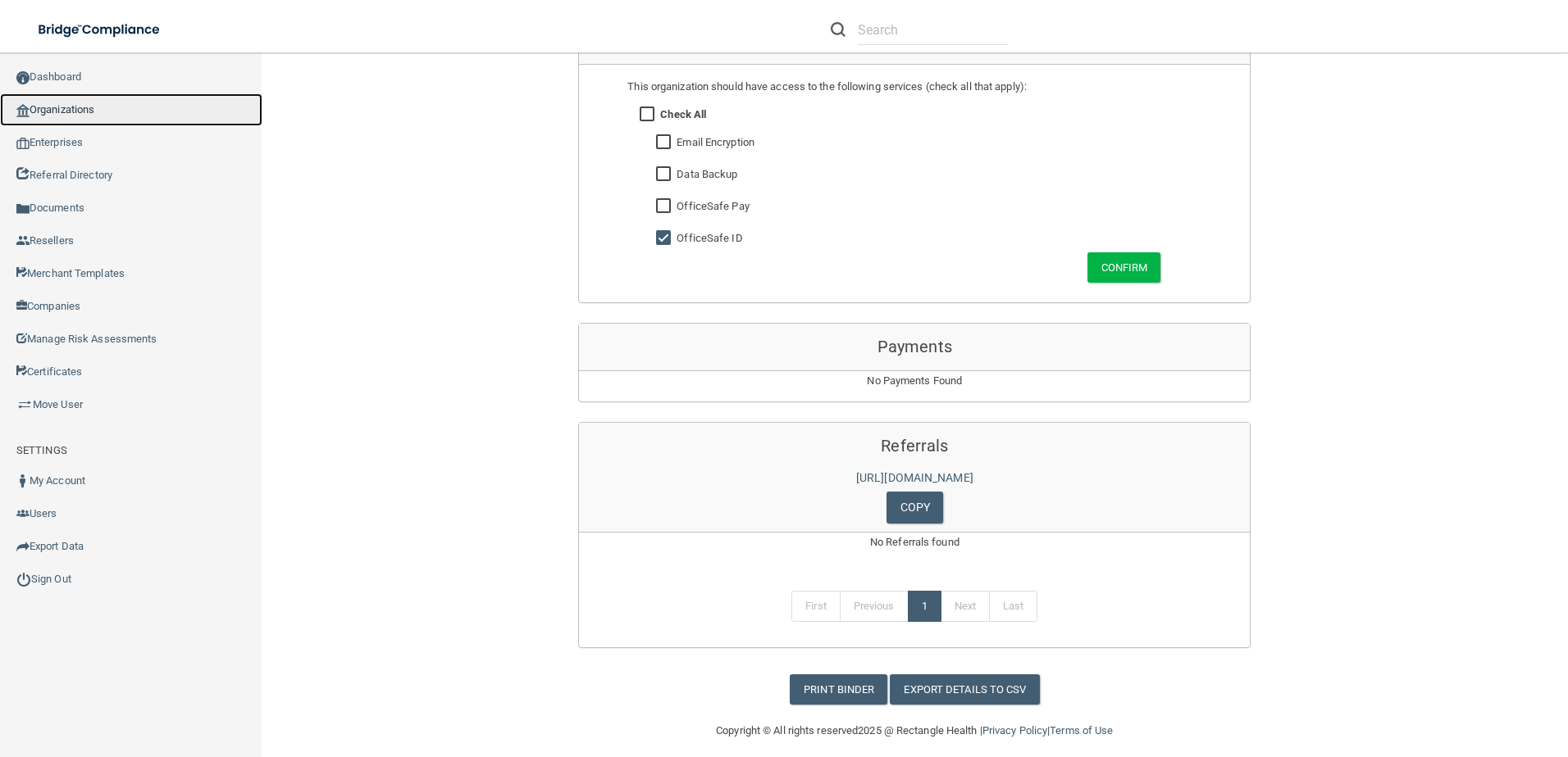
click at [63, 103] on link "Organizations" at bounding box center [131, 110] width 263 height 33
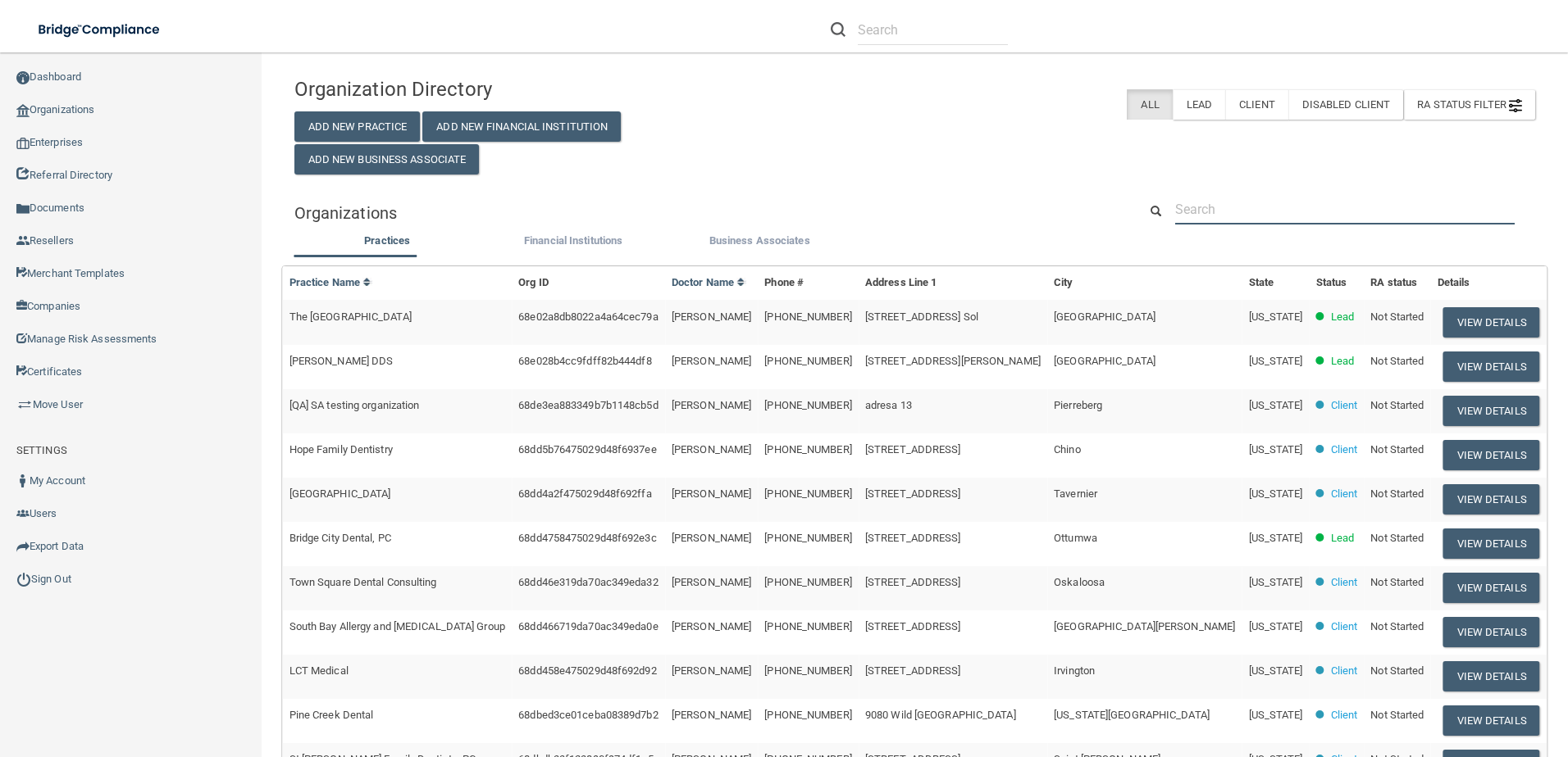
click at [1217, 207] on input "text" at bounding box center [1344, 209] width 339 height 30
paste input "Clarity Orthodontics"
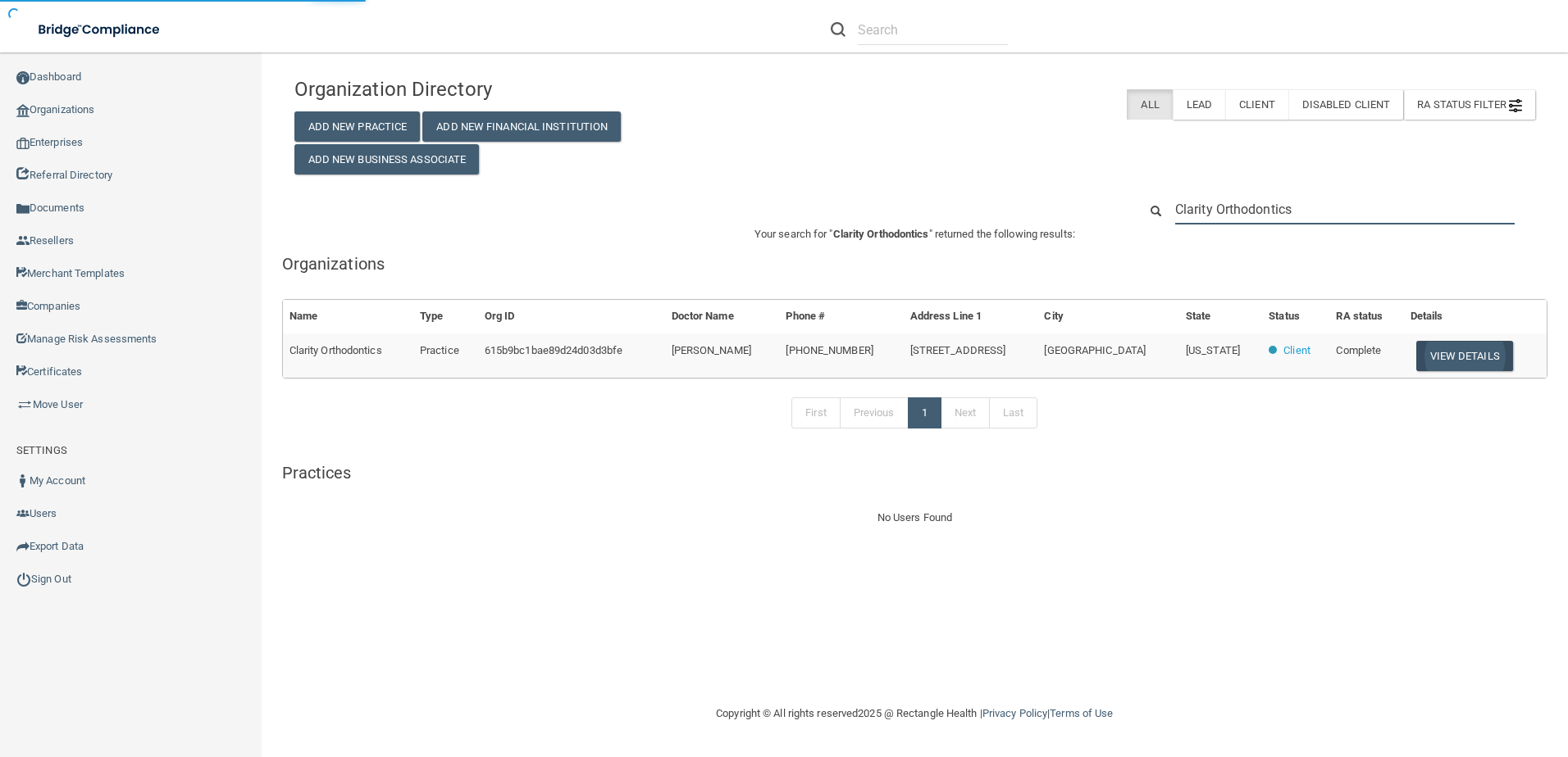
type input "Clarity Orthodontics"
click at [1480, 360] on button "View Details" at bounding box center [1465, 356] width 97 height 30
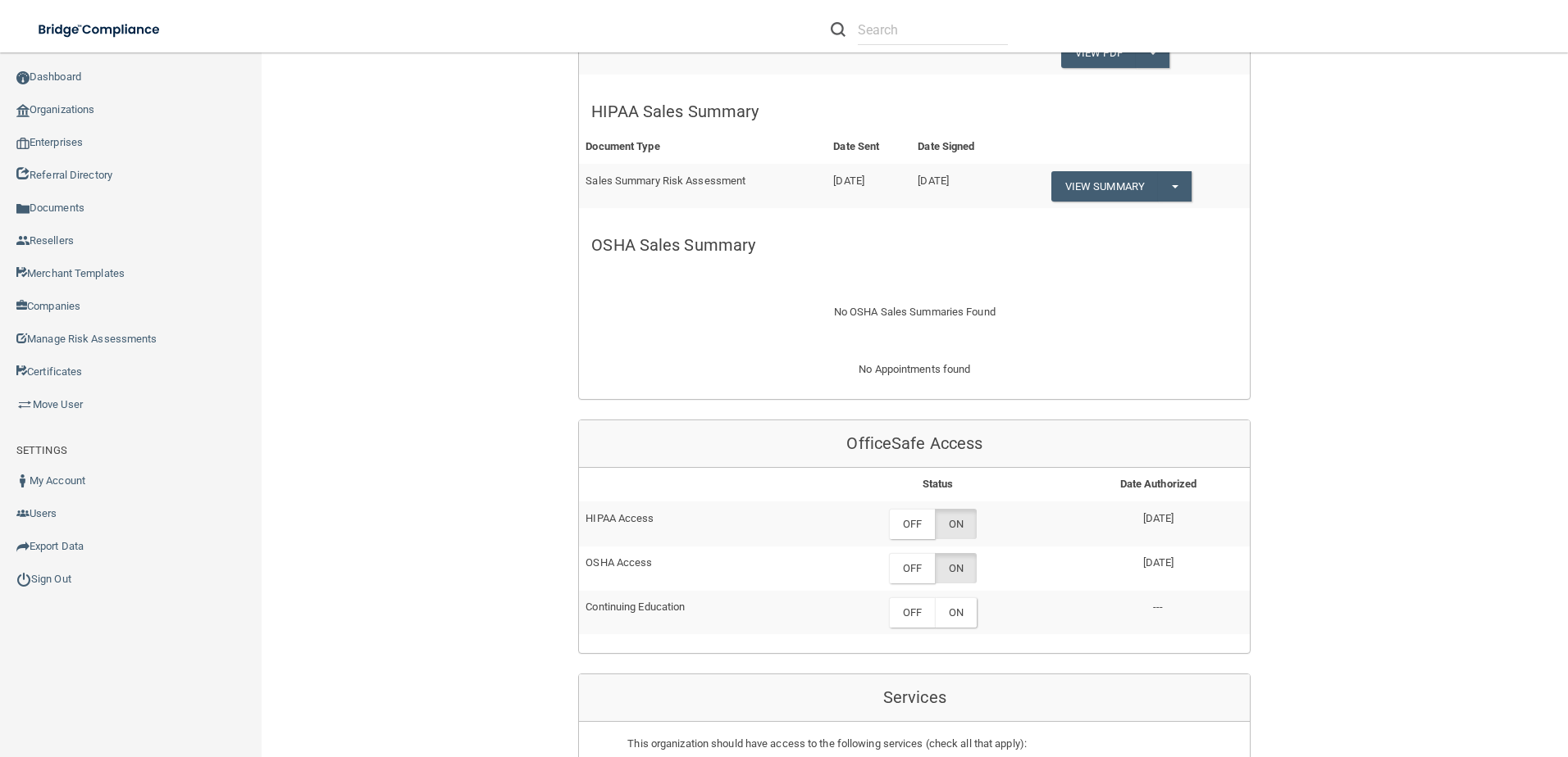
scroll to position [737, 0]
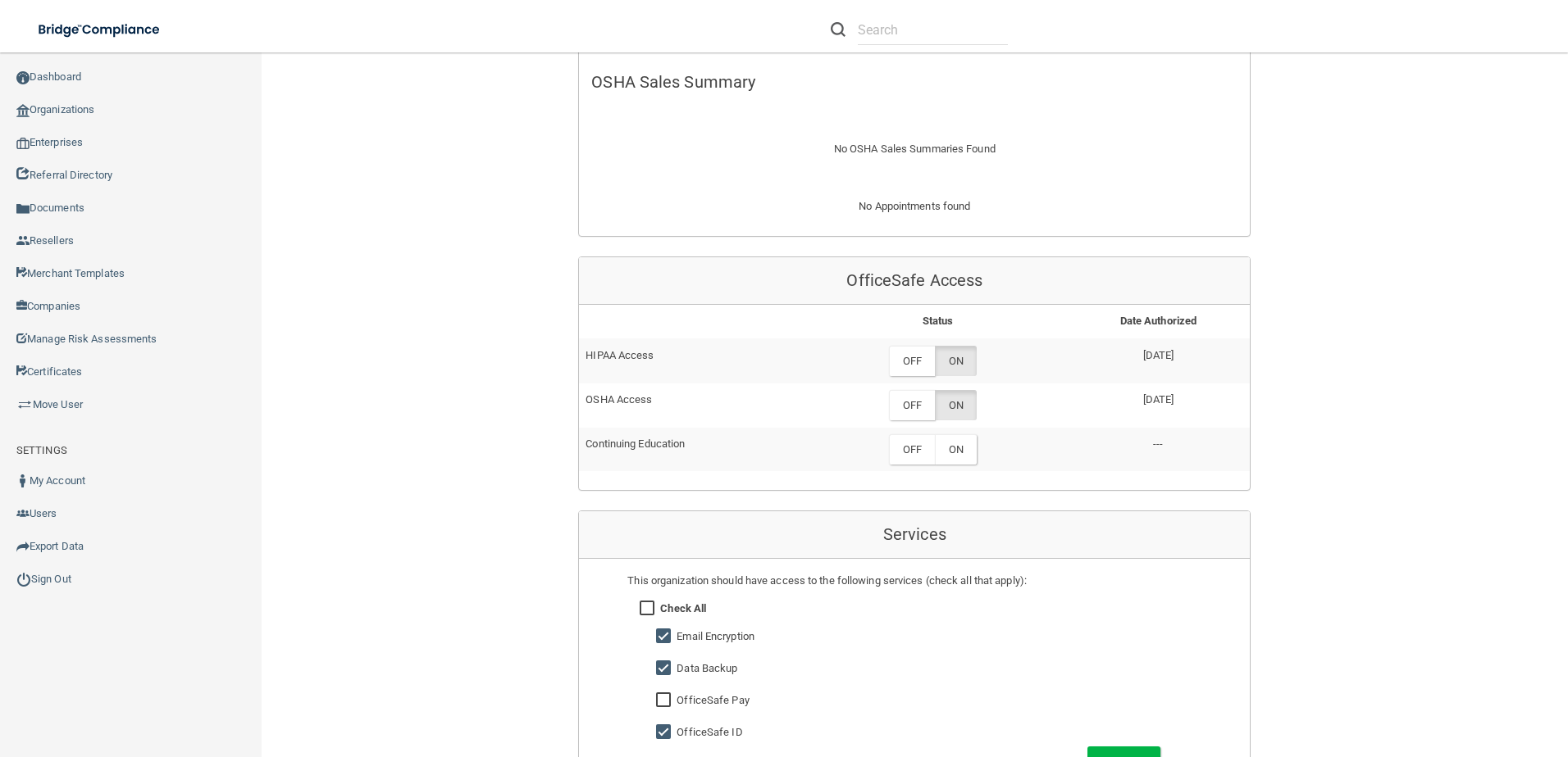
click at [656, 662] on input "checkbox" at bounding box center [665, 669] width 19 height 13
checkbox input "false"
click at [656, 635] on input "checkbox" at bounding box center [665, 637] width 19 height 13
checkbox input "false"
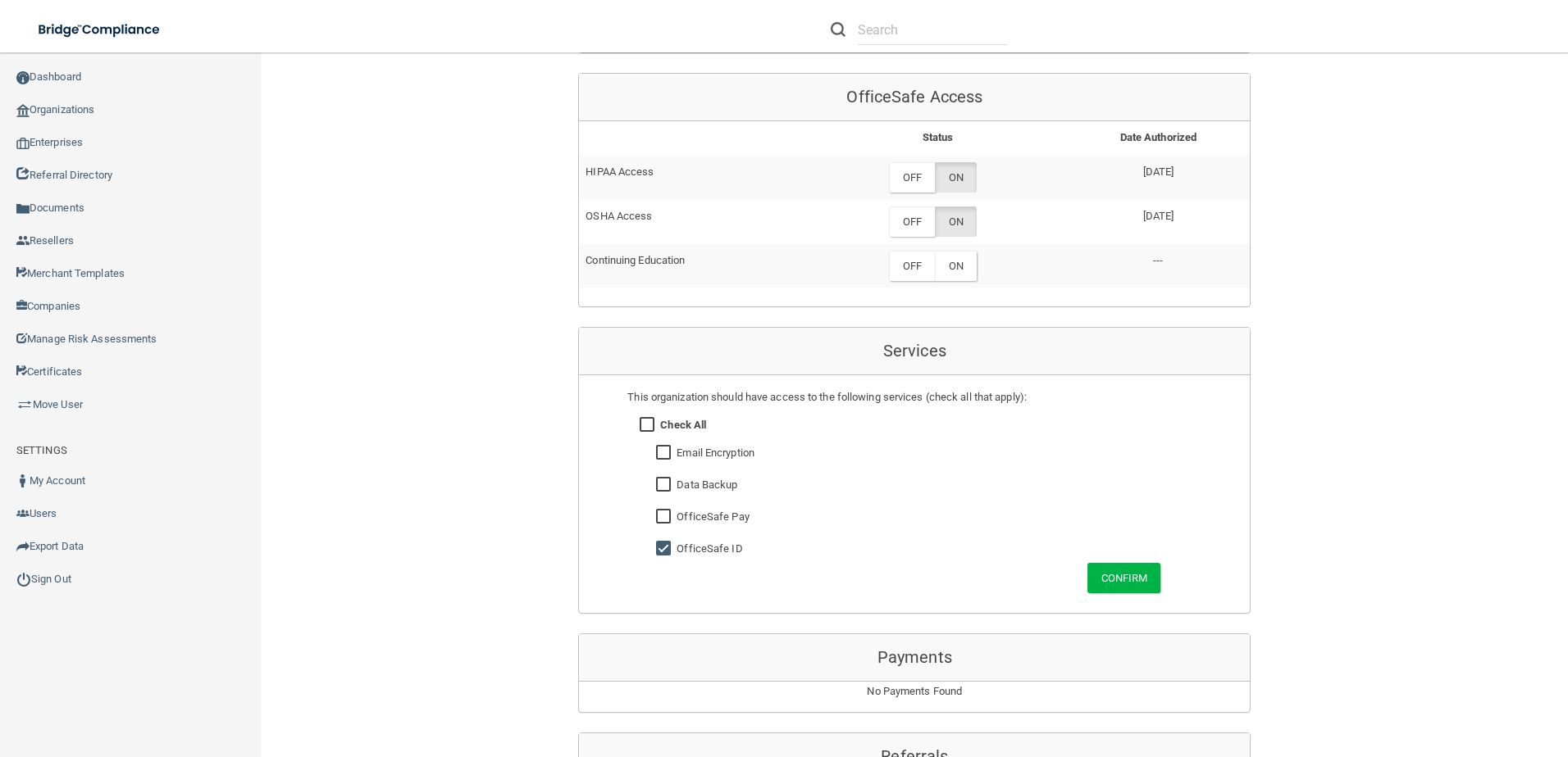
scroll to position [983, 0]
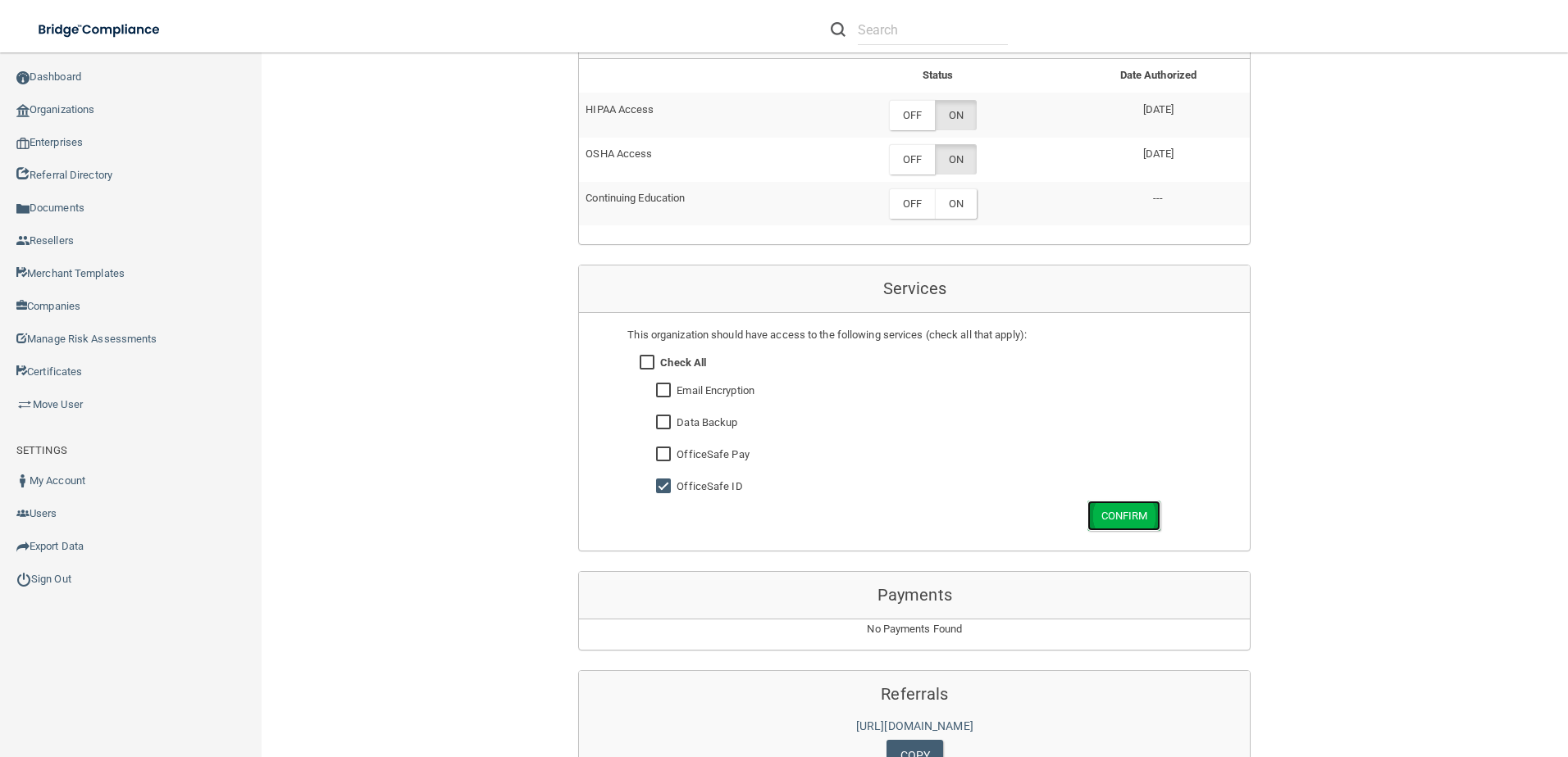
click at [1118, 523] on button "Confirm" at bounding box center [1124, 515] width 74 height 30
